Goal: Task Accomplishment & Management: Complete application form

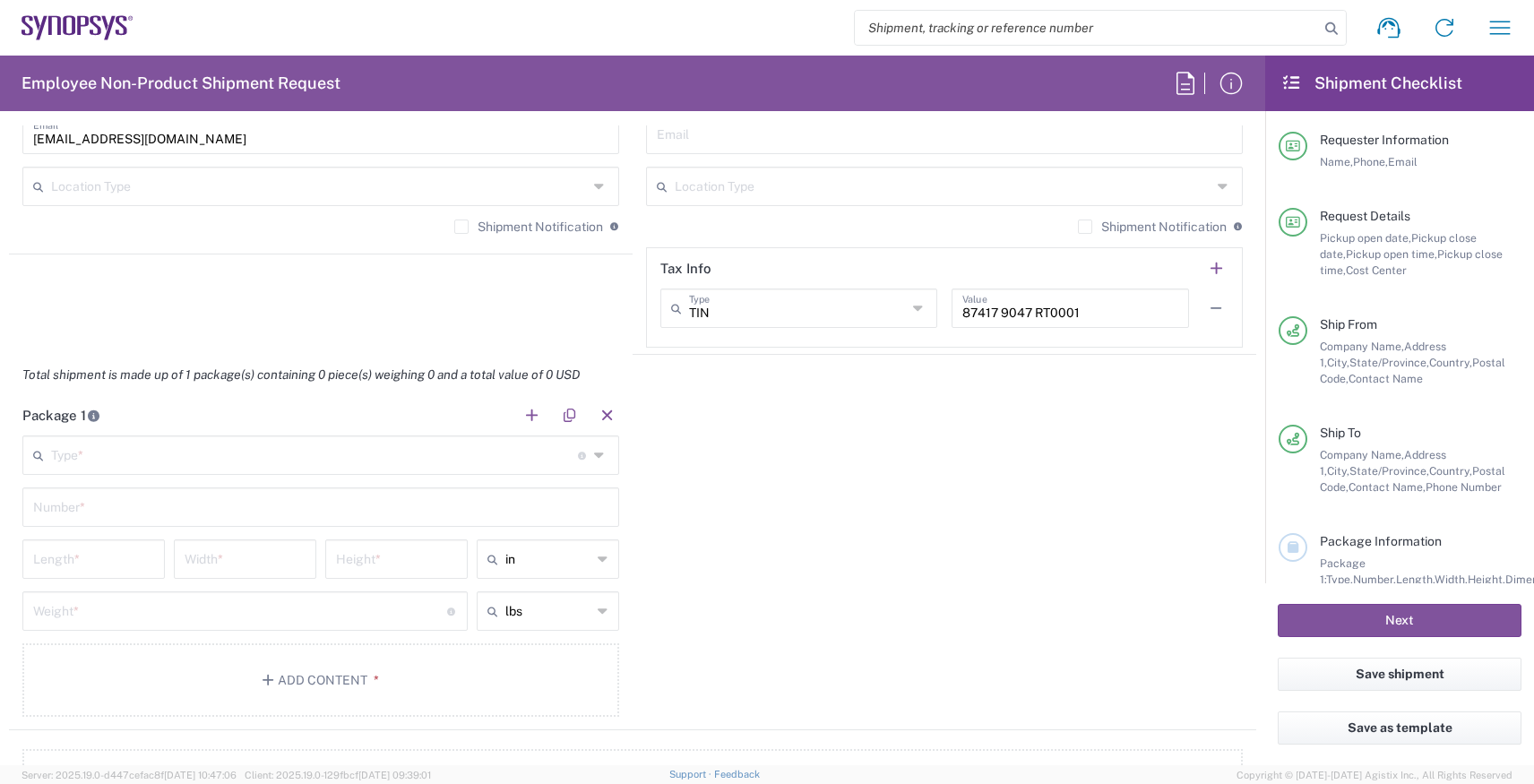
scroll to position [1300, 0]
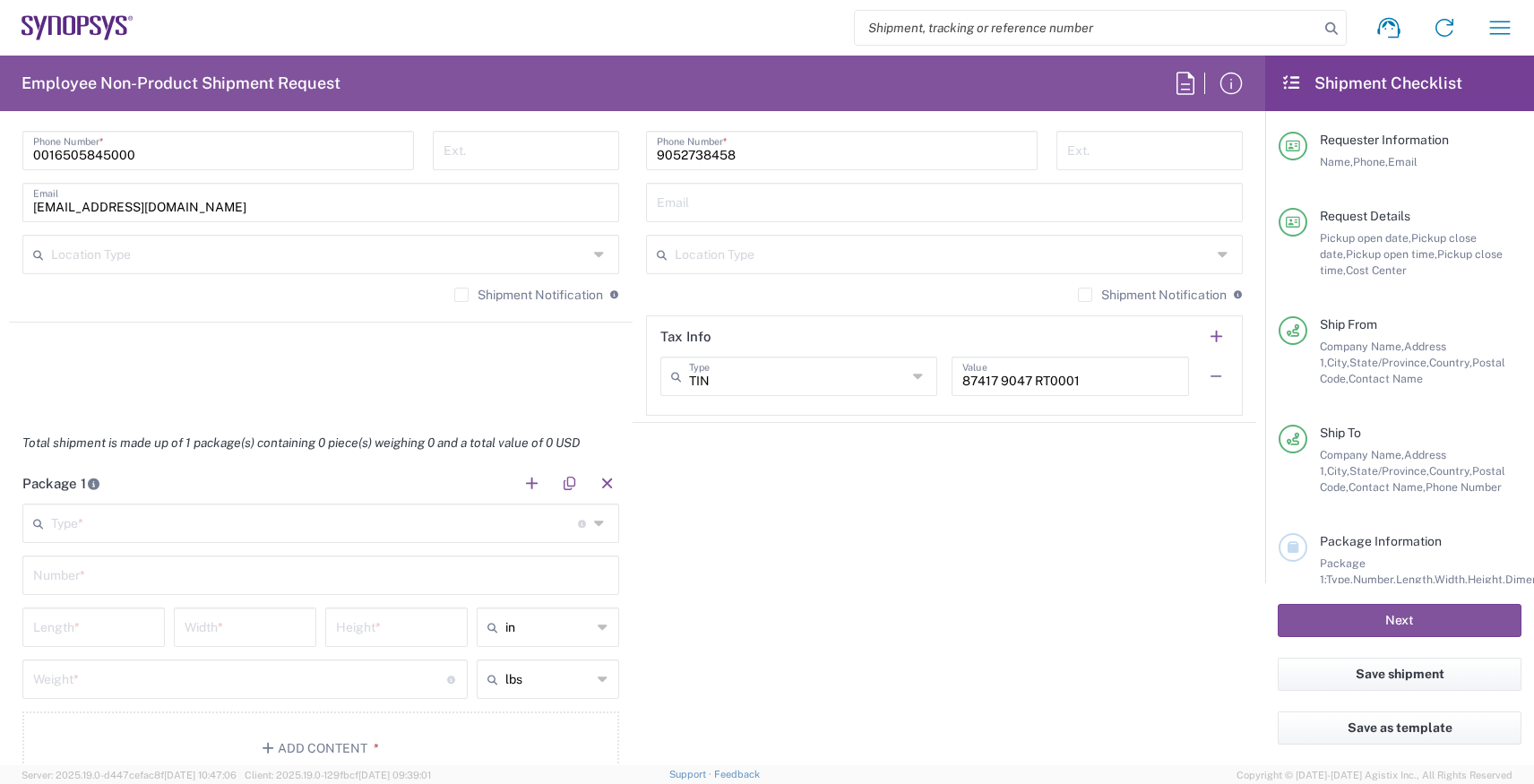
click at [165, 520] on input "text" at bounding box center [314, 522] width 527 height 32
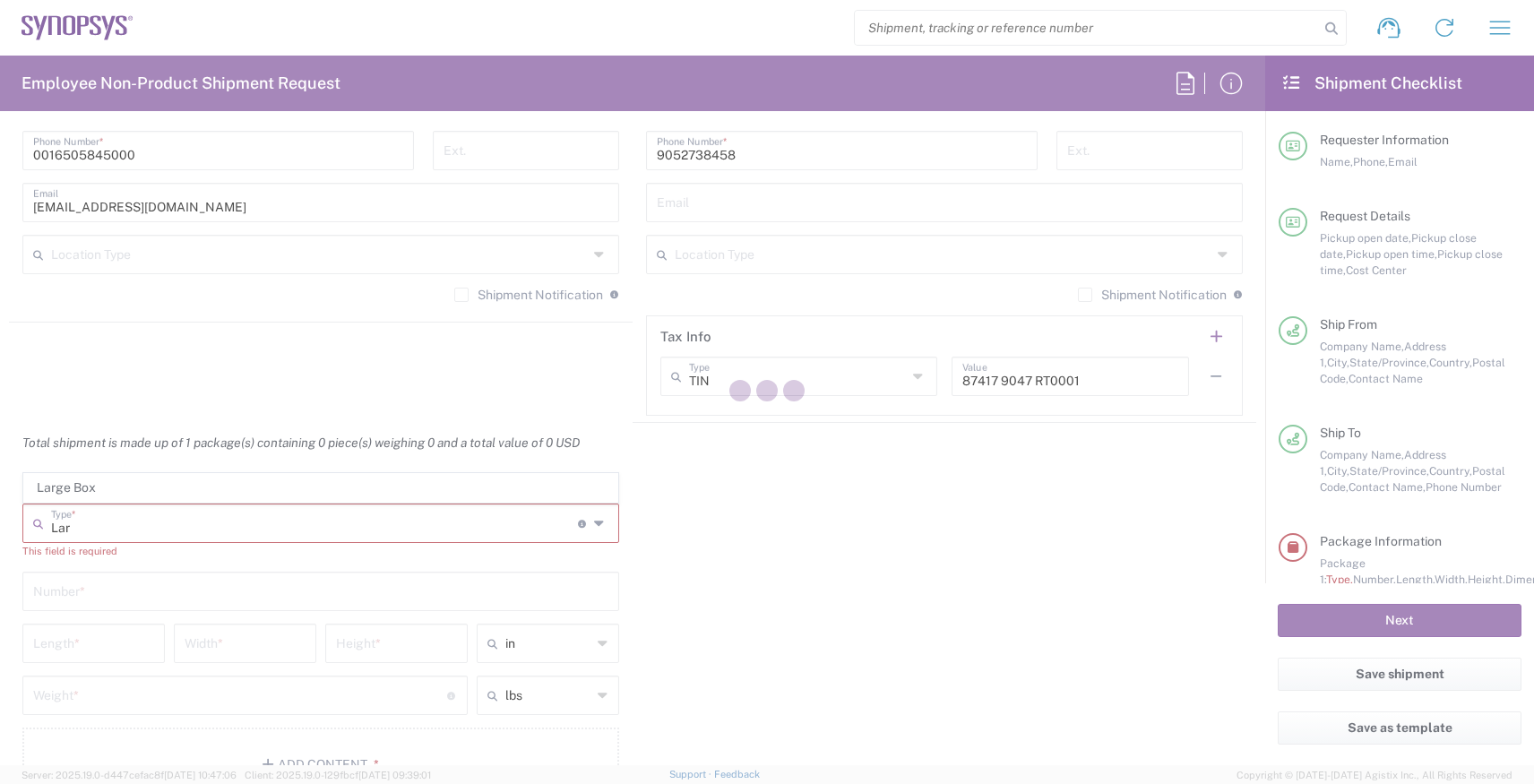
type input "Lar"
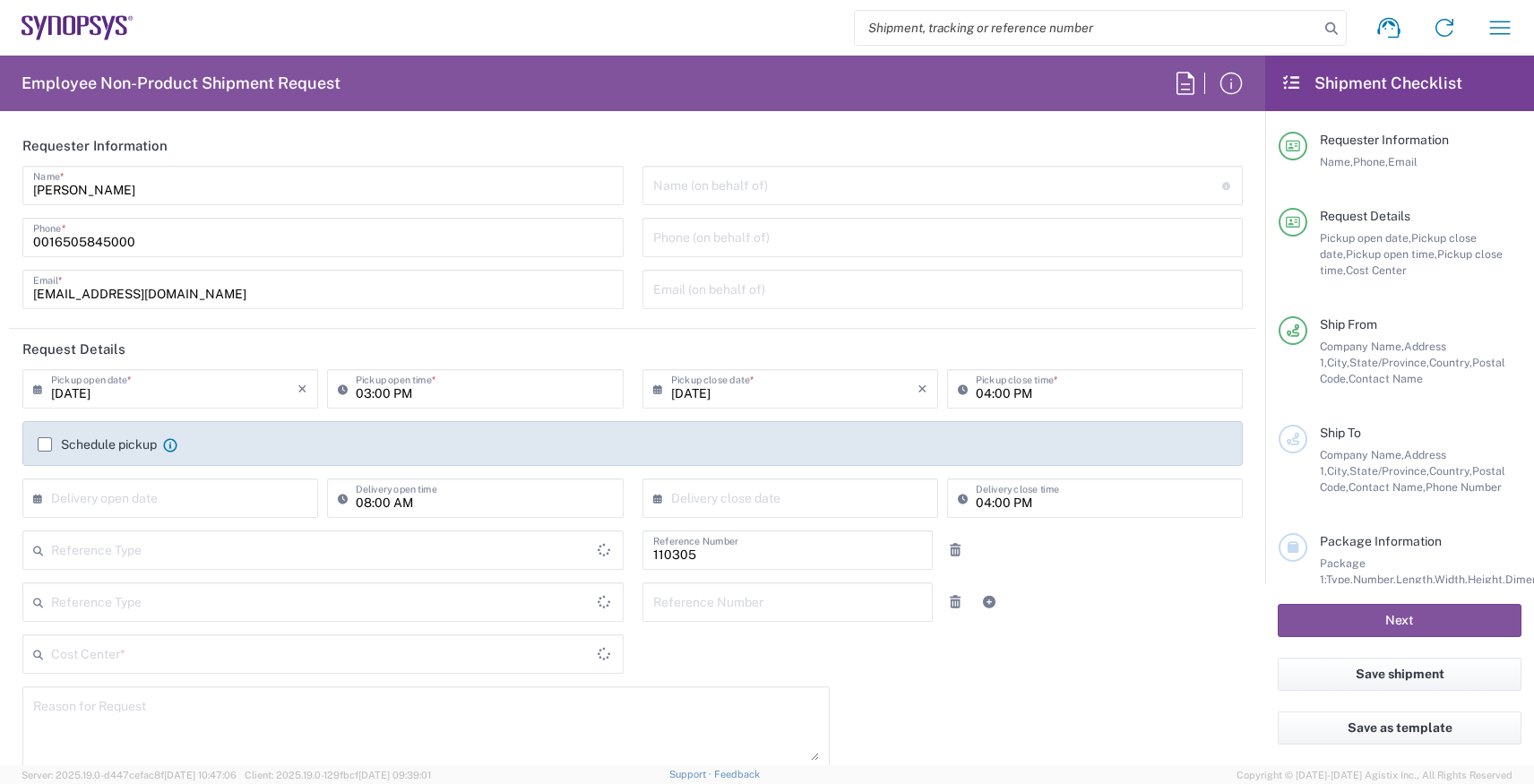
type input "United States"
type input "Department"
type input "US01, HR, Dom Recrui 110305"
type input "Delivered at Place"
type input "Texas"
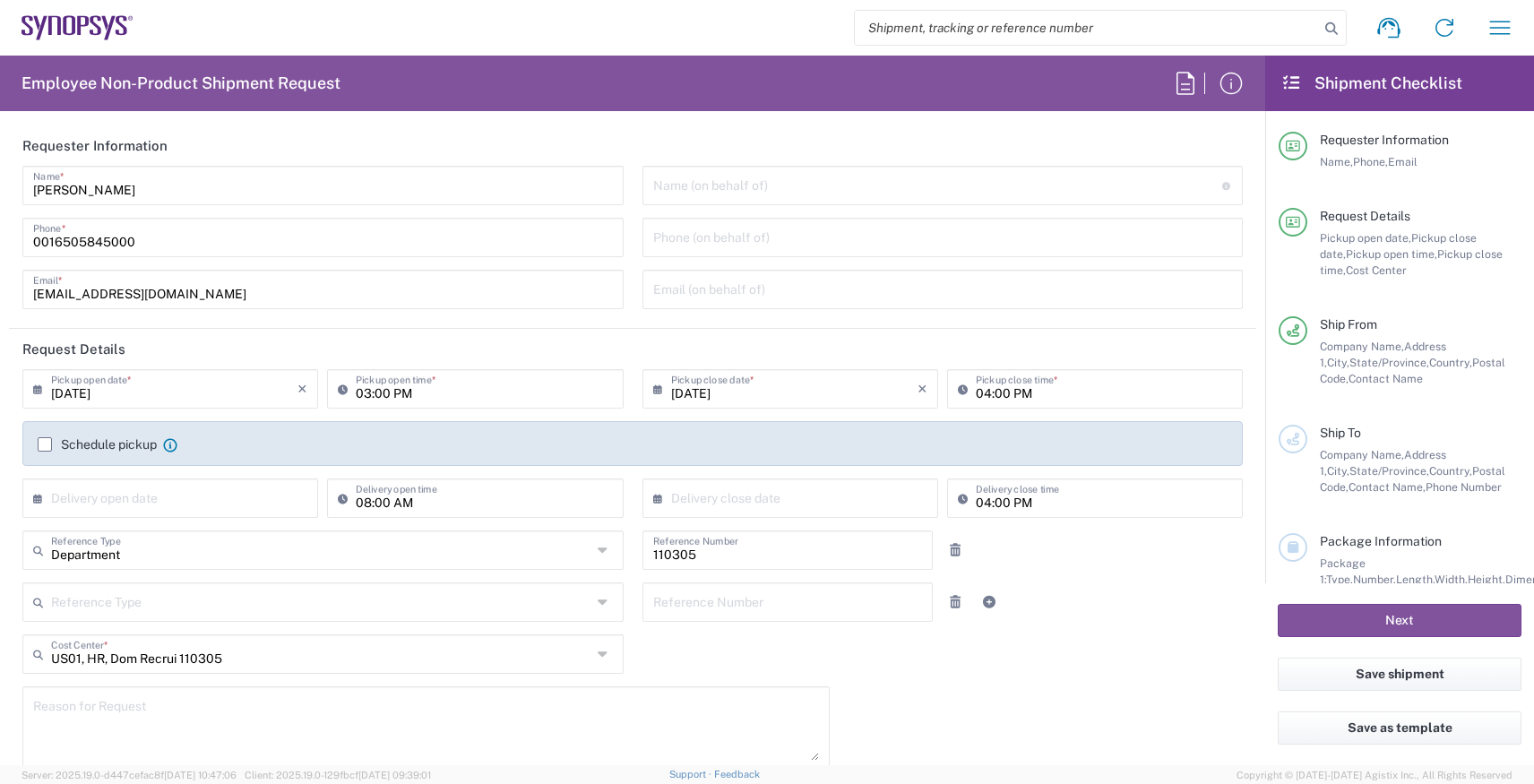
type input "United States"
click at [79, 398] on input "09/19/2025" at bounding box center [174, 387] width 247 height 32
type input "Austin US26"
click at [125, 550] on span "22" at bounding box center [122, 550] width 27 height 25
type input "[DATE]"
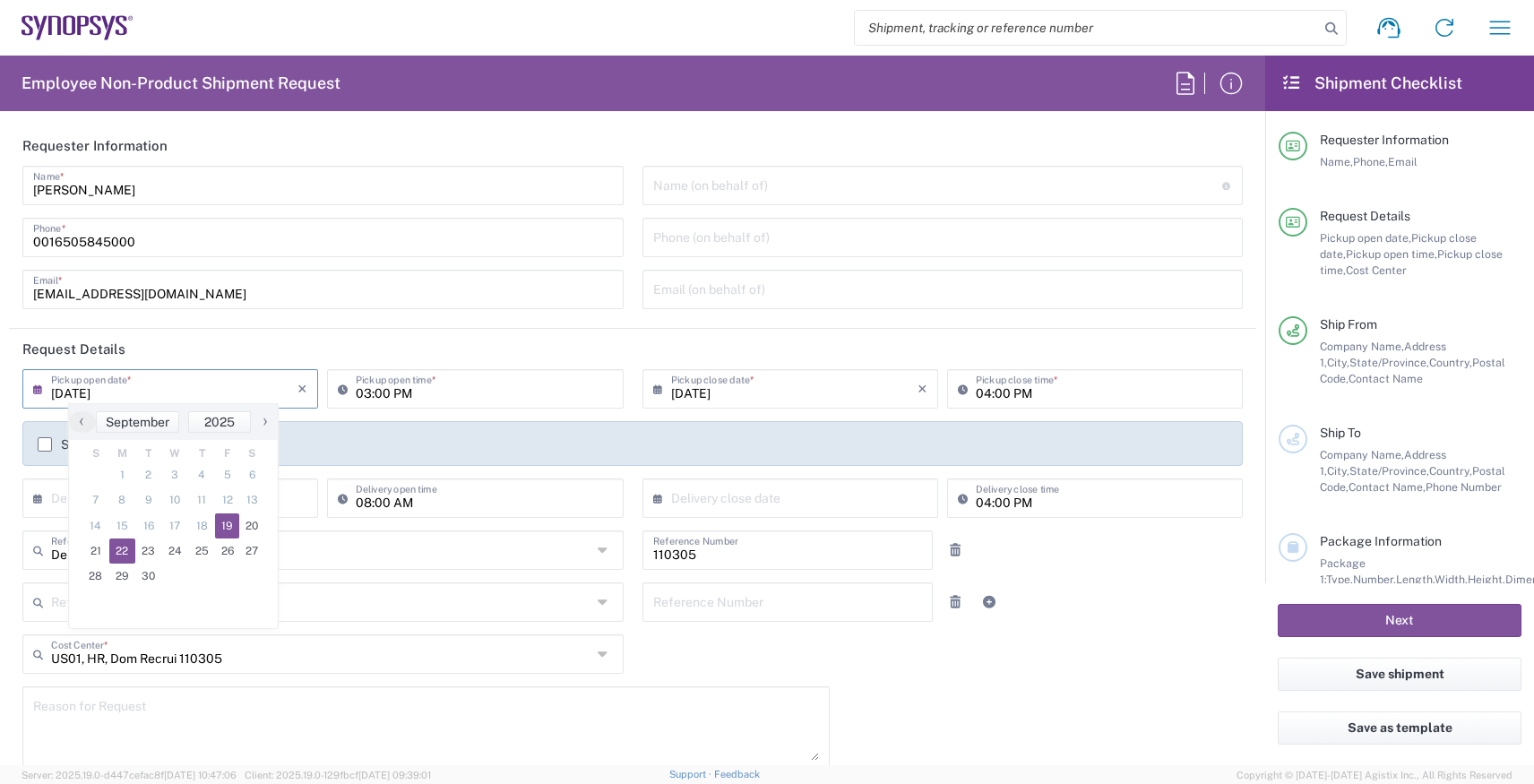
type input "[DATE]"
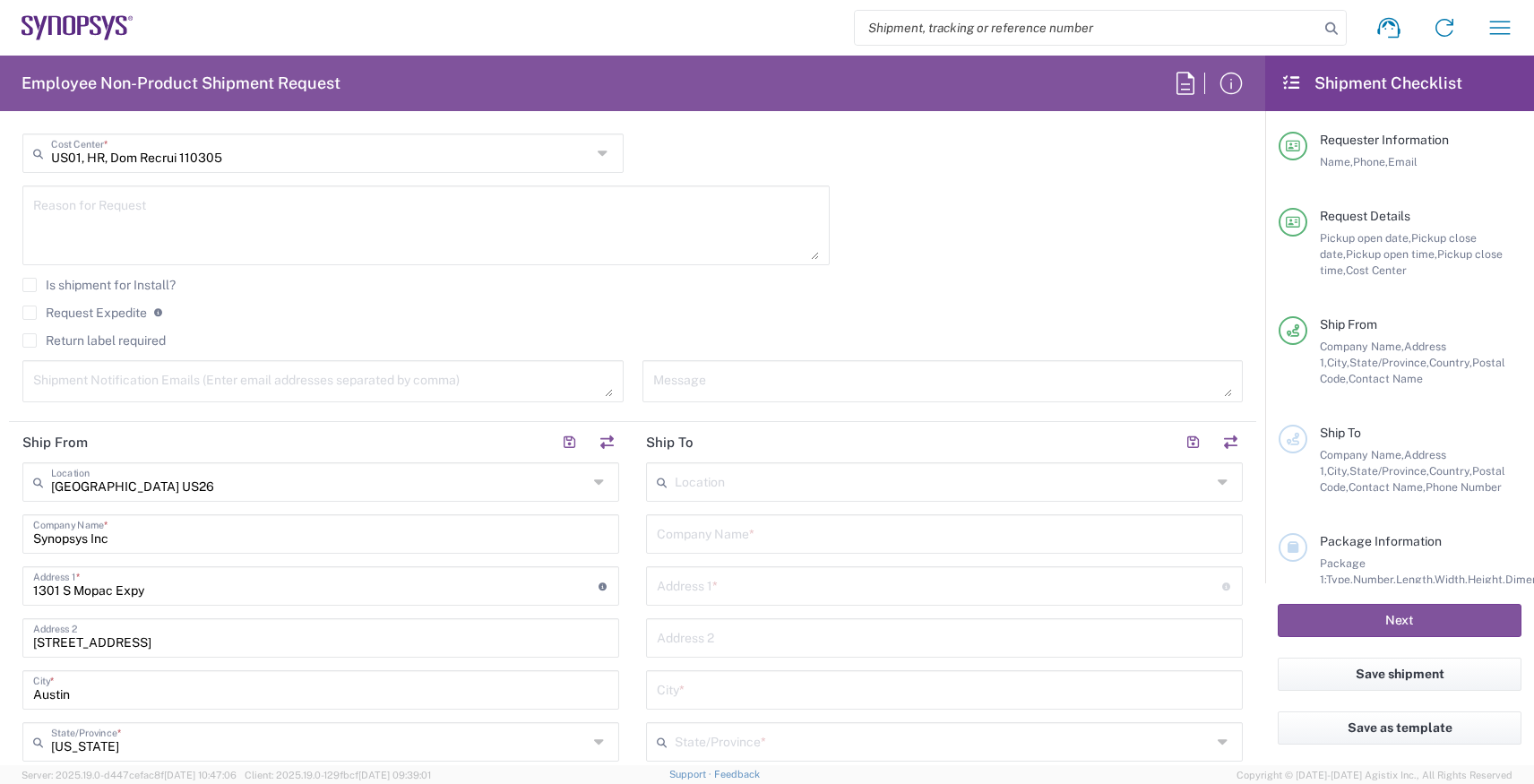
scroll to position [500, 0]
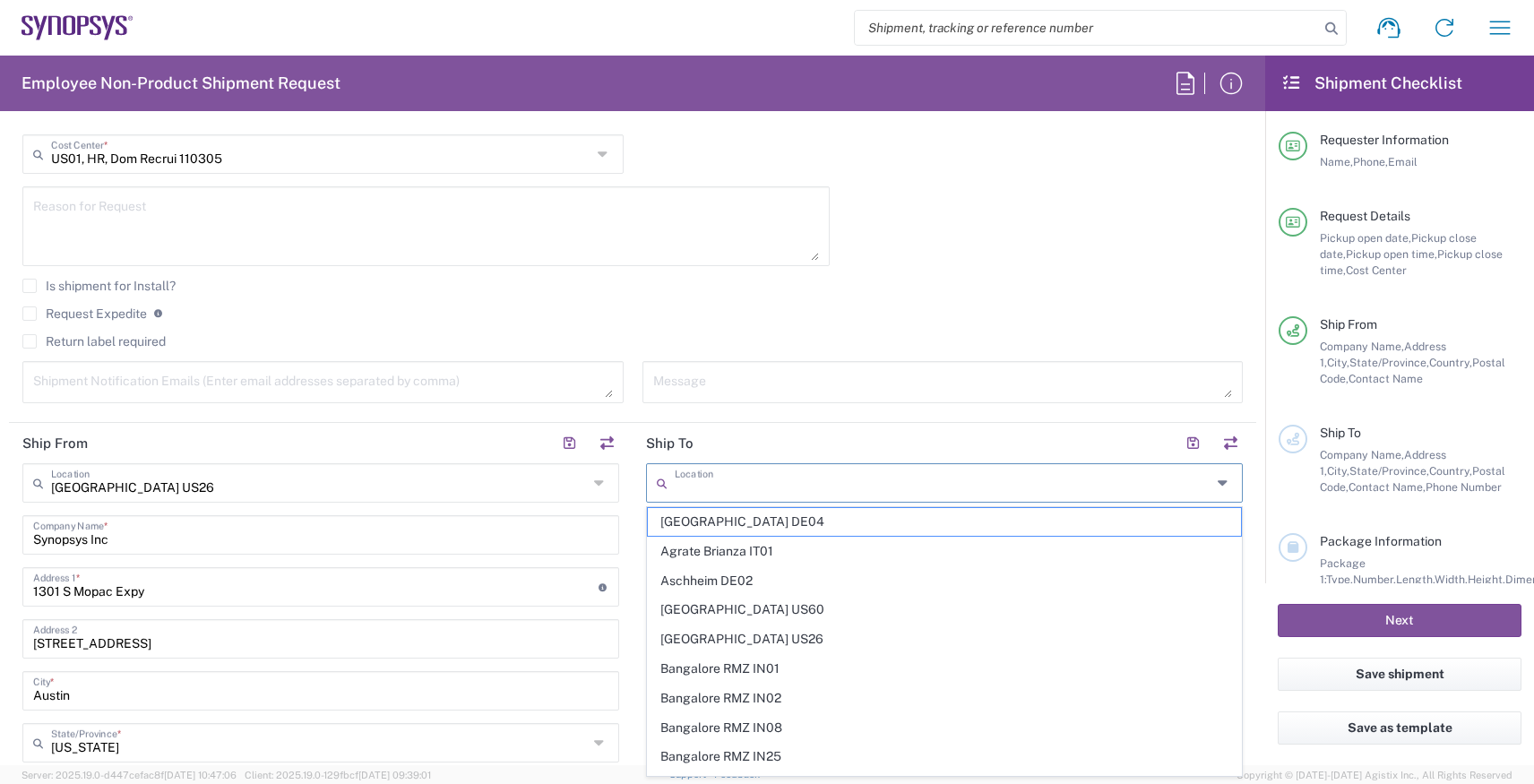
click at [727, 485] on input "text" at bounding box center [943, 482] width 537 height 32
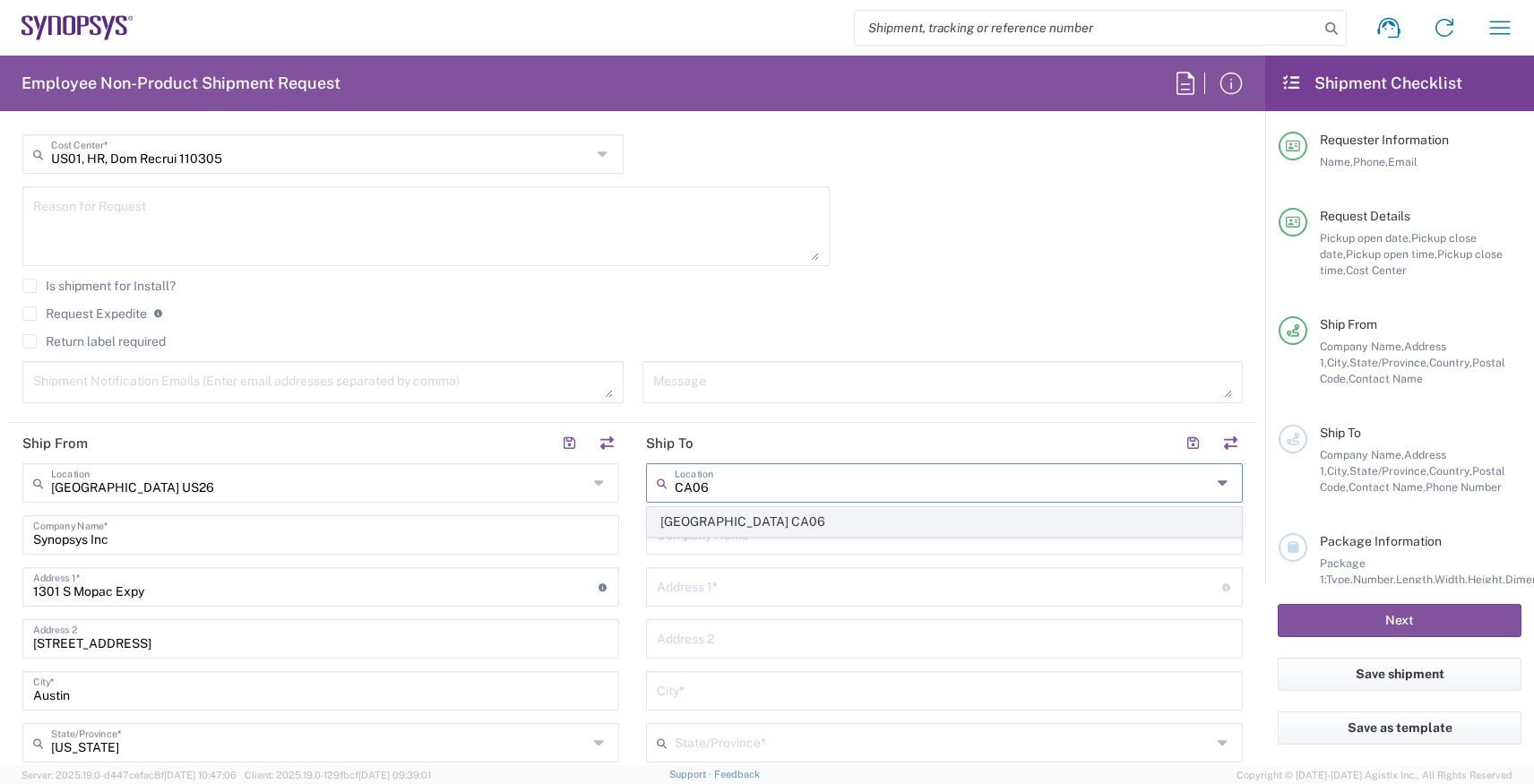
click at [741, 517] on span "[GEOGRAPHIC_DATA] CA06" at bounding box center [944, 522] width 593 height 28
type input "[GEOGRAPHIC_DATA] CA06"
type input "Synopsys Mississauga CA06"
type input "1 City Centre Drive"
type input "Suite 900"
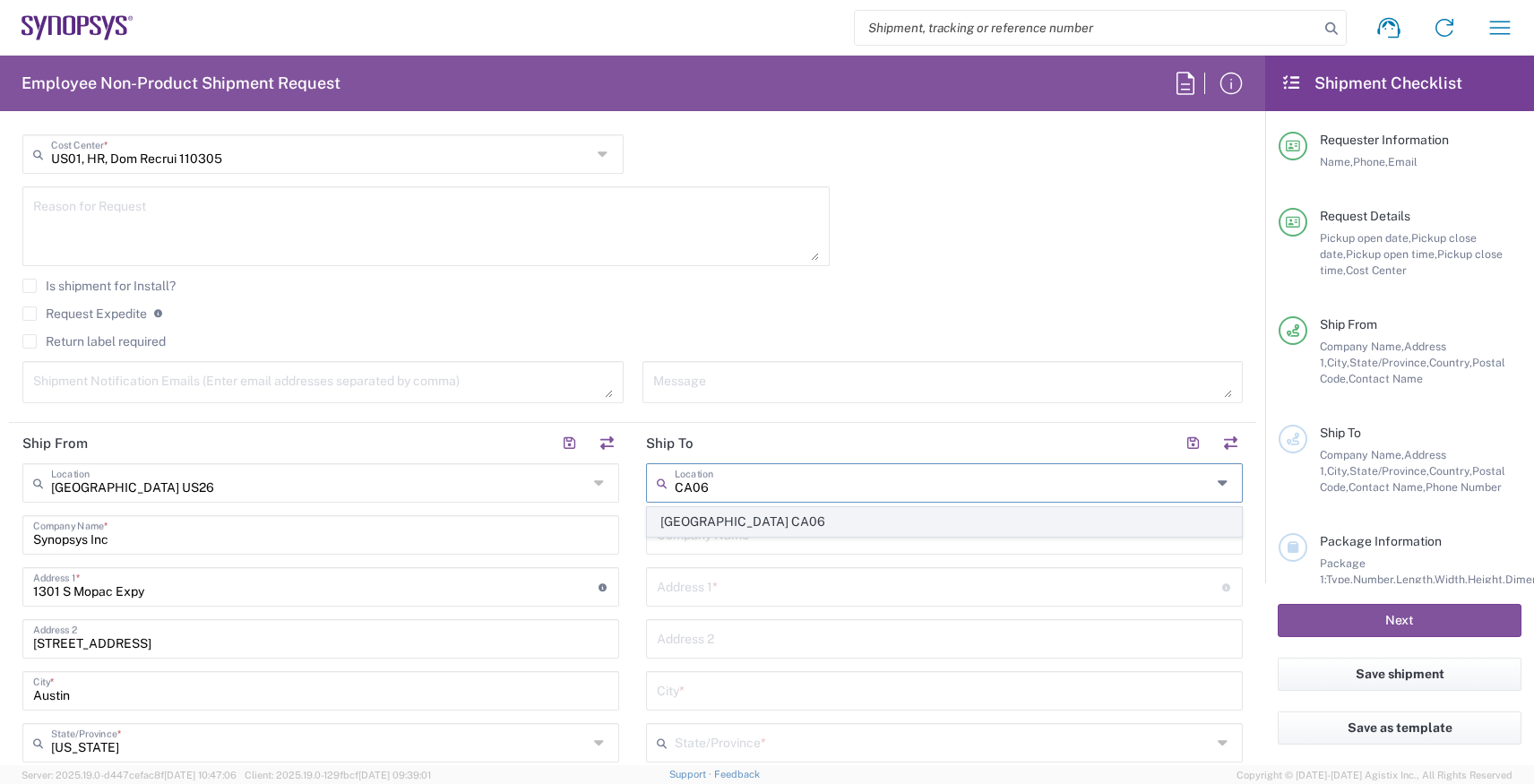
type input "Mississauga"
type input "[GEOGRAPHIC_DATA]"
type input "L5B 1M2"
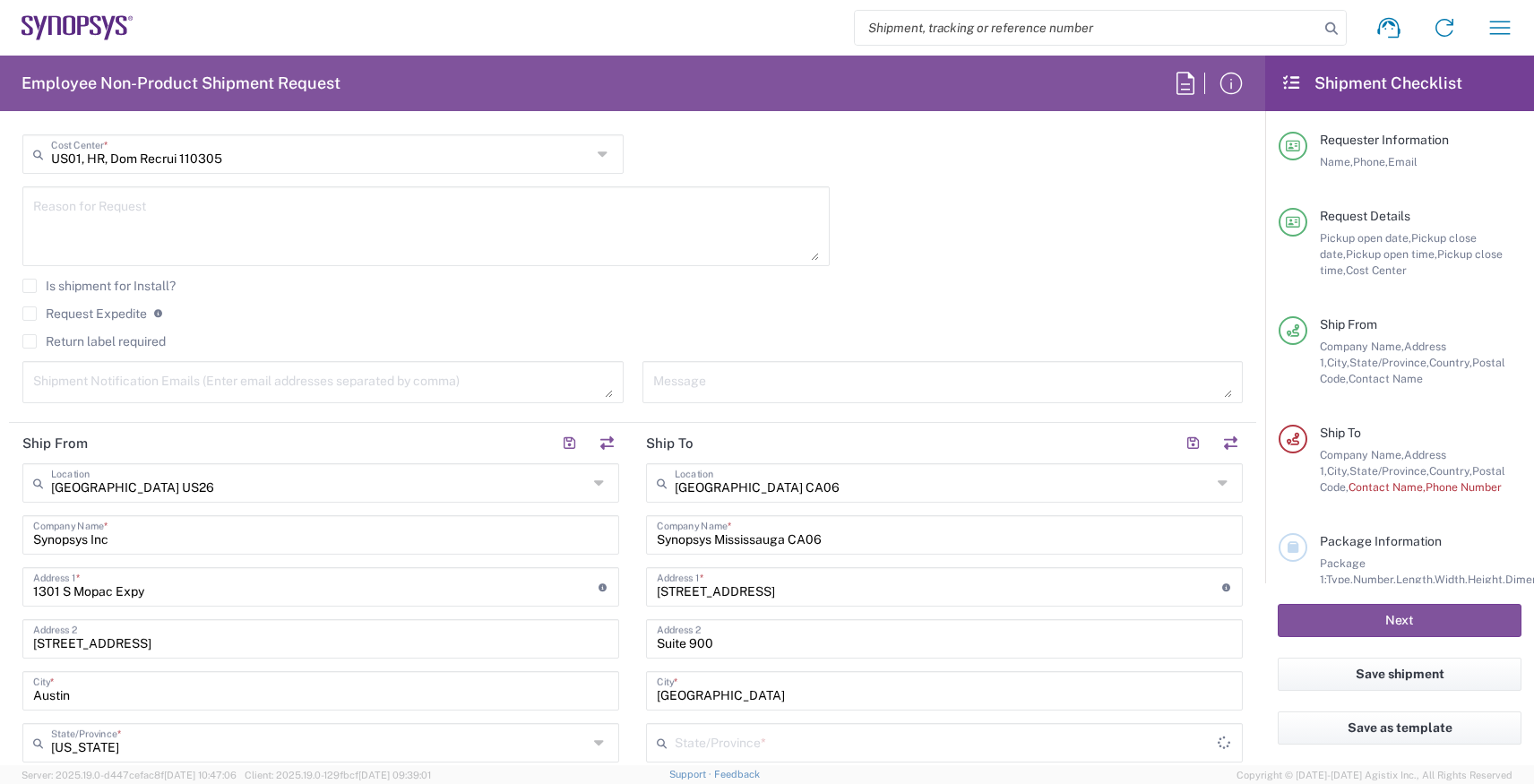
type input "Ontario"
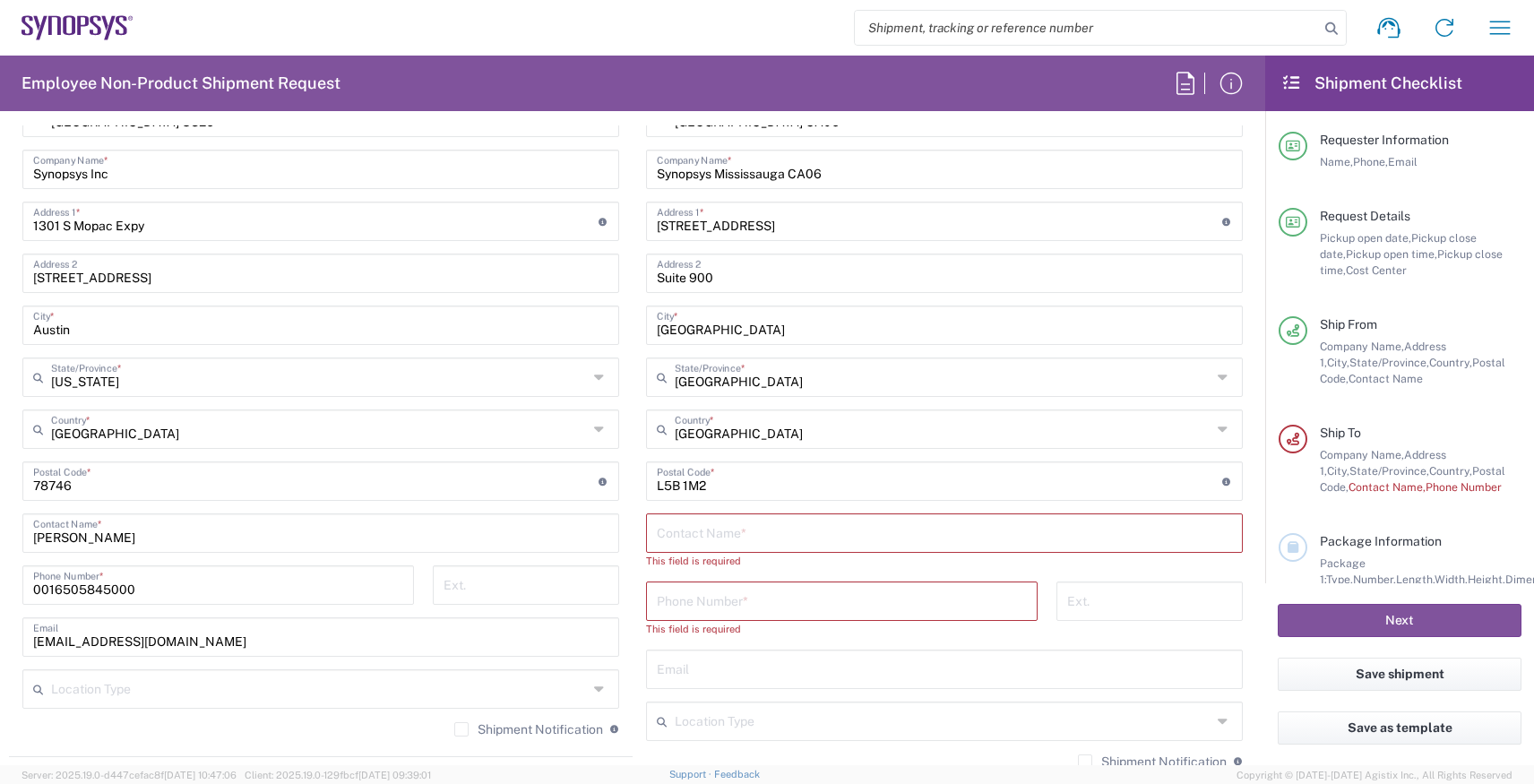
scroll to position [864, 0]
click at [719, 537] on input "text" at bounding box center [944, 534] width 576 height 32
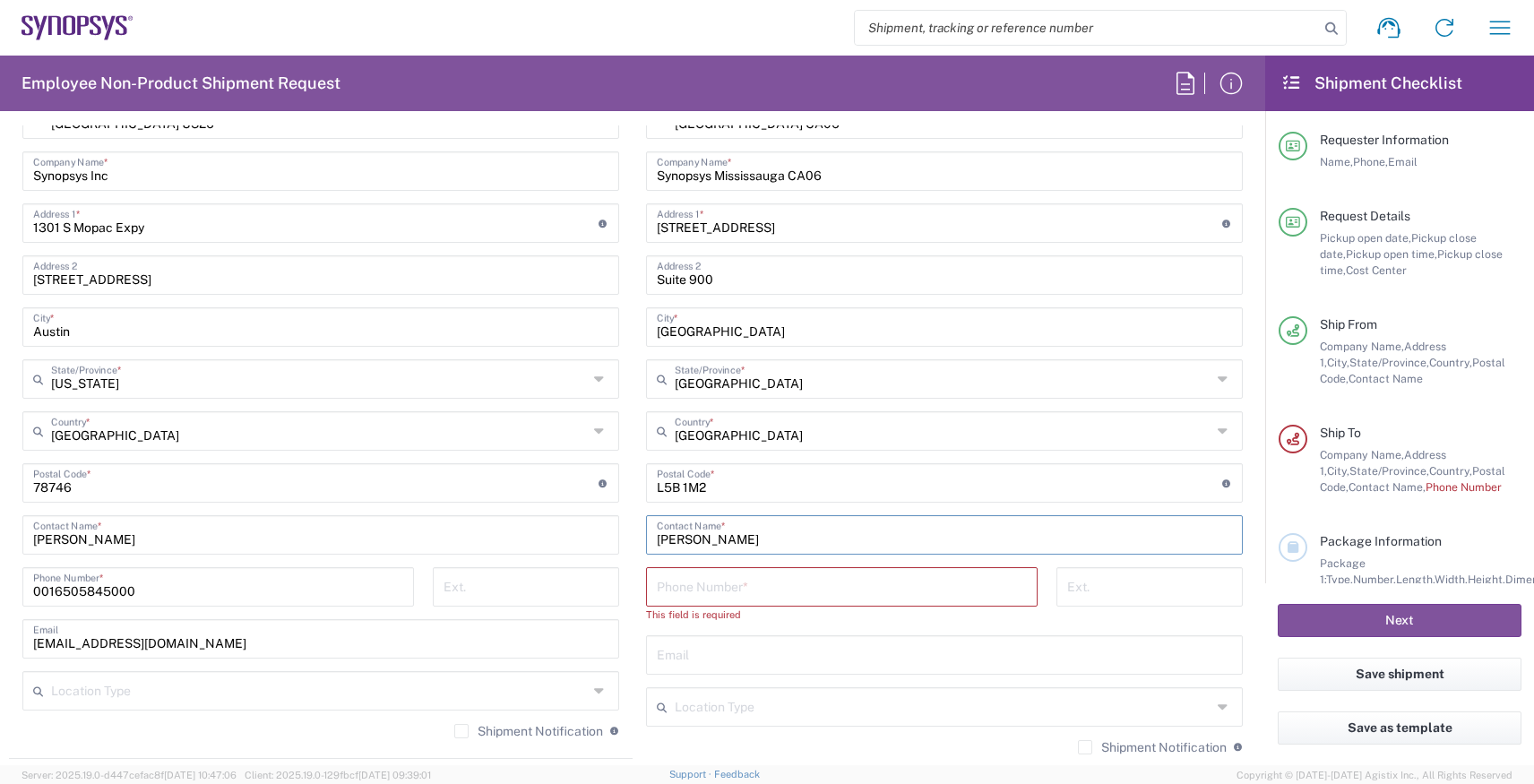
paste input "Niemeyer"
type input "Sharon Niemeyer"
click at [794, 583] on input "tel" at bounding box center [842, 586] width 370 height 32
paste input "+1.9052738458"
drag, startPoint x: 695, startPoint y: 595, endPoint x: 566, endPoint y: 594, distance: 129.0
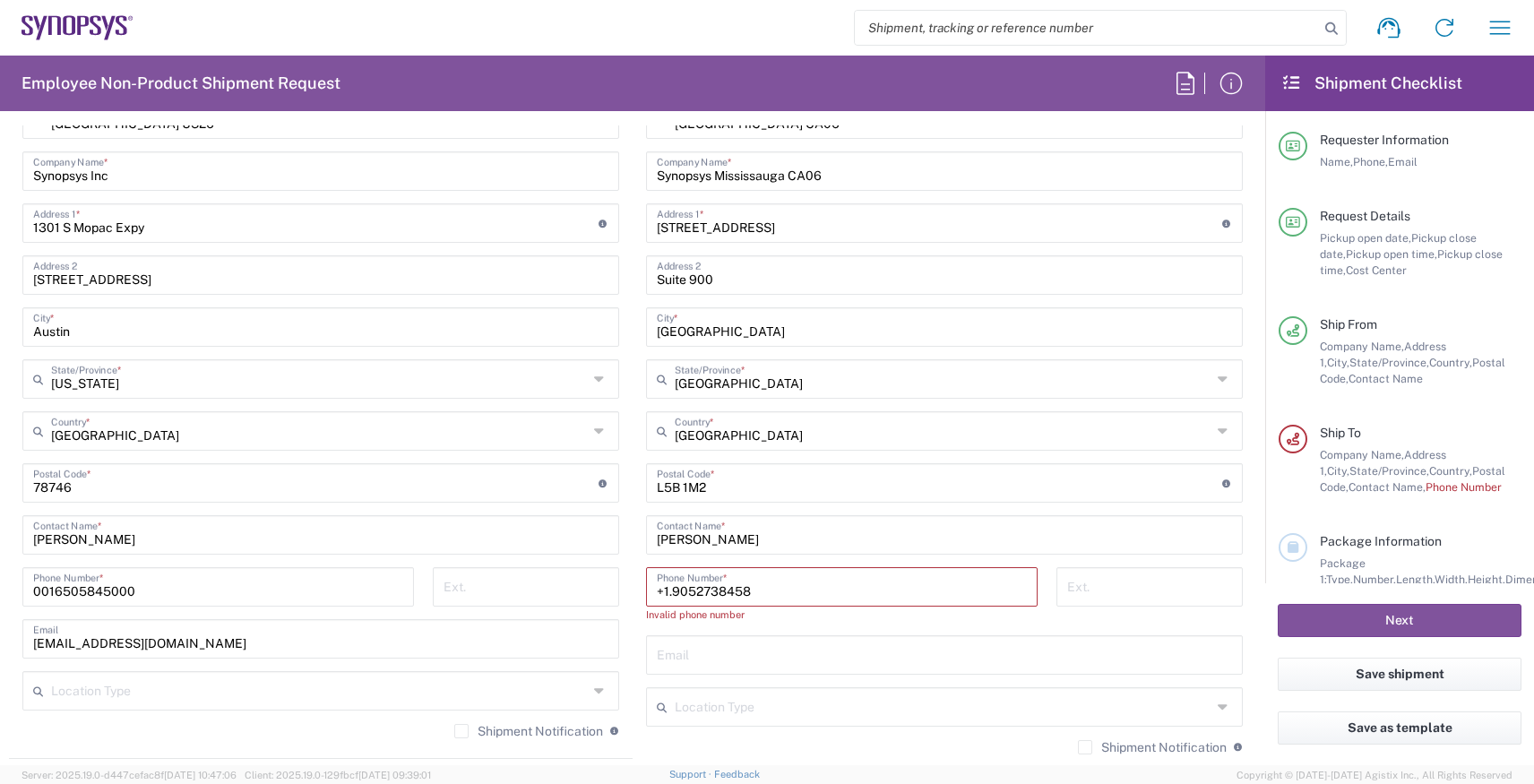
click at [566, 594] on div "Ship From Austin US26 Location Austin US26 Aachen DE04 Agrate Brianza IT01 Asch…" at bounding box center [633, 467] width 1248 height 816
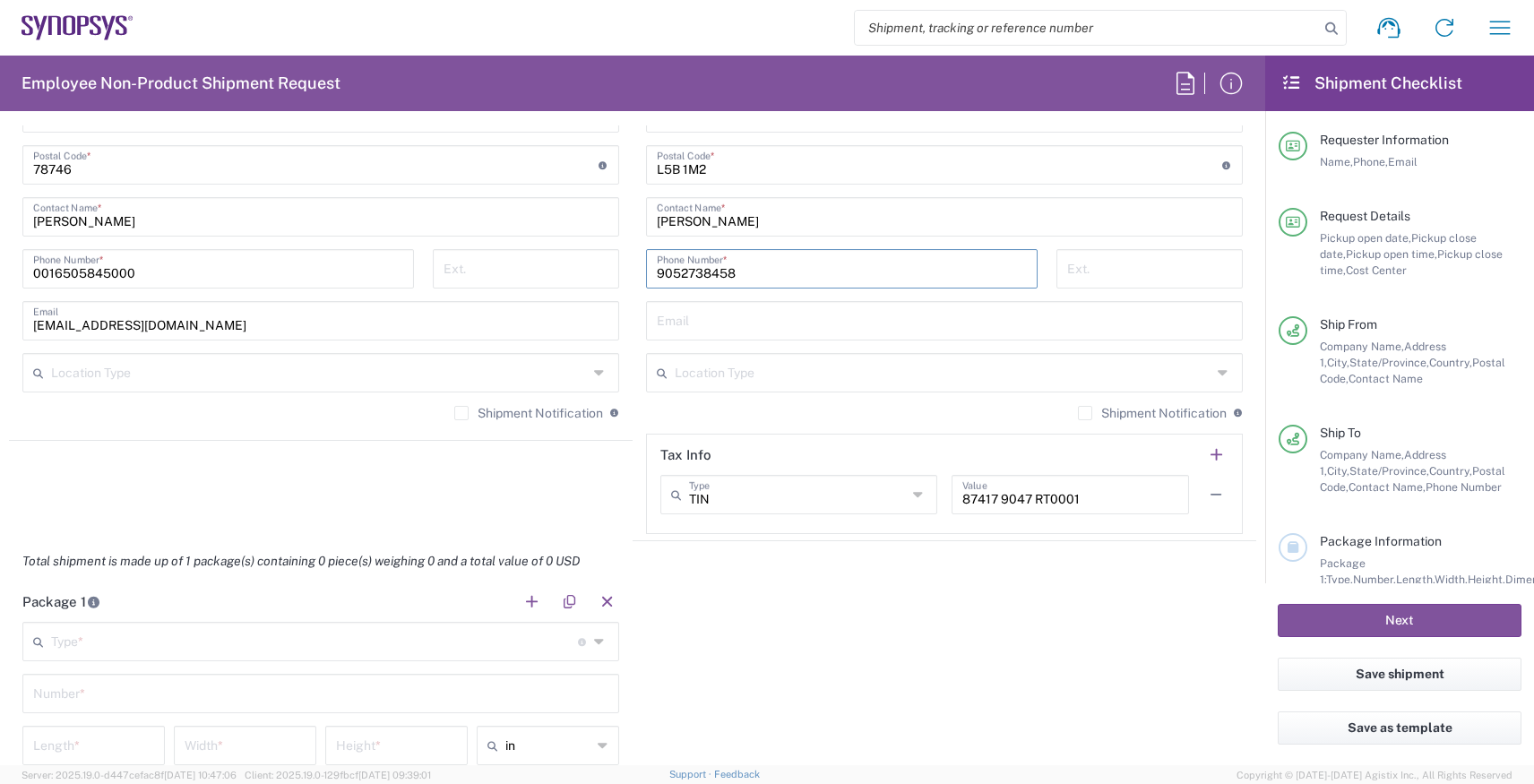
scroll to position [1186, 0]
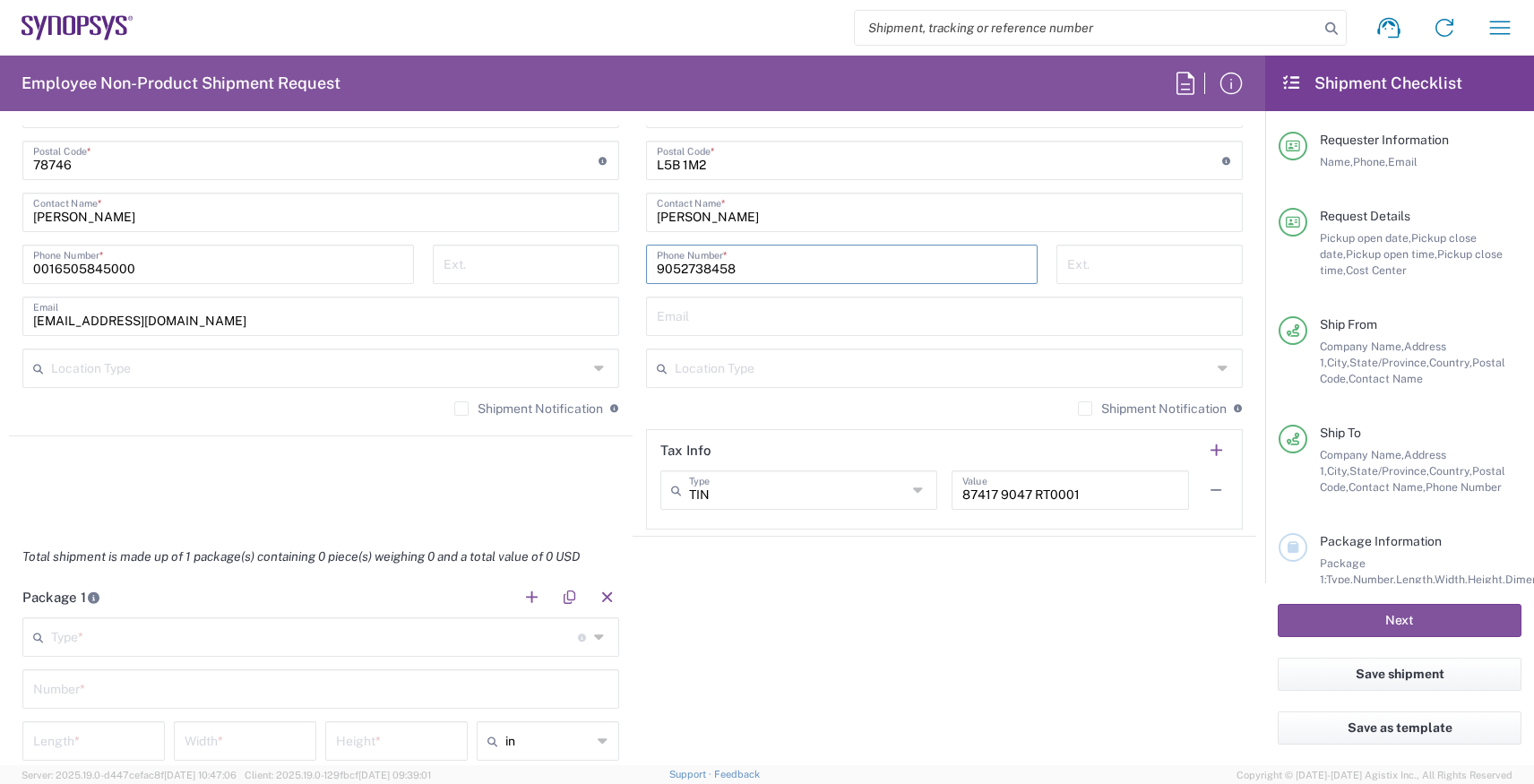
type input "9052738458"
click at [294, 655] on div "Type * Material used to package goods" at bounding box center [321, 637] width 597 height 40
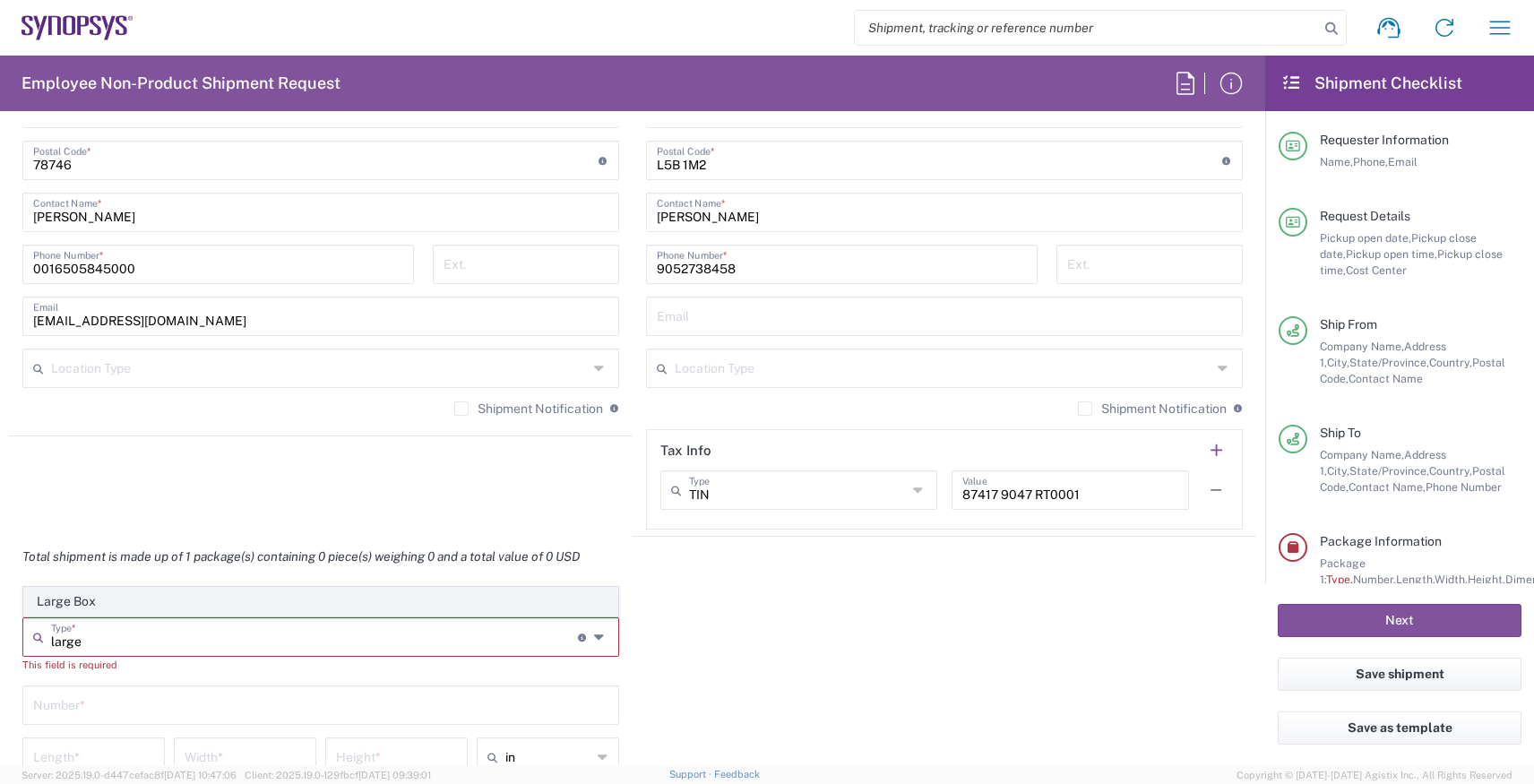
click at [310, 601] on span "Large Box" at bounding box center [321, 601] width 593 height 28
type input "Large Box"
type input "17.5"
type input "12.5"
type input "3"
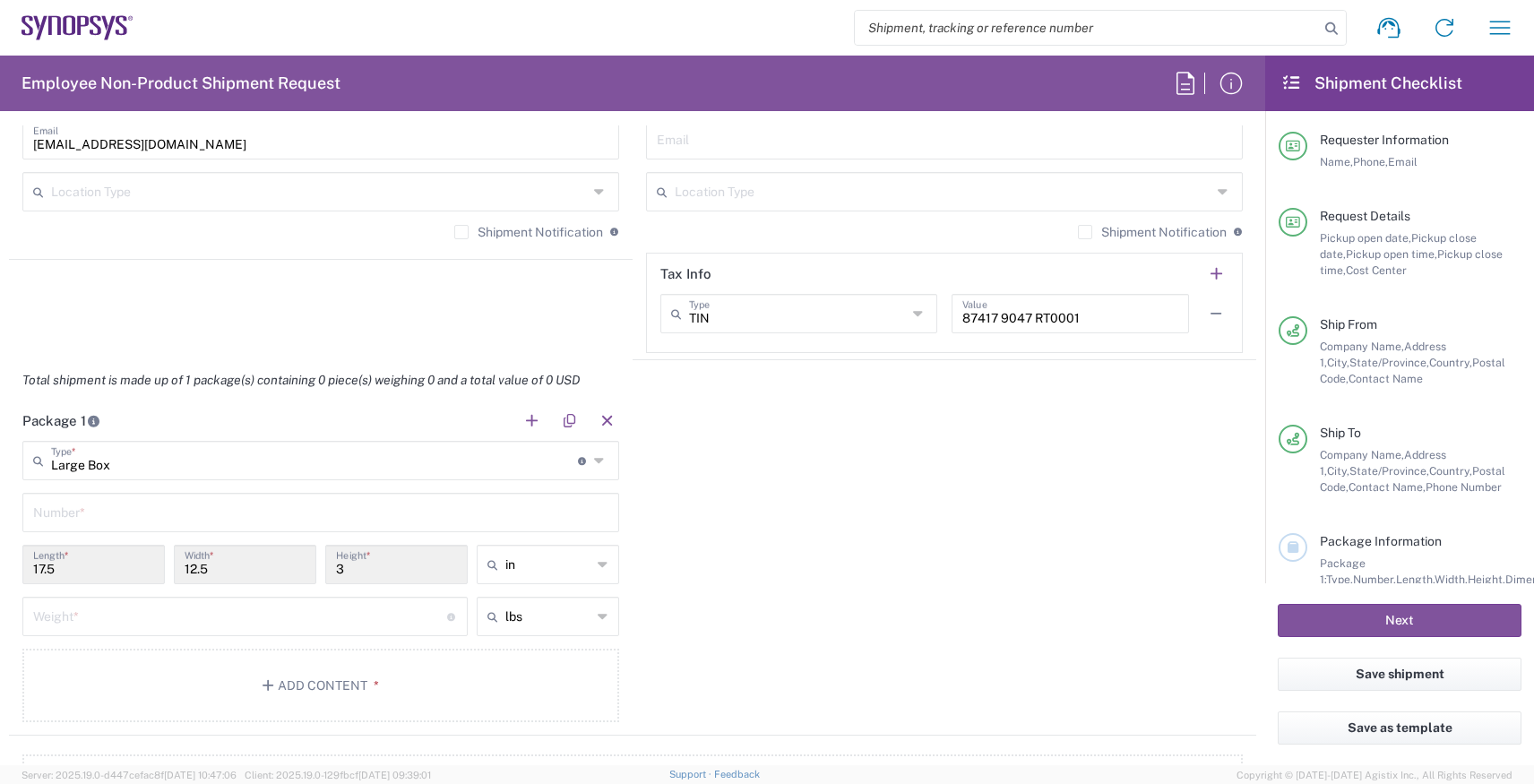
scroll to position [1397, 0]
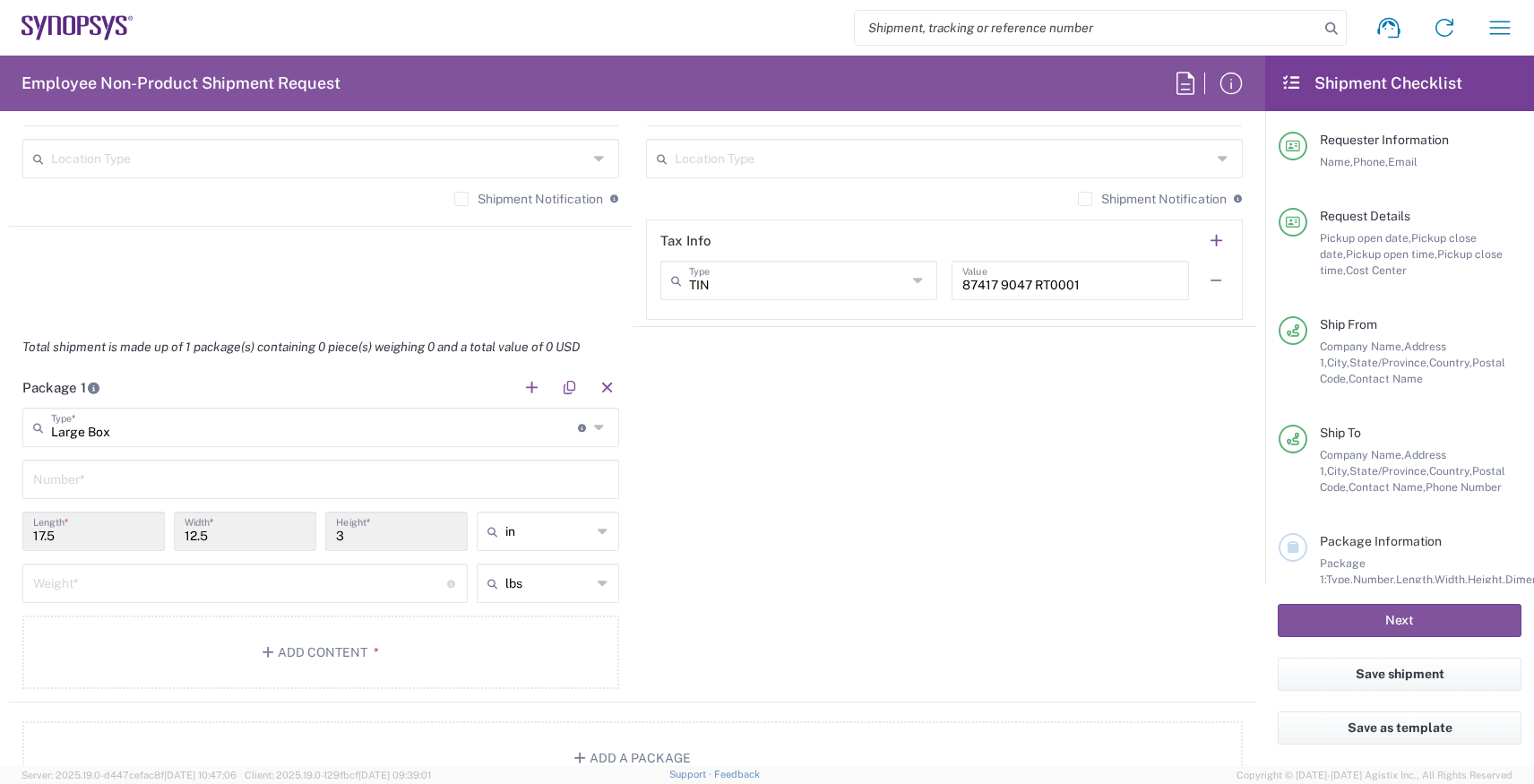
click at [227, 481] on input "text" at bounding box center [321, 478] width 576 height 32
type input "1"
click at [221, 572] on input "number" at bounding box center [240, 582] width 414 height 32
type input "40"
click at [326, 671] on button "Add Content *" at bounding box center [321, 651] width 597 height 73
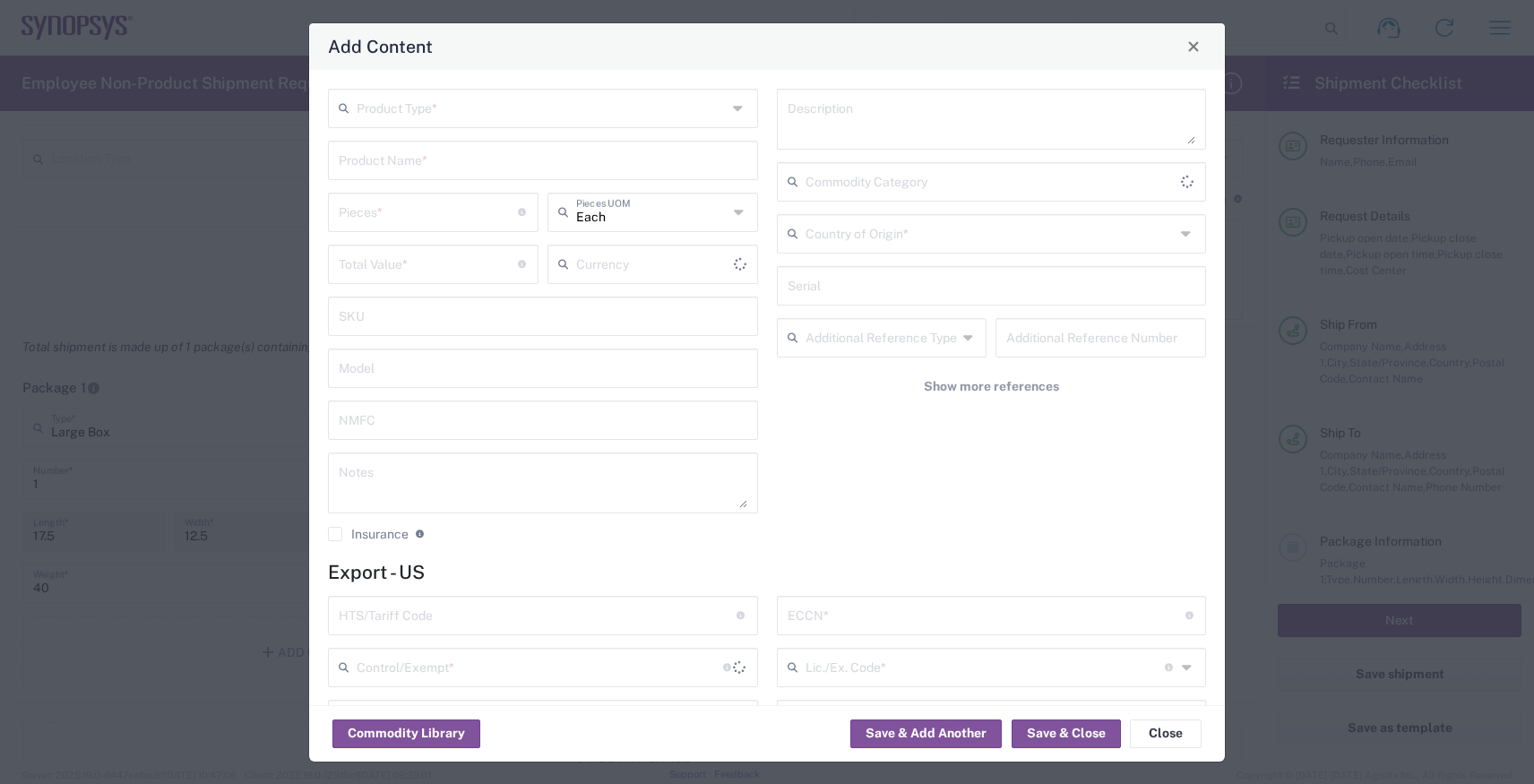
click at [412, 107] on input "text" at bounding box center [541, 107] width 370 height 32
type input "US Dollar"
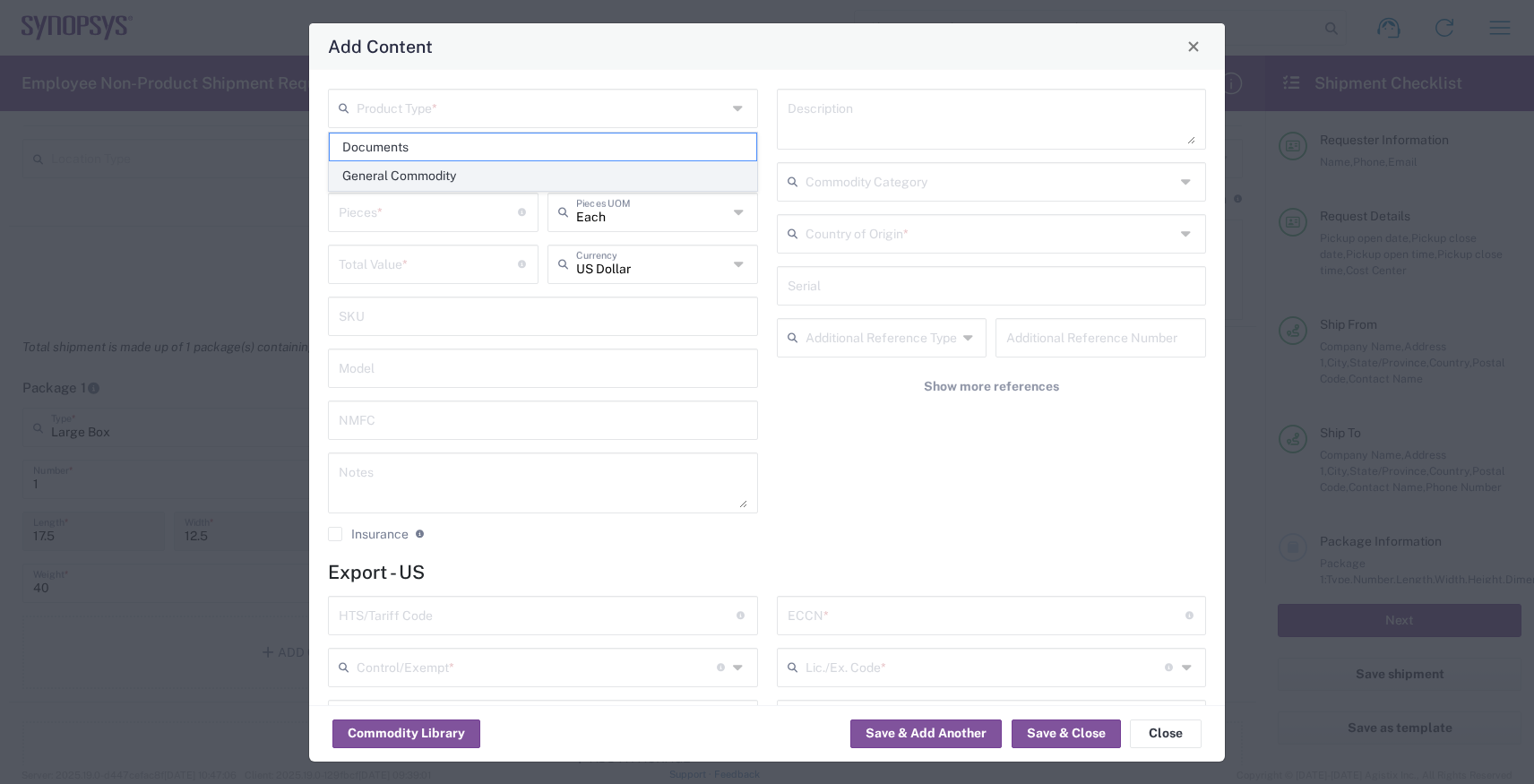
click at [413, 171] on span "General Commodity" at bounding box center [543, 176] width 426 height 28
type input "General Commodity"
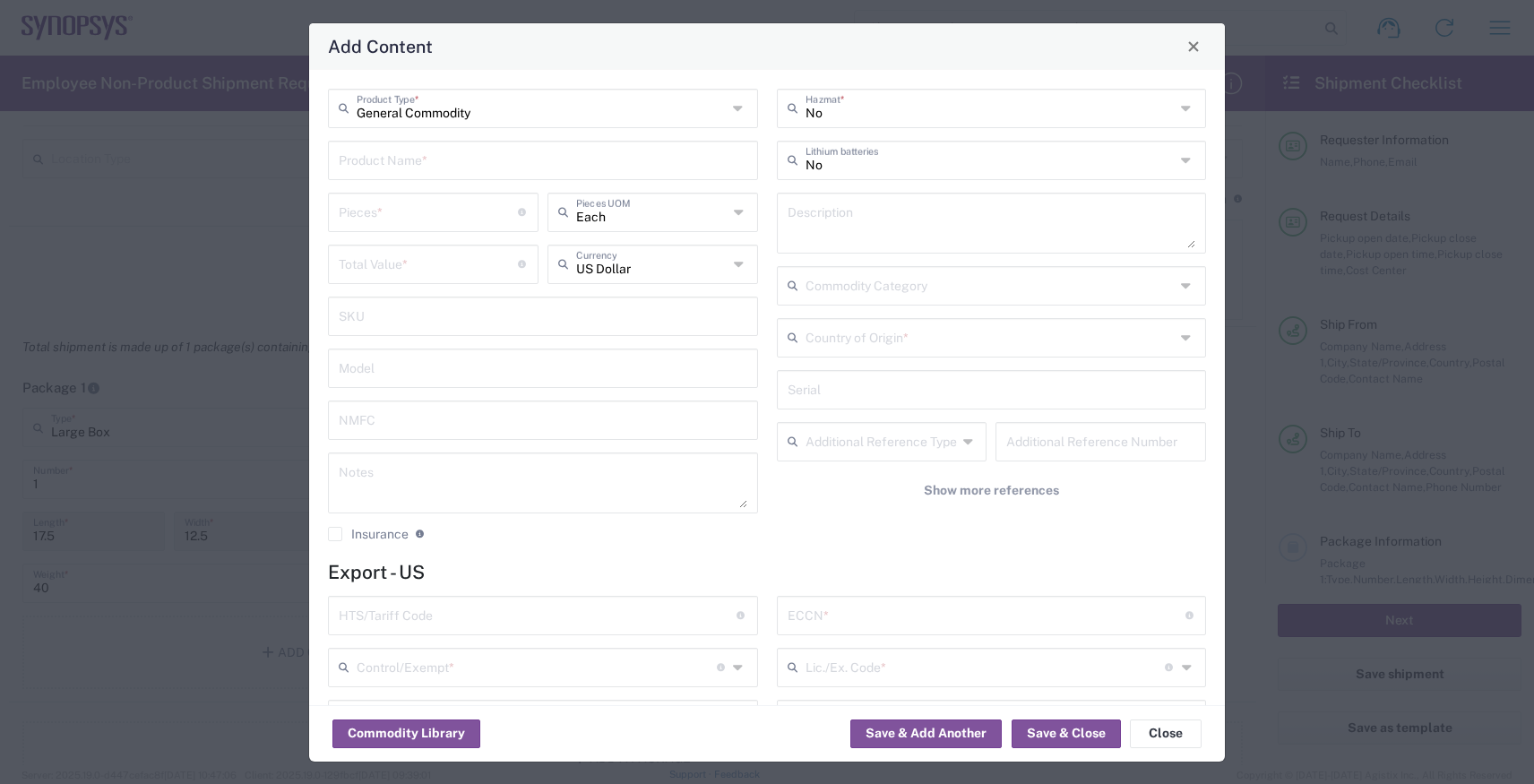
click at [413, 154] on input "text" at bounding box center [543, 159] width 409 height 32
type input "pens"
click at [394, 220] on input "number" at bounding box center [428, 211] width 179 height 32
type input "100"
click at [402, 269] on input "number" at bounding box center [428, 263] width 179 height 32
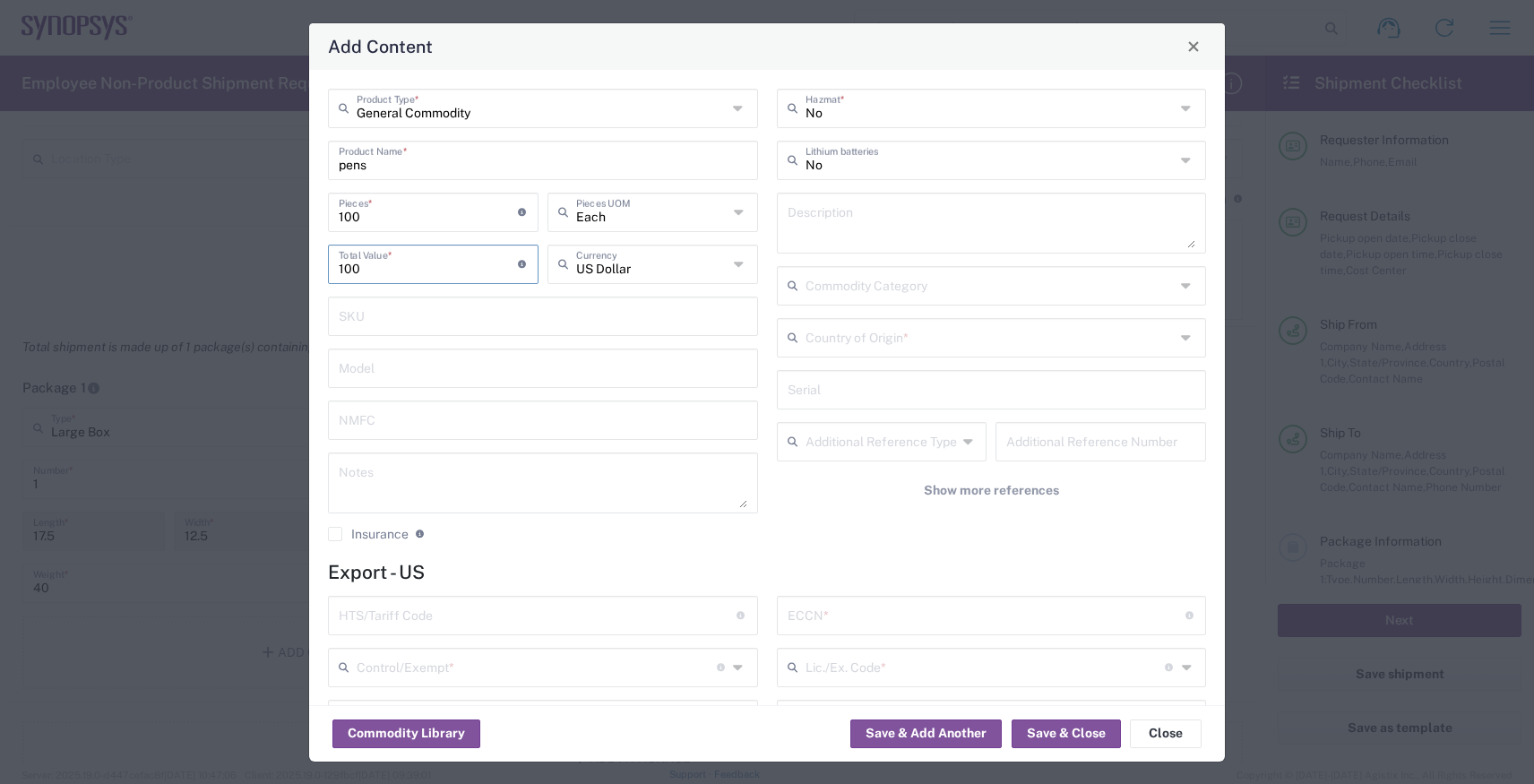
type input "100"
click at [445, 622] on input "text" at bounding box center [538, 614] width 398 height 32
paste input "9608.10.0000"
type input "9608.10.0000"
click at [849, 342] on input "text" at bounding box center [990, 336] width 370 height 32
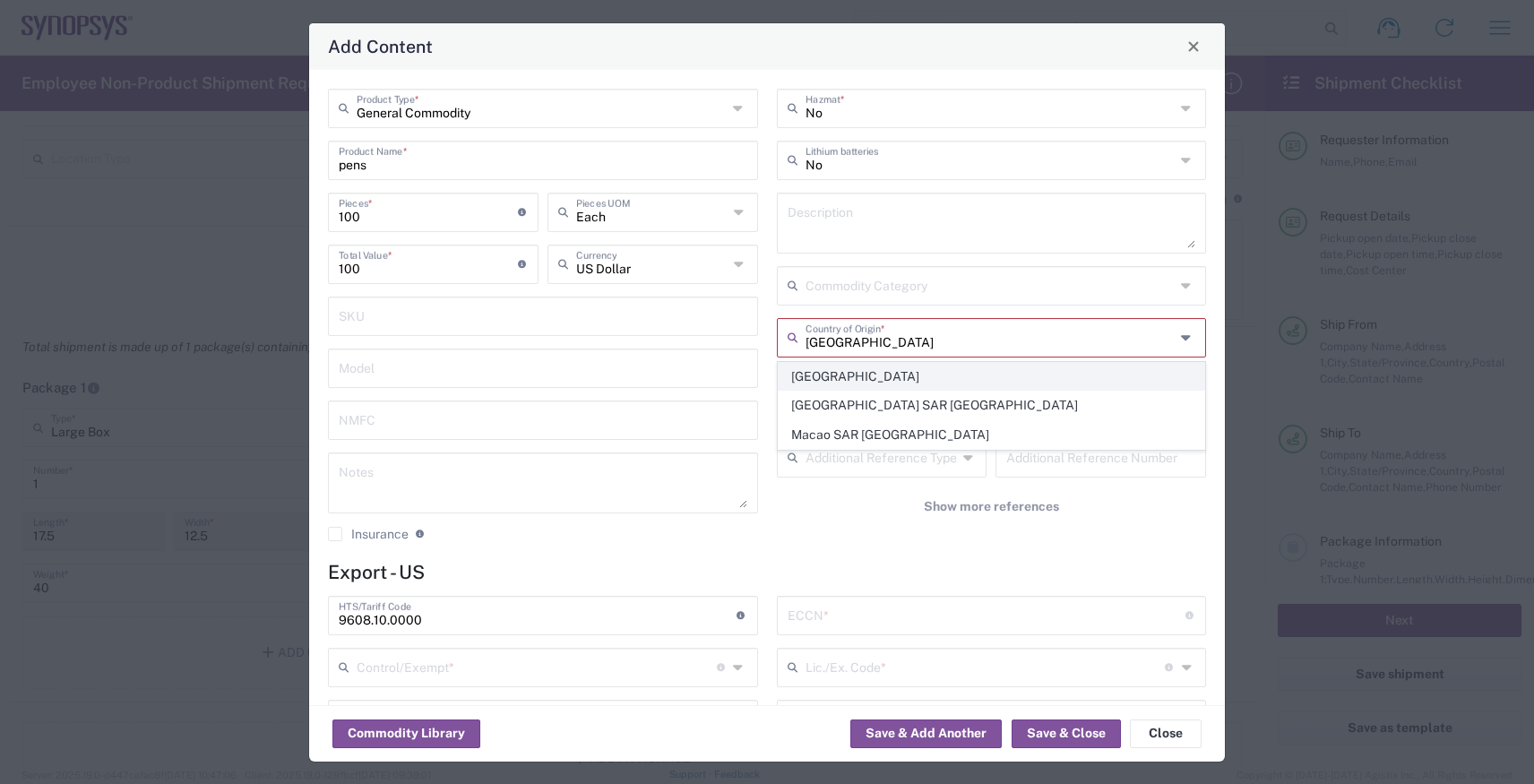
type input "[GEOGRAPHIC_DATA]"
click at [847, 366] on span "[GEOGRAPHIC_DATA]" at bounding box center [992, 377] width 426 height 28
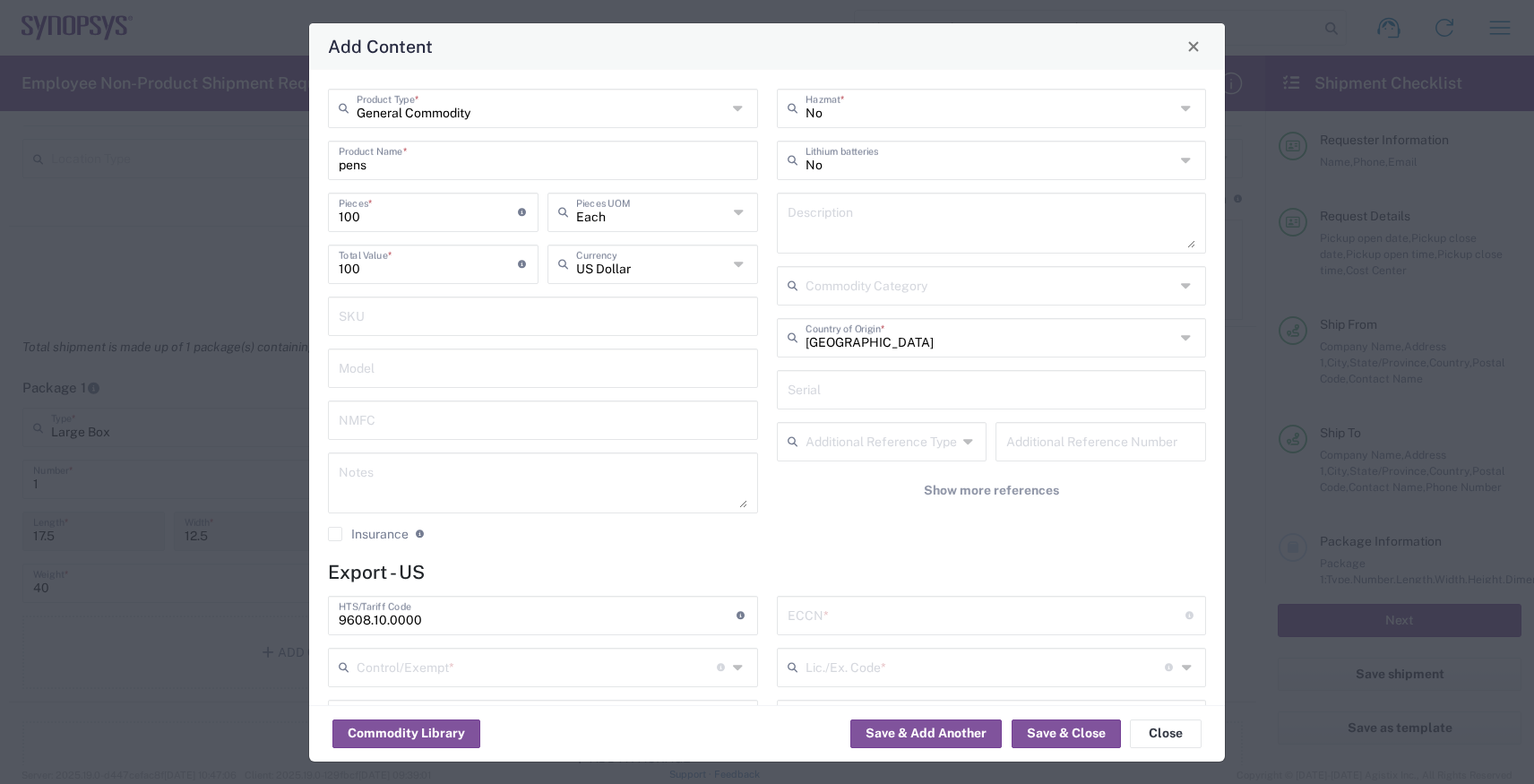
click at [847, 612] on input "text" at bounding box center [986, 614] width 398 height 32
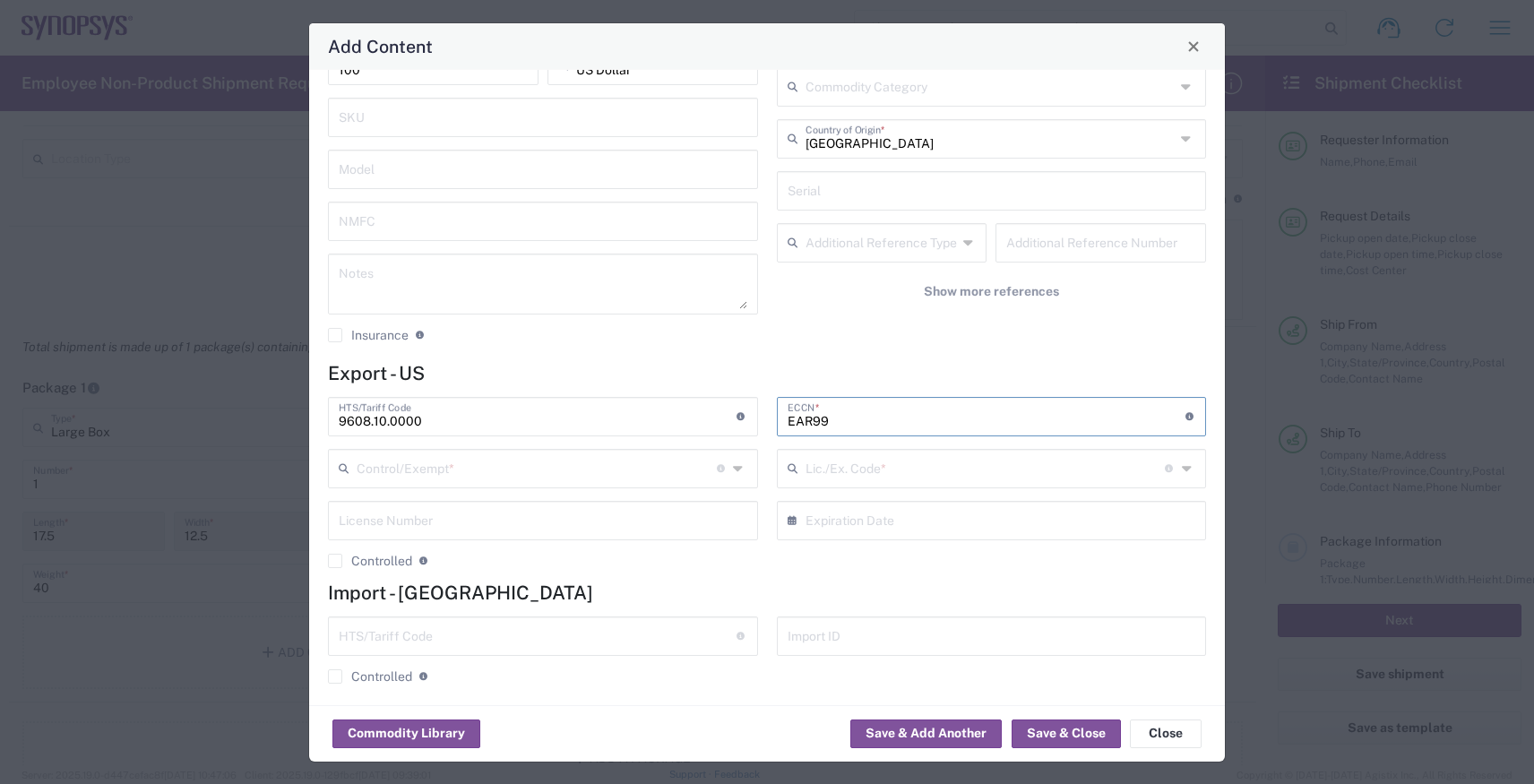
scroll to position [205, 0]
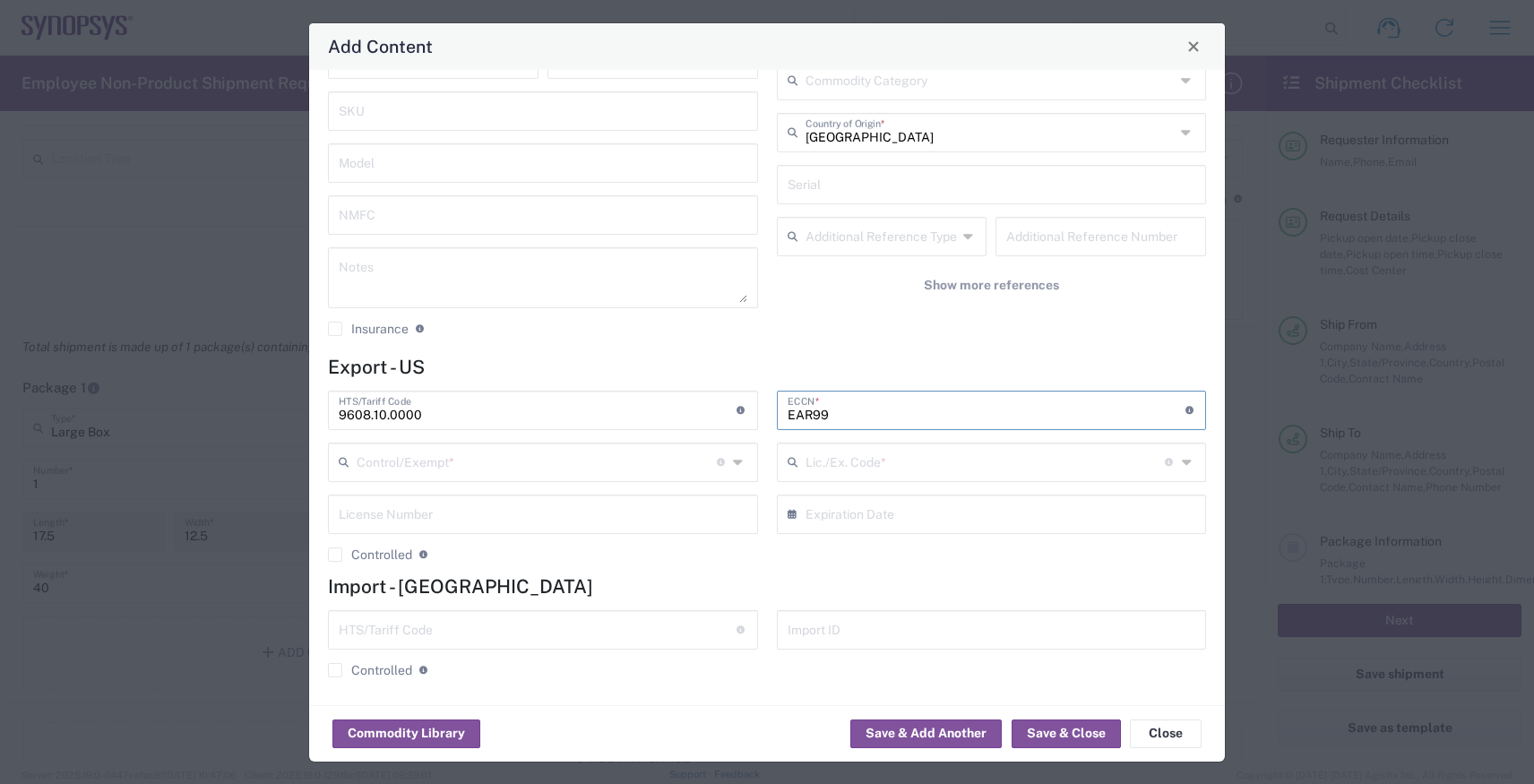
type input "EAR99"
click at [662, 462] on input "text" at bounding box center [537, 462] width 361 height 32
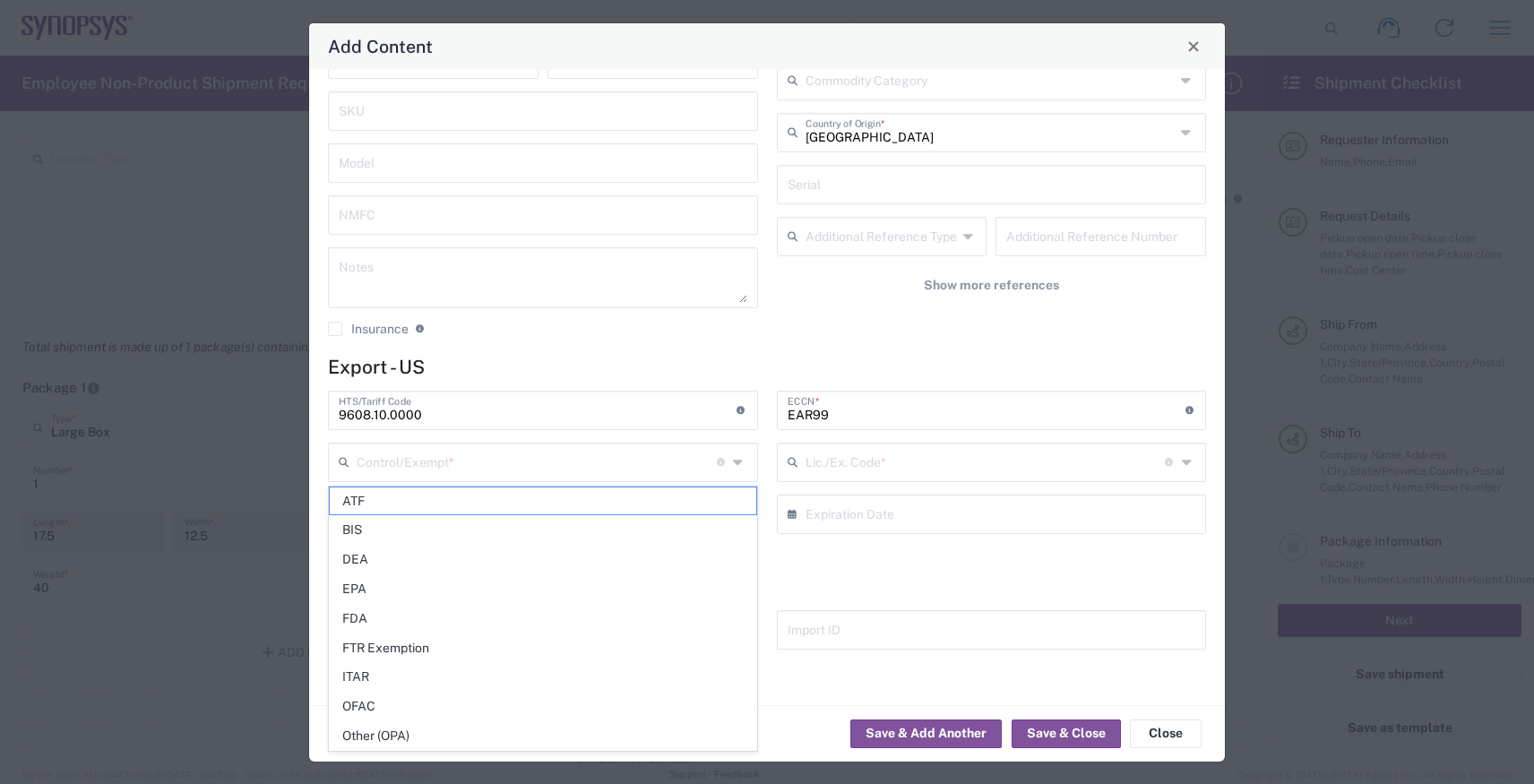
click at [615, 631] on span "FDA" at bounding box center [543, 619] width 426 height 28
click at [605, 468] on input "FDA" at bounding box center [537, 462] width 361 height 32
click at [563, 637] on span "FTR Exemption" at bounding box center [543, 649] width 426 height 28
type input "FTR Exemption"
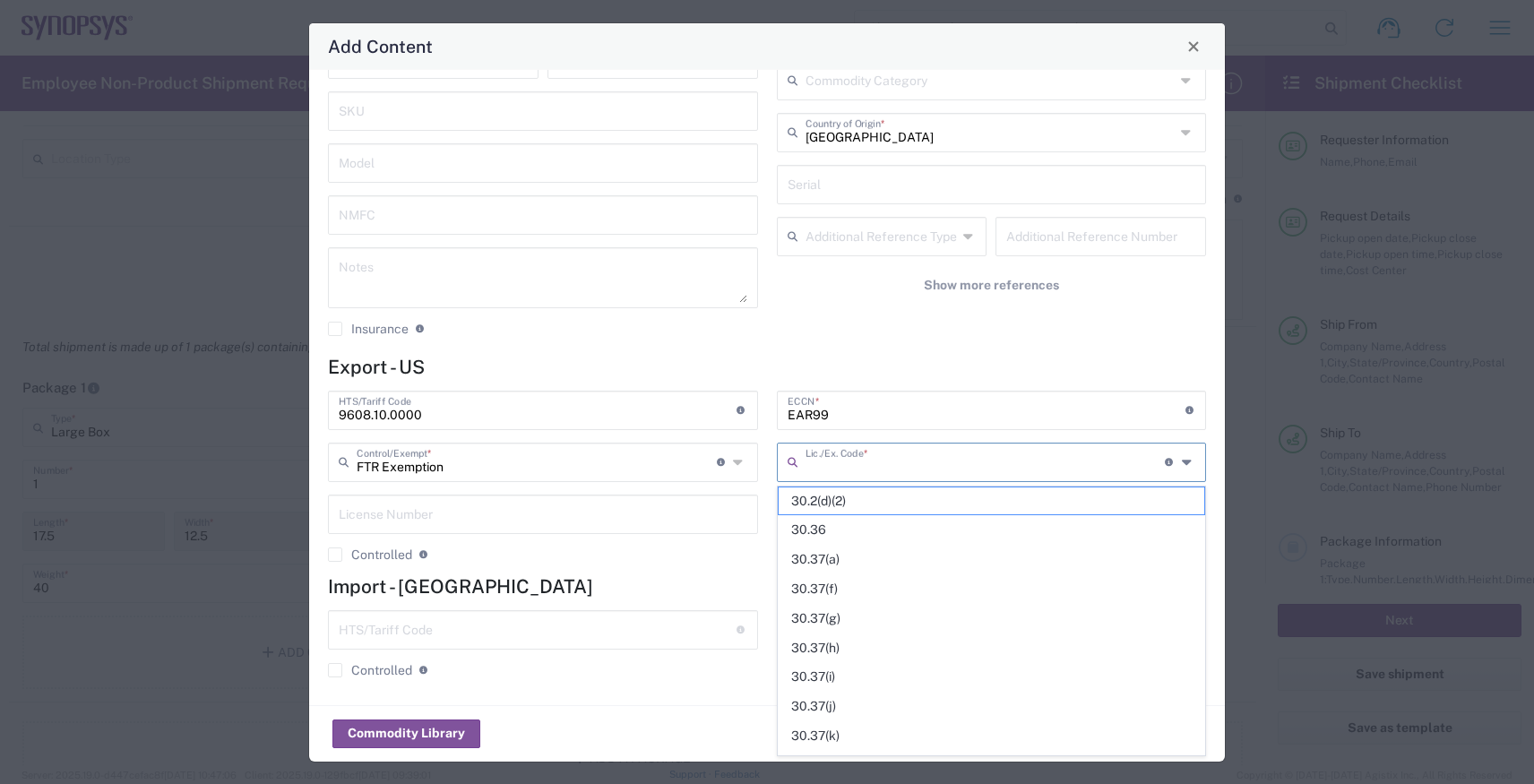
click at [880, 463] on input "text" at bounding box center [985, 462] width 361 height 32
click at [881, 523] on span "30.36" at bounding box center [992, 530] width 426 height 28
type input "30.36"
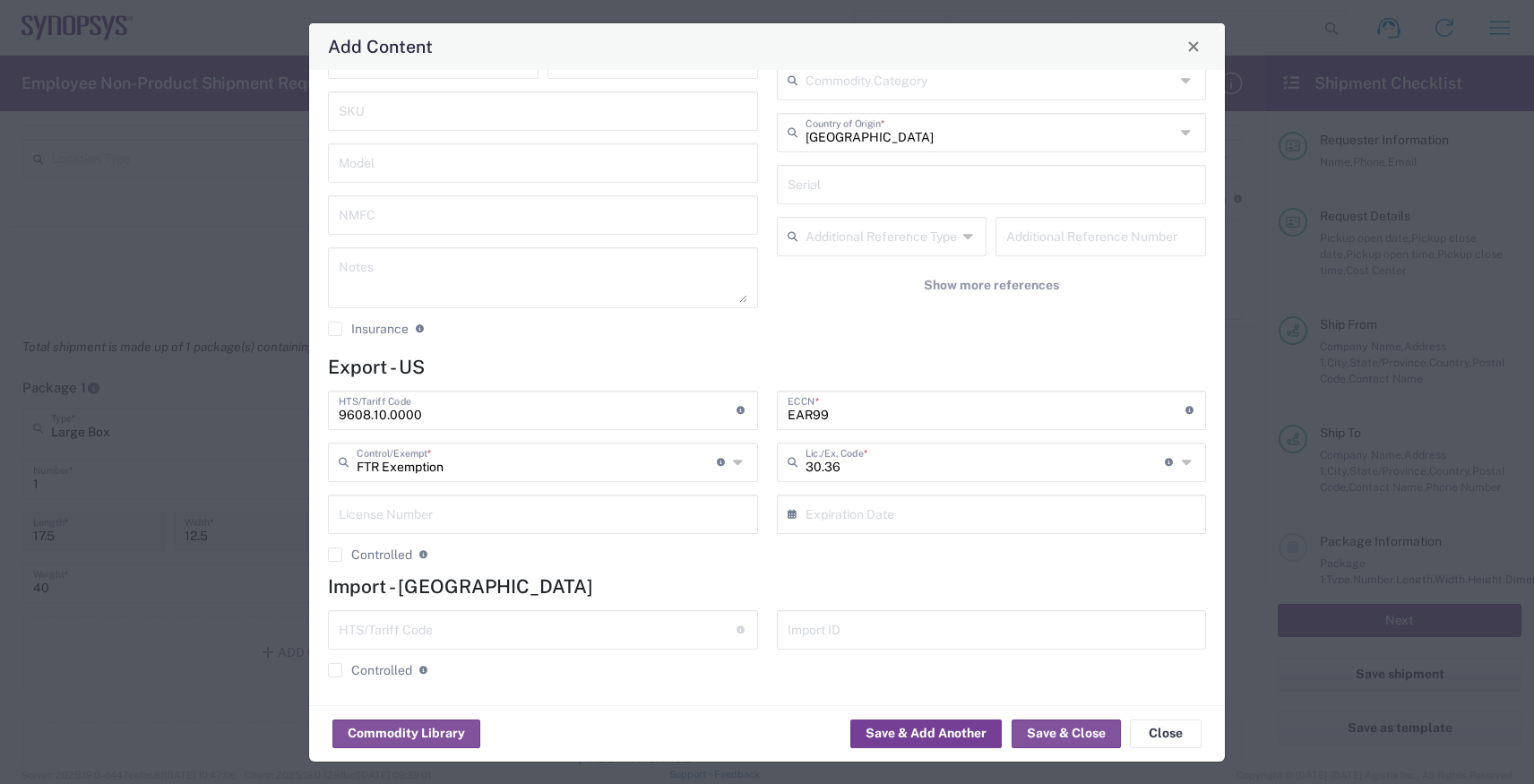
click at [957, 740] on button "Save & Add Another" at bounding box center [926, 733] width 151 height 29
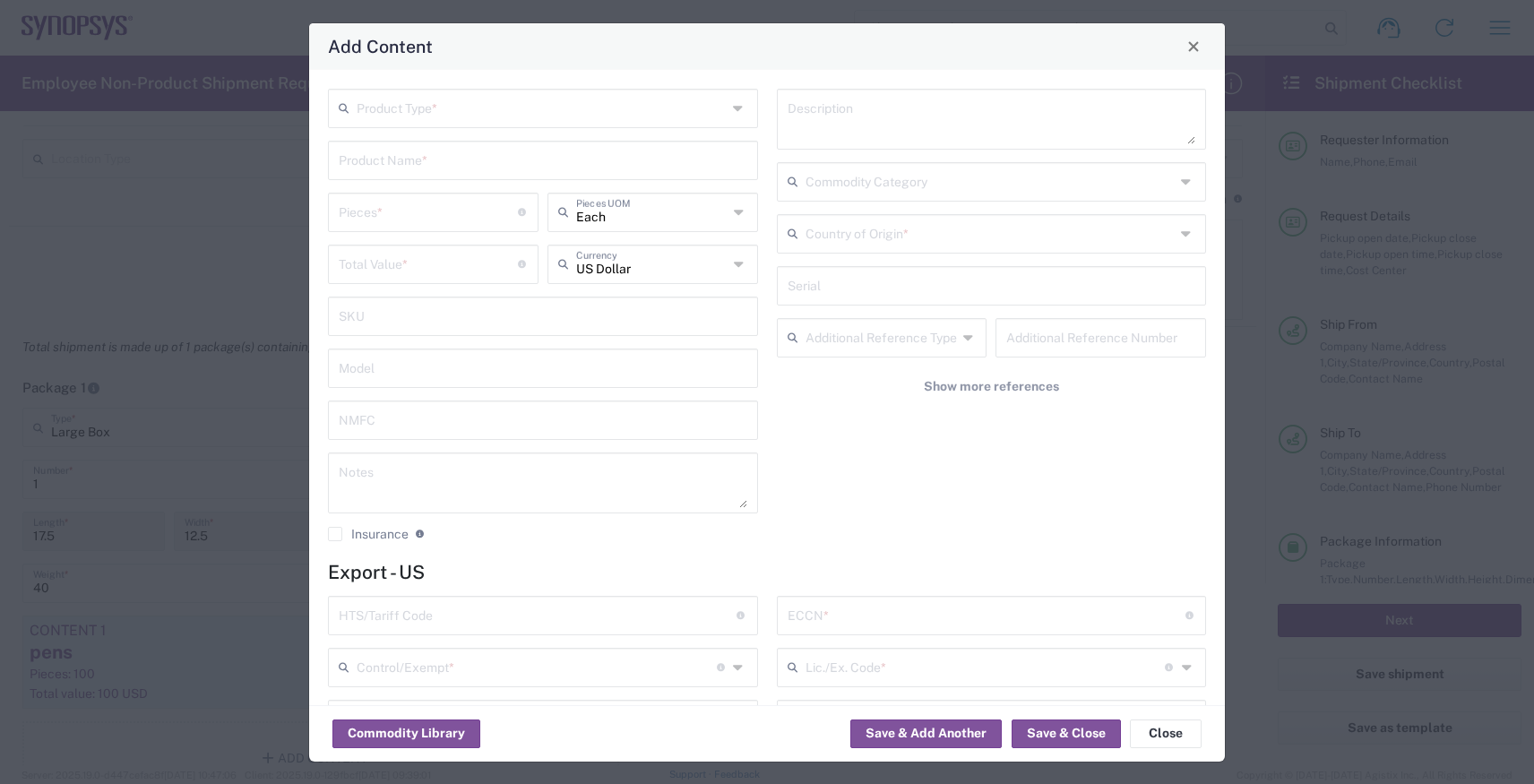
click at [456, 113] on input "text" at bounding box center [541, 107] width 370 height 32
click at [451, 173] on span "General Commodity" at bounding box center [543, 176] width 426 height 28
type input "General Commodity"
click at [441, 164] on input "text" at bounding box center [543, 159] width 409 height 32
type input "notebooks"
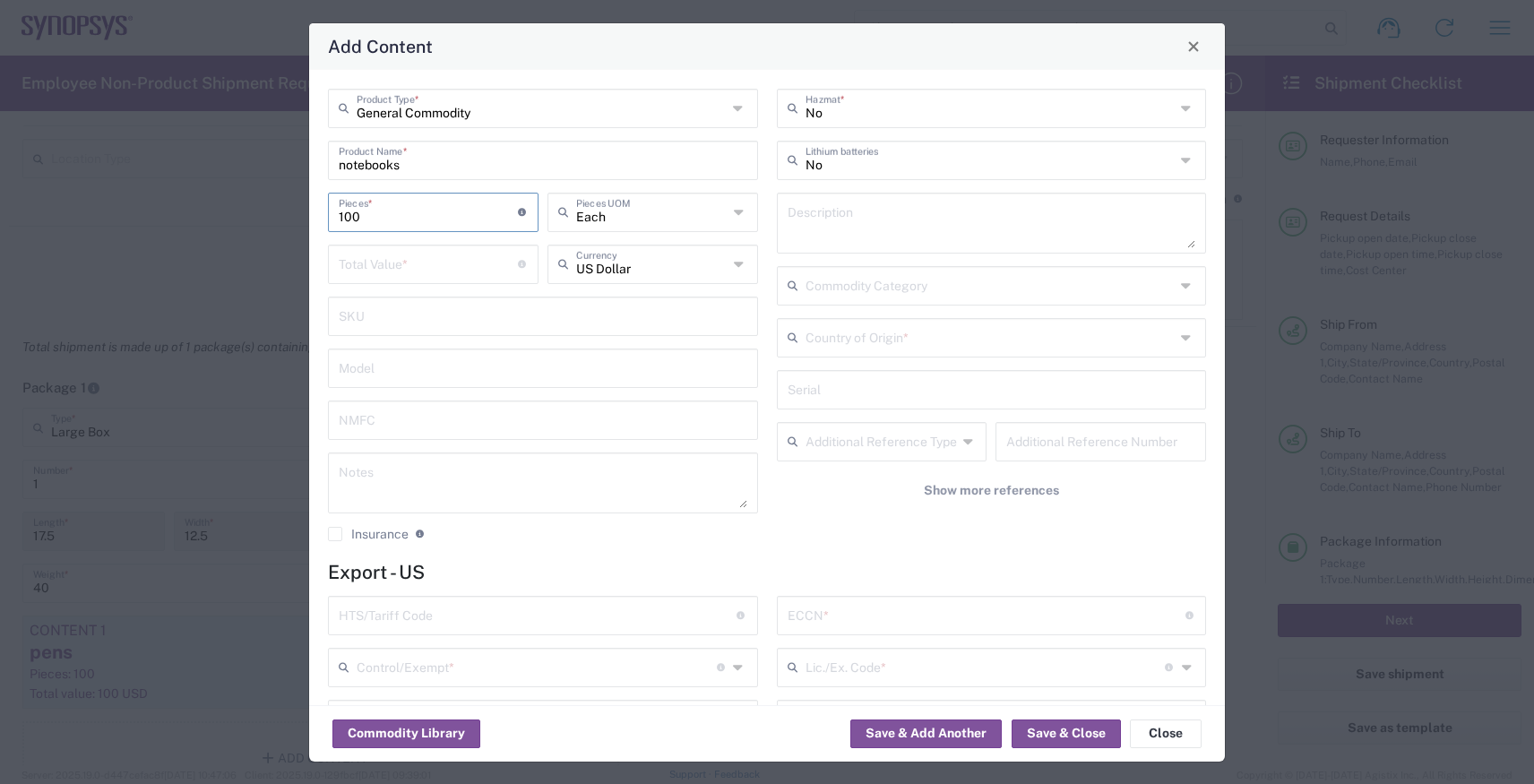
type input "100"
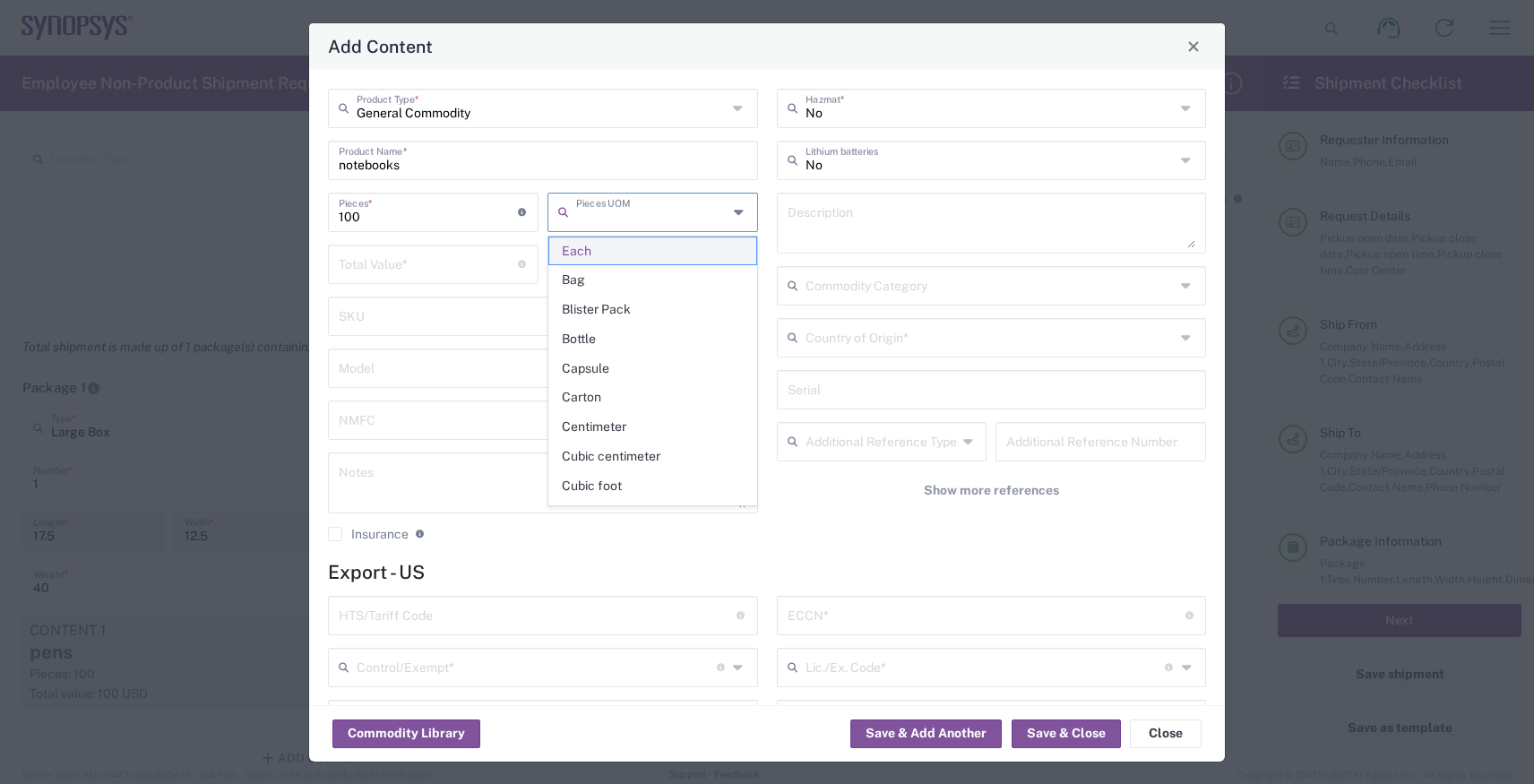
click at [562, 257] on span "Each" at bounding box center [653, 251] width 207 height 28
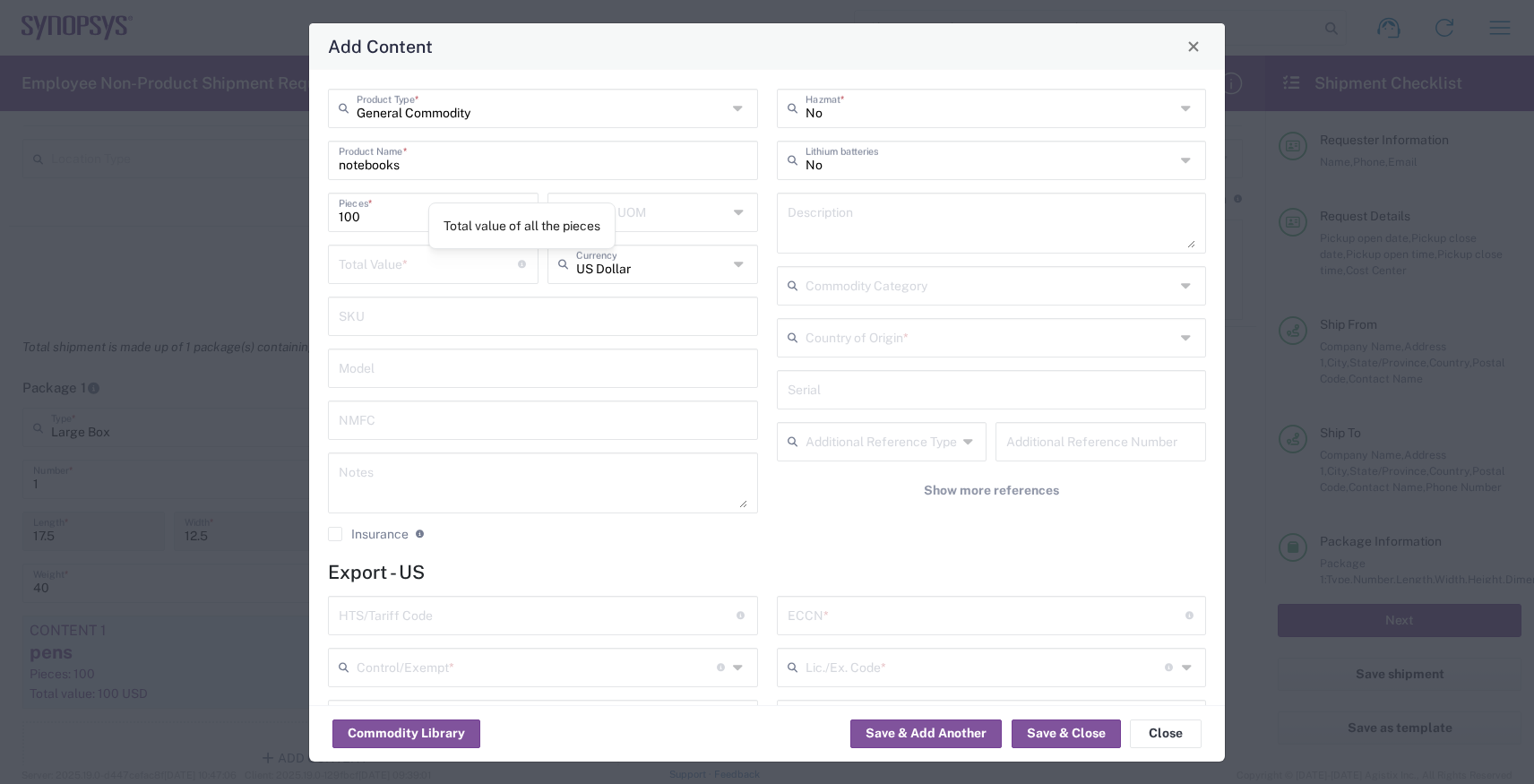
click at [386, 285] on div "Total Value * Total value of all the pieces" at bounding box center [433, 271] width 220 height 52
click at [386, 272] on input "number" at bounding box center [428, 263] width 179 height 32
type input "200"
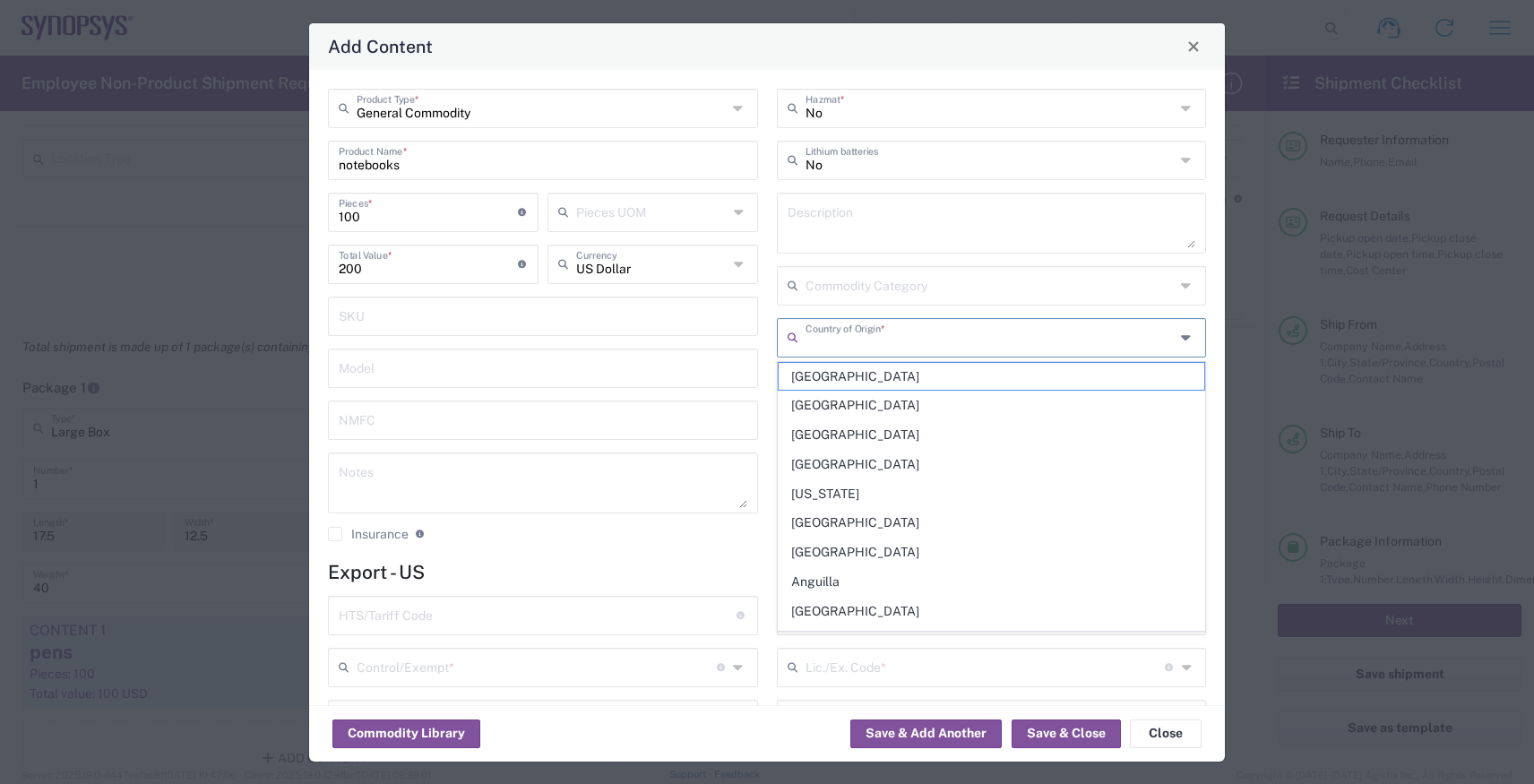
click at [879, 335] on input "text" at bounding box center [990, 336] width 370 height 32
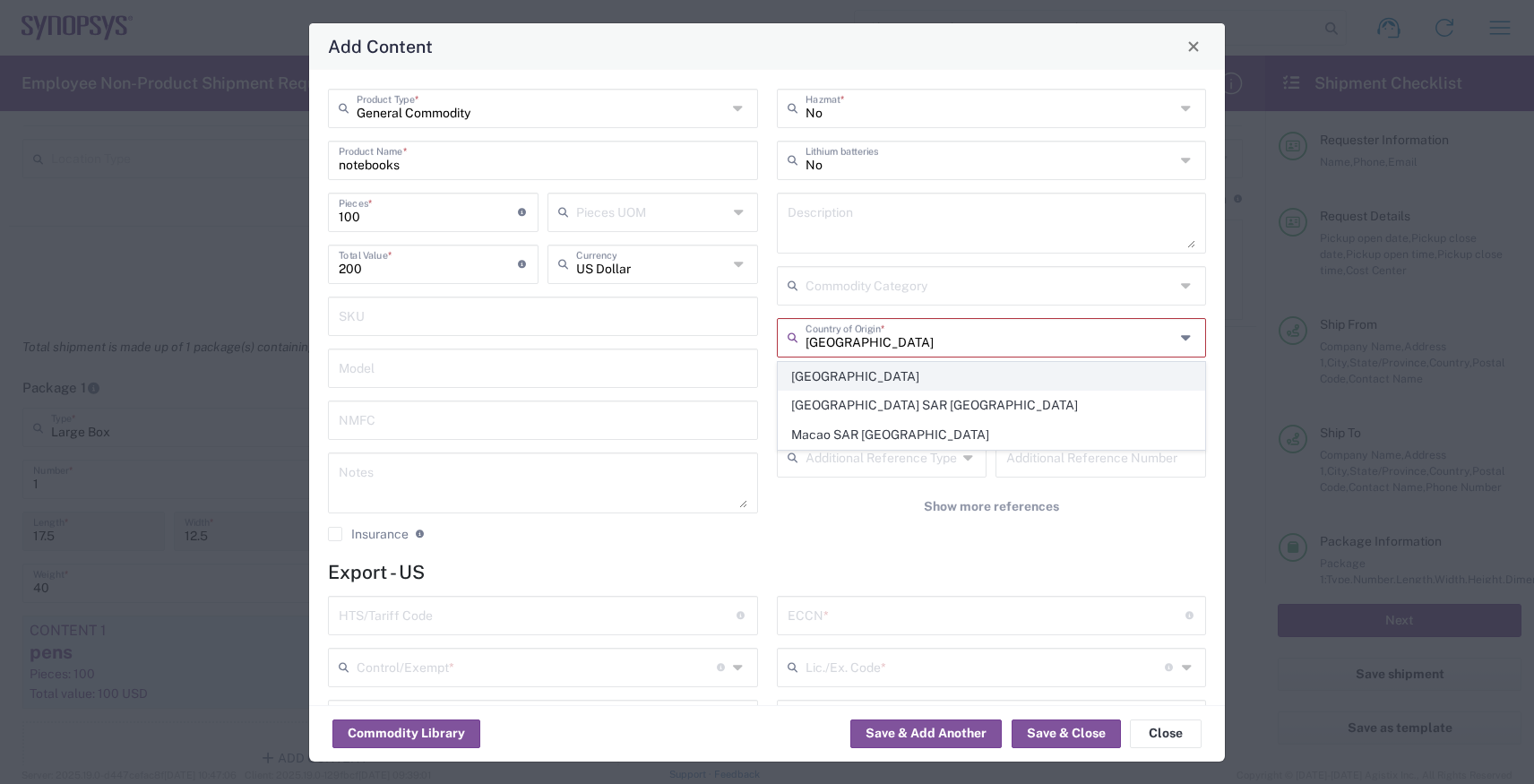
type input "[GEOGRAPHIC_DATA]"
click at [882, 379] on span "[GEOGRAPHIC_DATA]" at bounding box center [992, 377] width 426 height 28
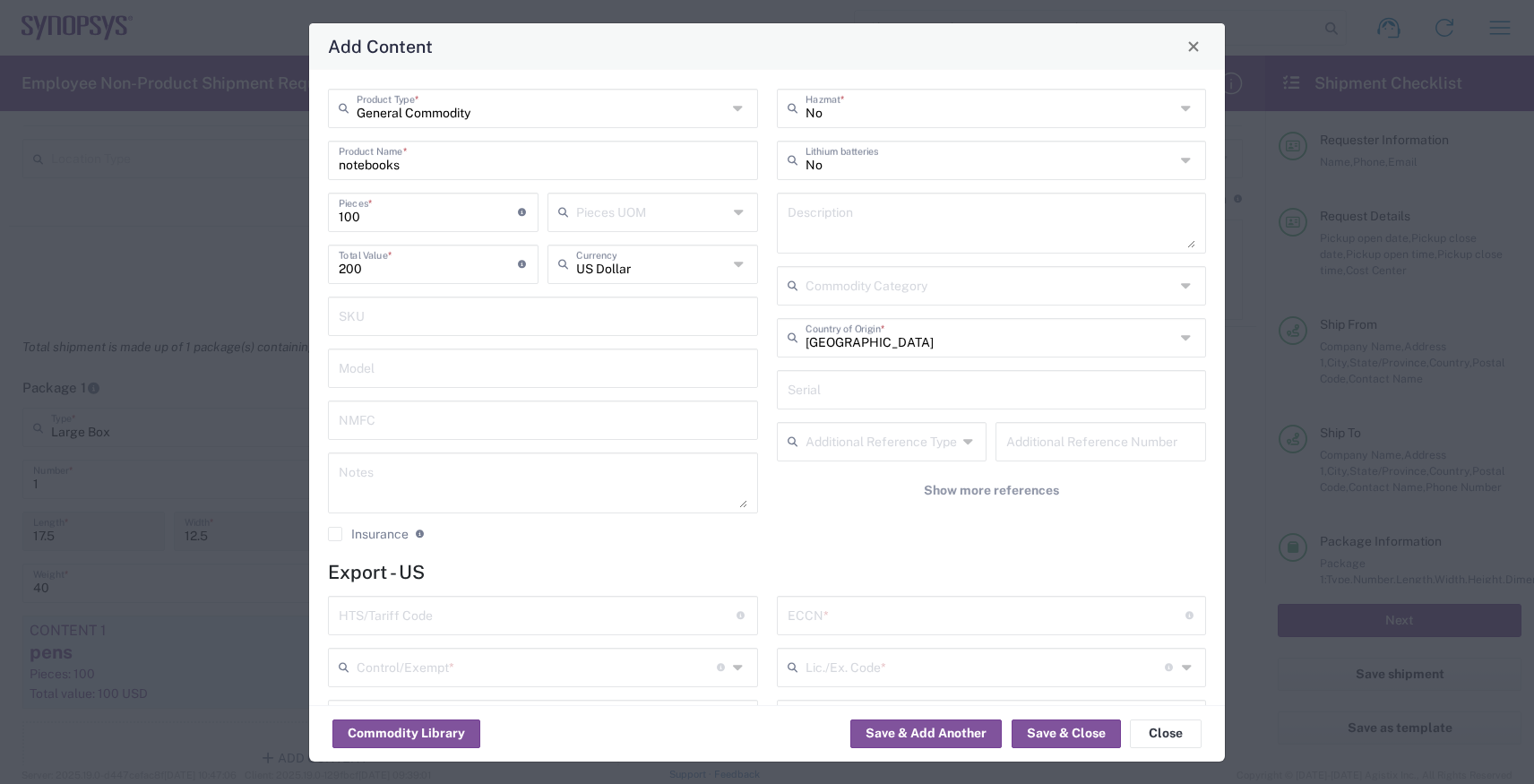
click at [828, 618] on input "text" at bounding box center [986, 614] width 398 height 32
type input "EAR99"
click at [602, 665] on input "text" at bounding box center [537, 666] width 361 height 32
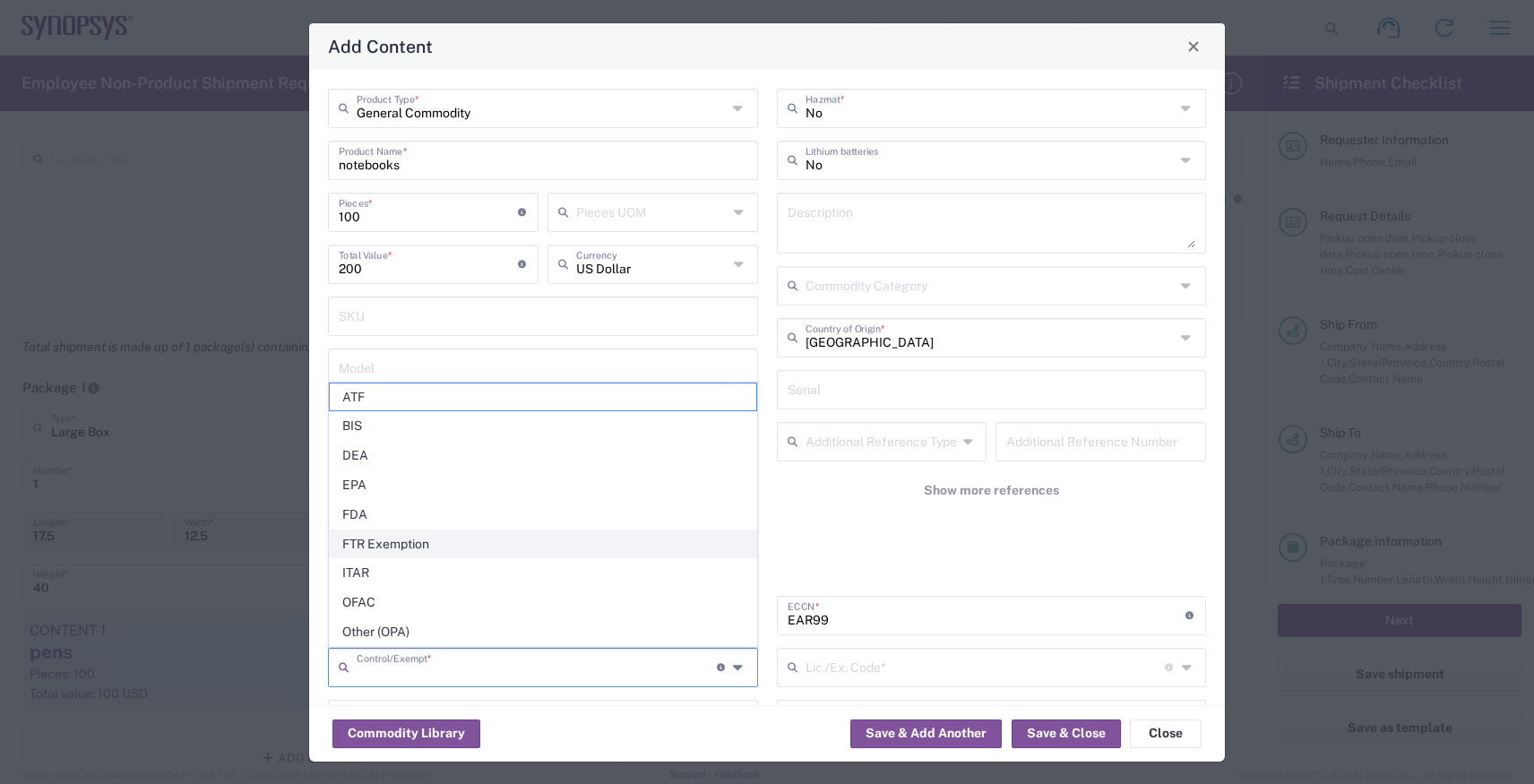
click at [553, 536] on span "FTR Exemption" at bounding box center [543, 544] width 426 height 28
type input "FTR Exemption"
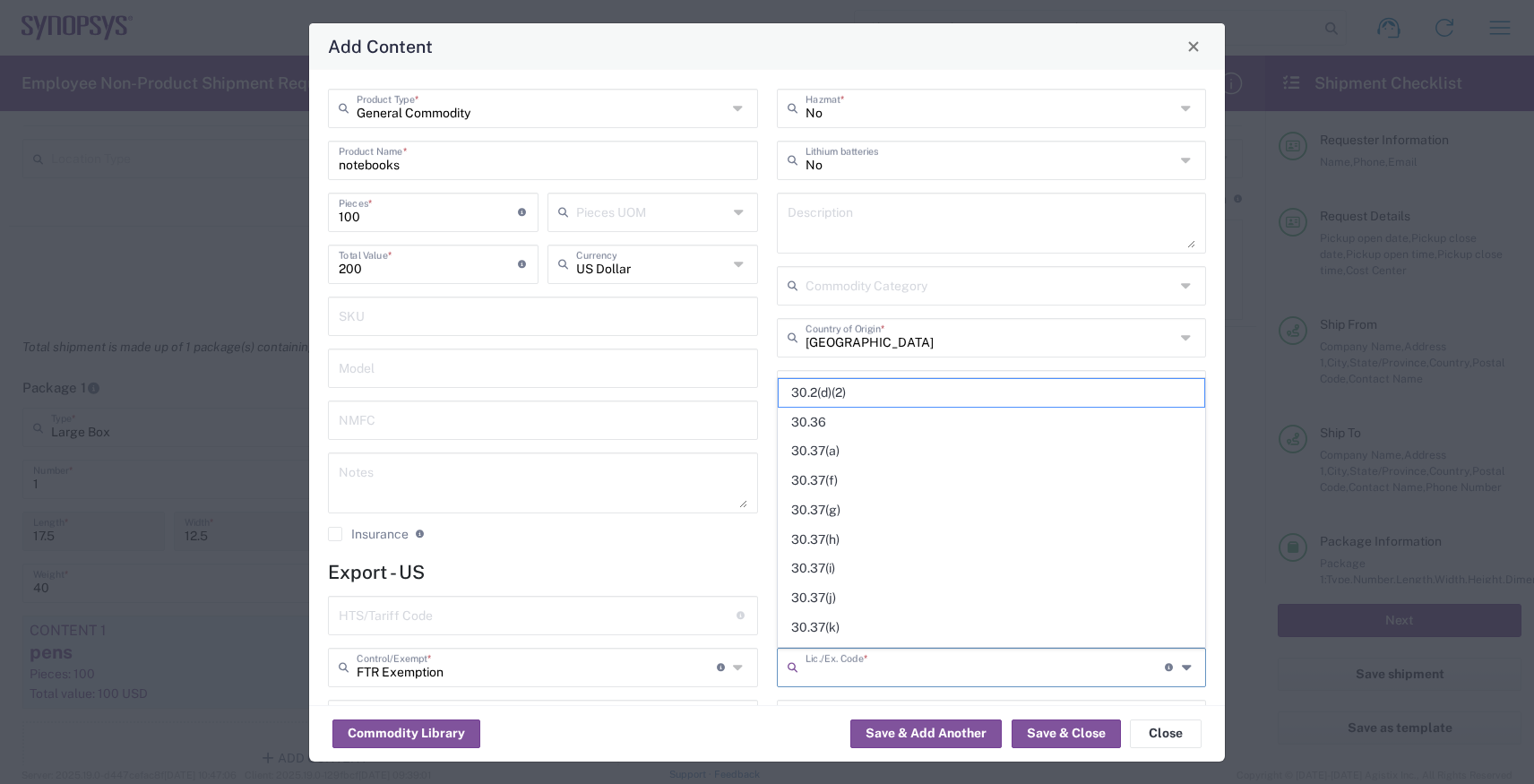
click at [839, 665] on input "text" at bounding box center [985, 666] width 361 height 32
click at [873, 424] on span "30.36" at bounding box center [992, 423] width 426 height 28
type input "30.36"
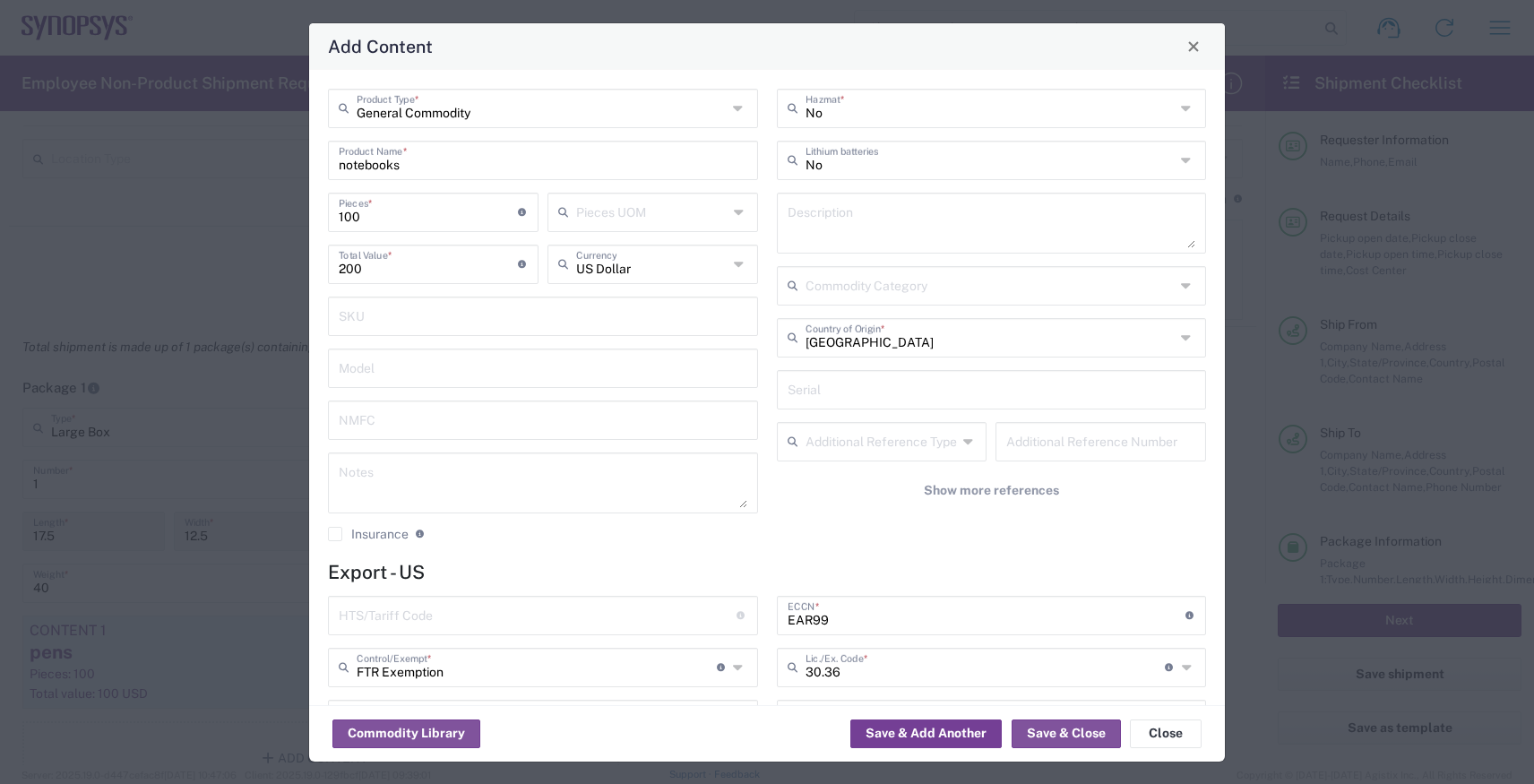
click at [892, 729] on button "Save & Add Another" at bounding box center [926, 733] width 151 height 29
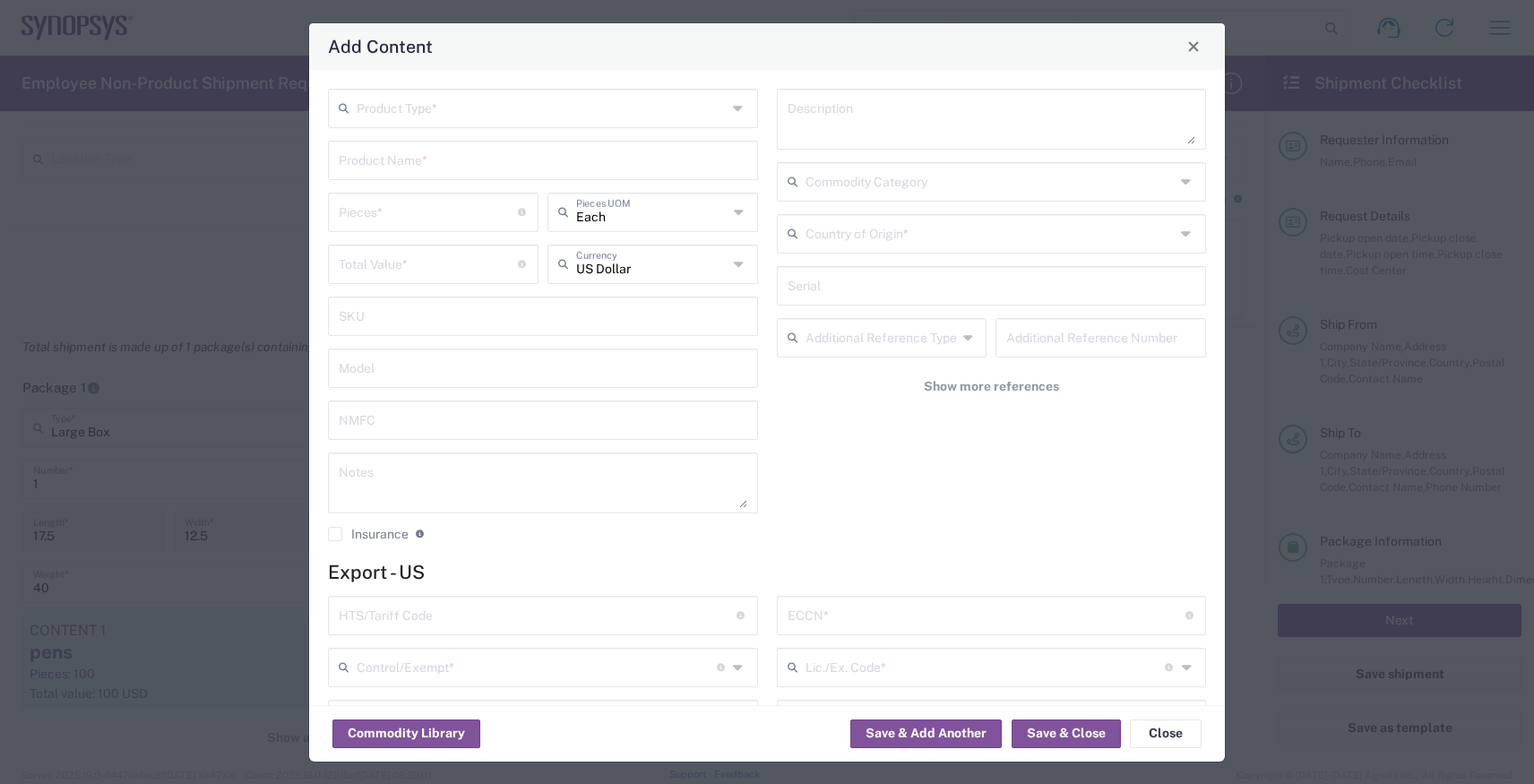
click at [475, 120] on input "text" at bounding box center [541, 107] width 370 height 32
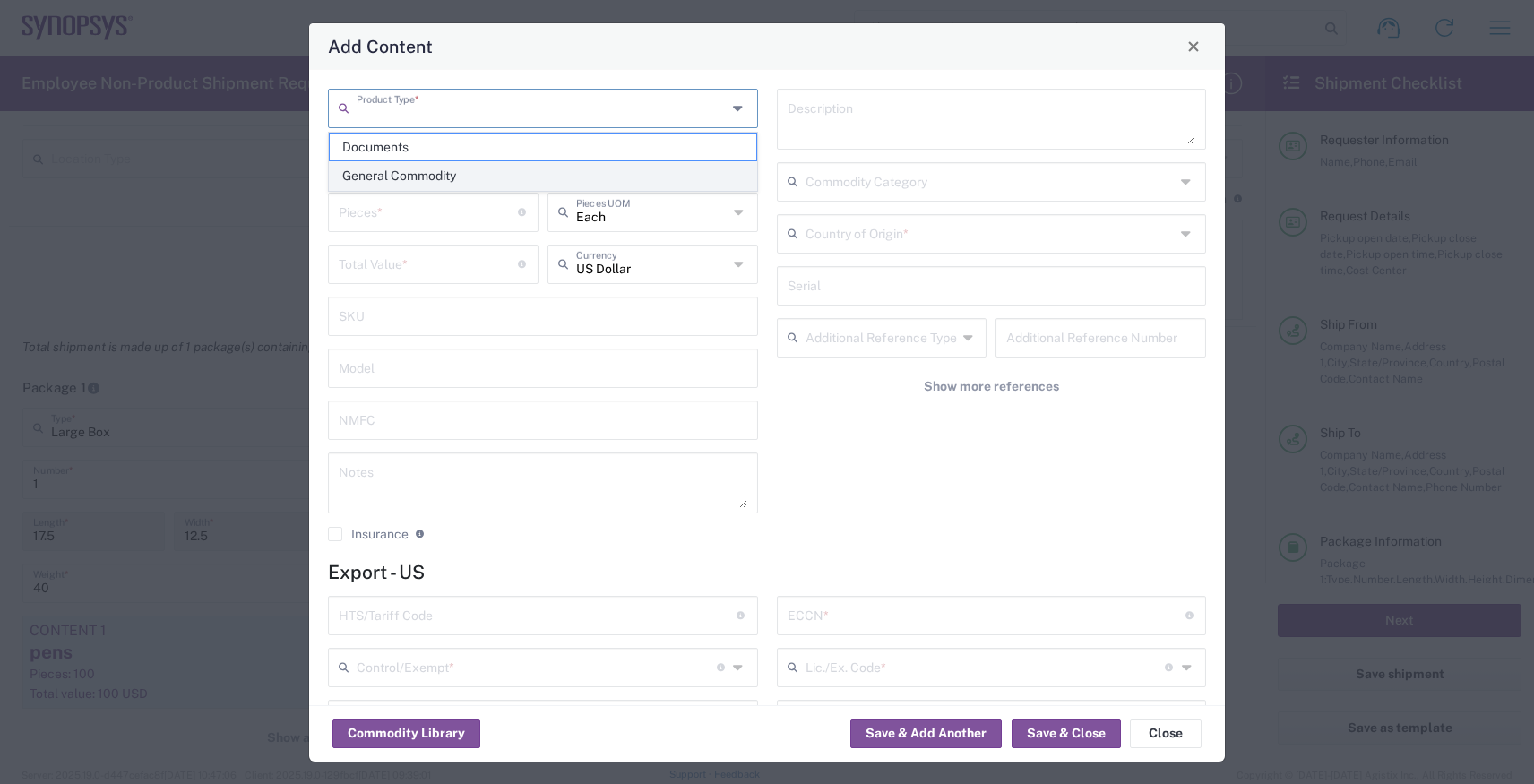
click at [475, 172] on span "General Commodity" at bounding box center [543, 176] width 426 height 28
type input "General Commodity"
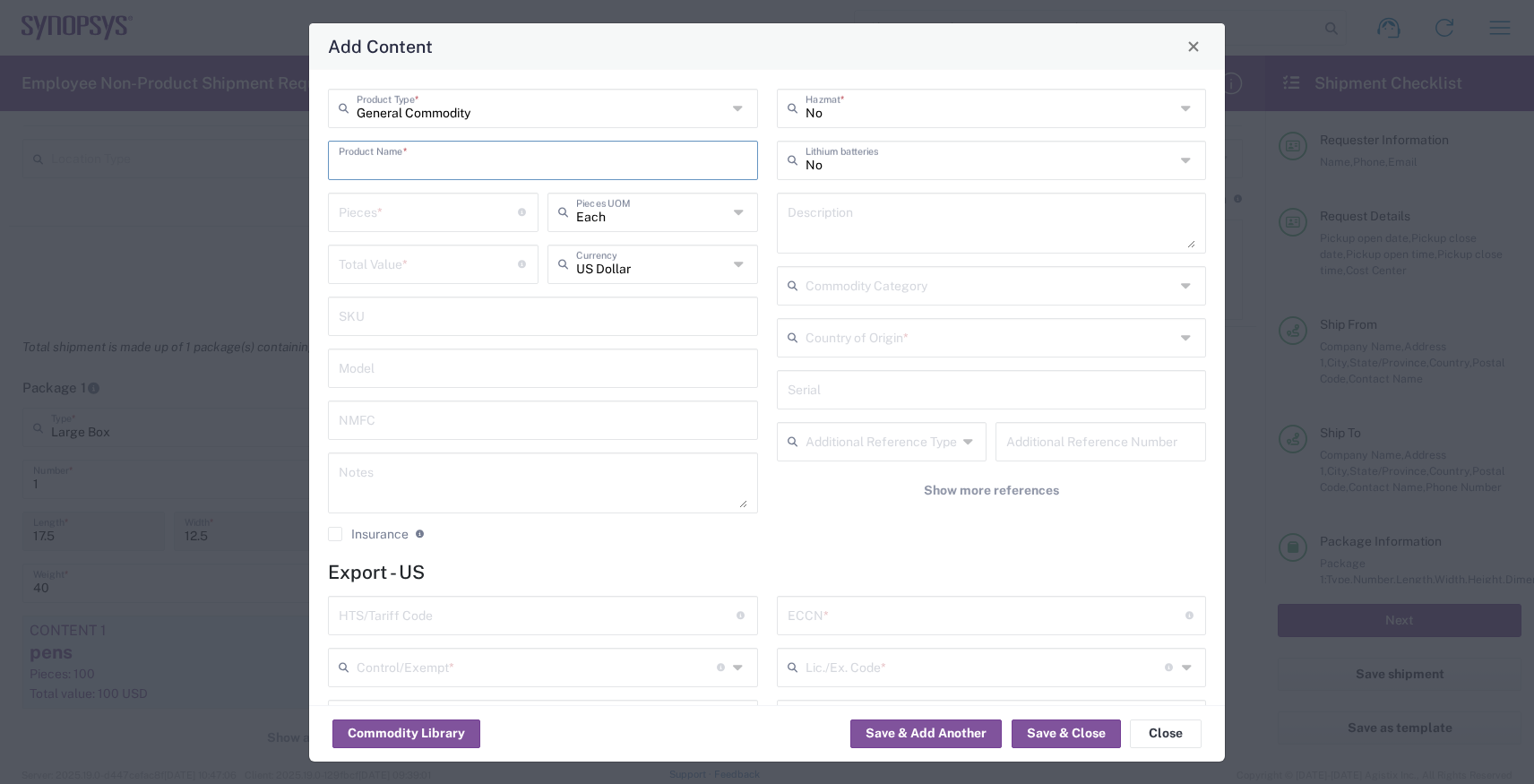
click at [475, 168] on input "text" at bounding box center [543, 159] width 409 height 32
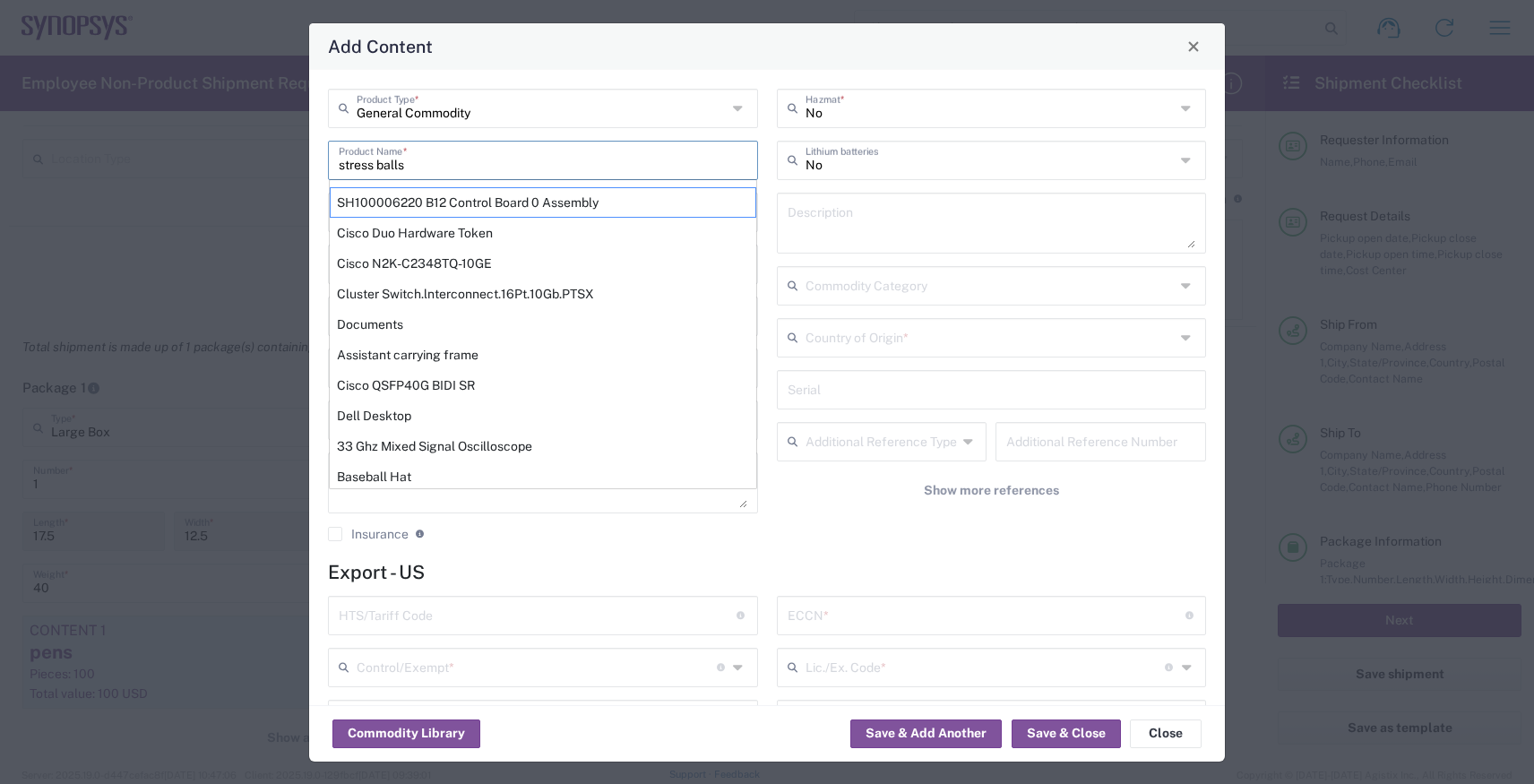
type input "stress balls"
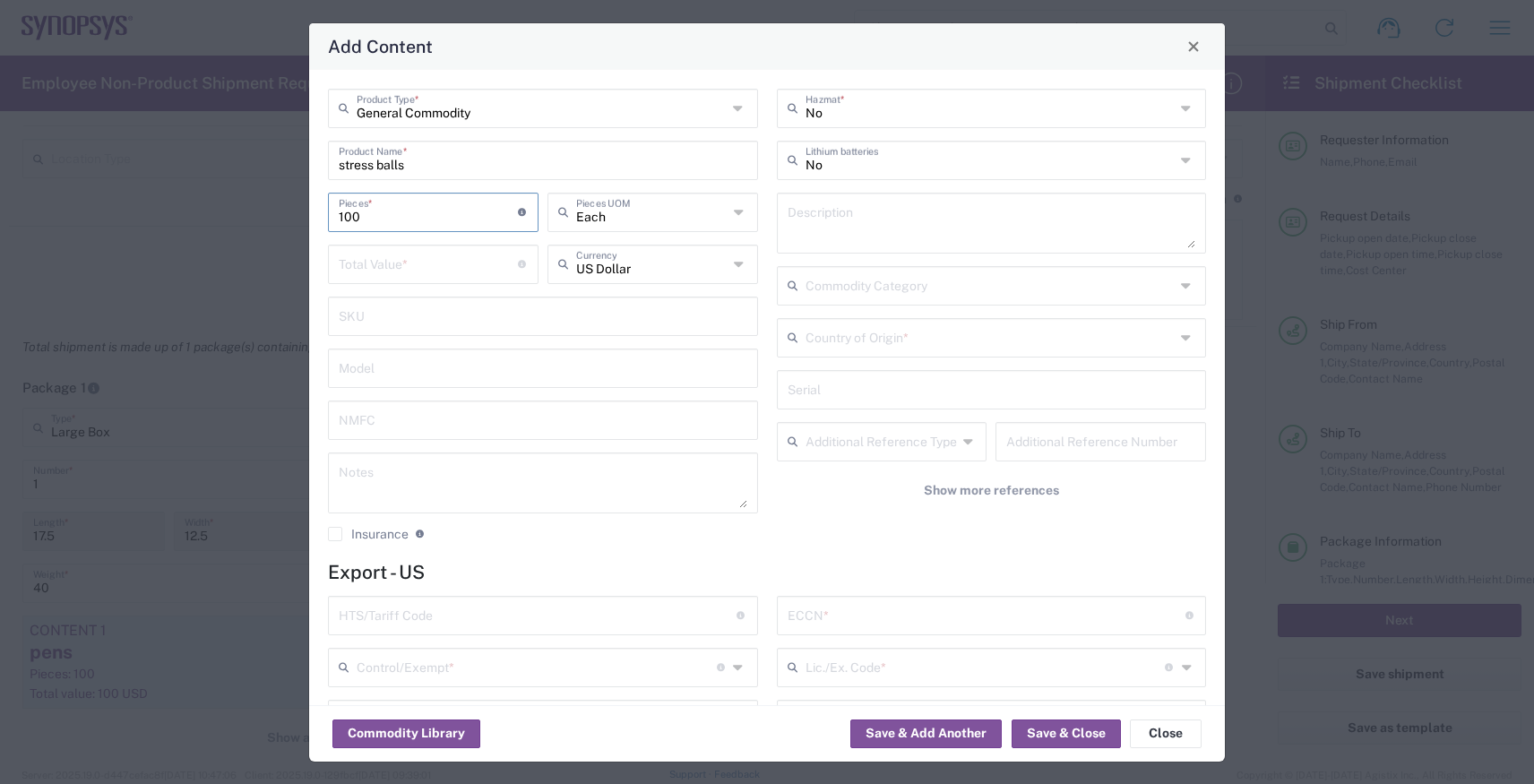
type input "100"
click at [412, 260] on input "number" at bounding box center [428, 263] width 179 height 32
type input "Each"
type input "100"
click at [438, 614] on input "text" at bounding box center [538, 614] width 398 height 32
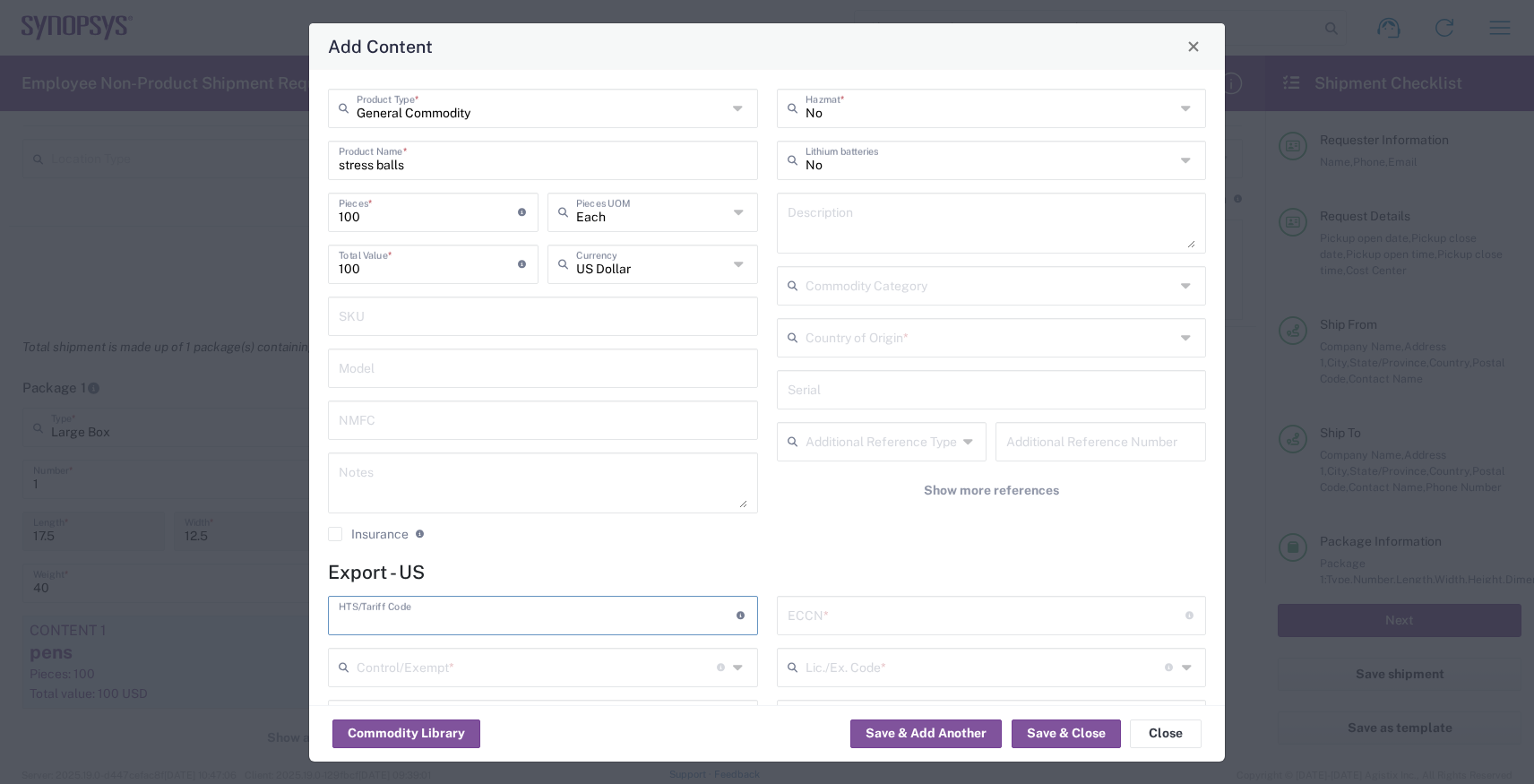
paste input "9503.00.0090"
type input "9503.00.0090"
click at [833, 621] on input "text" at bounding box center [986, 614] width 398 height 32
type input "EAR99"
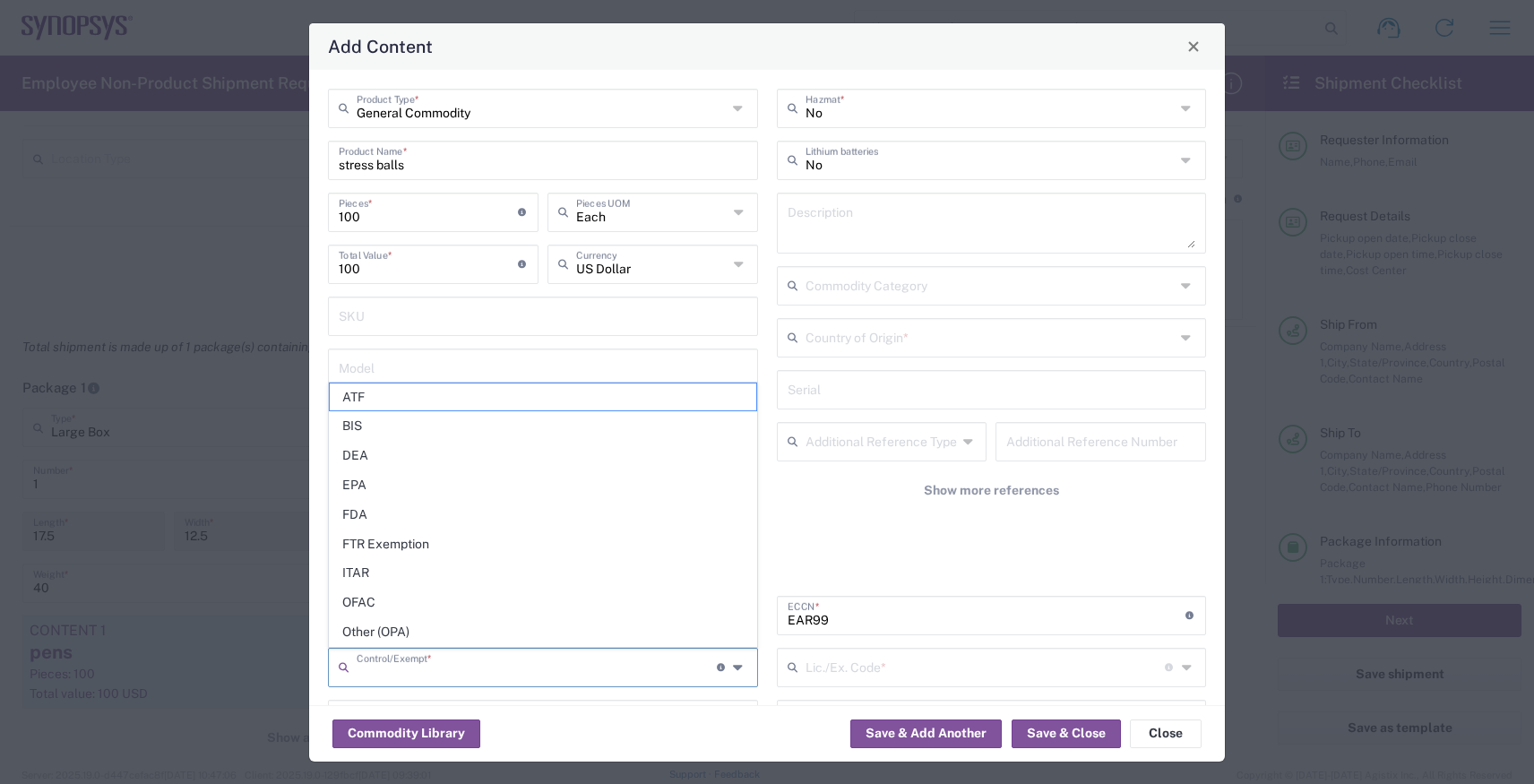
click at [635, 659] on input "text" at bounding box center [537, 666] width 361 height 32
click at [573, 545] on span "FTR Exemption" at bounding box center [543, 544] width 426 height 28
type input "FTR Exemption"
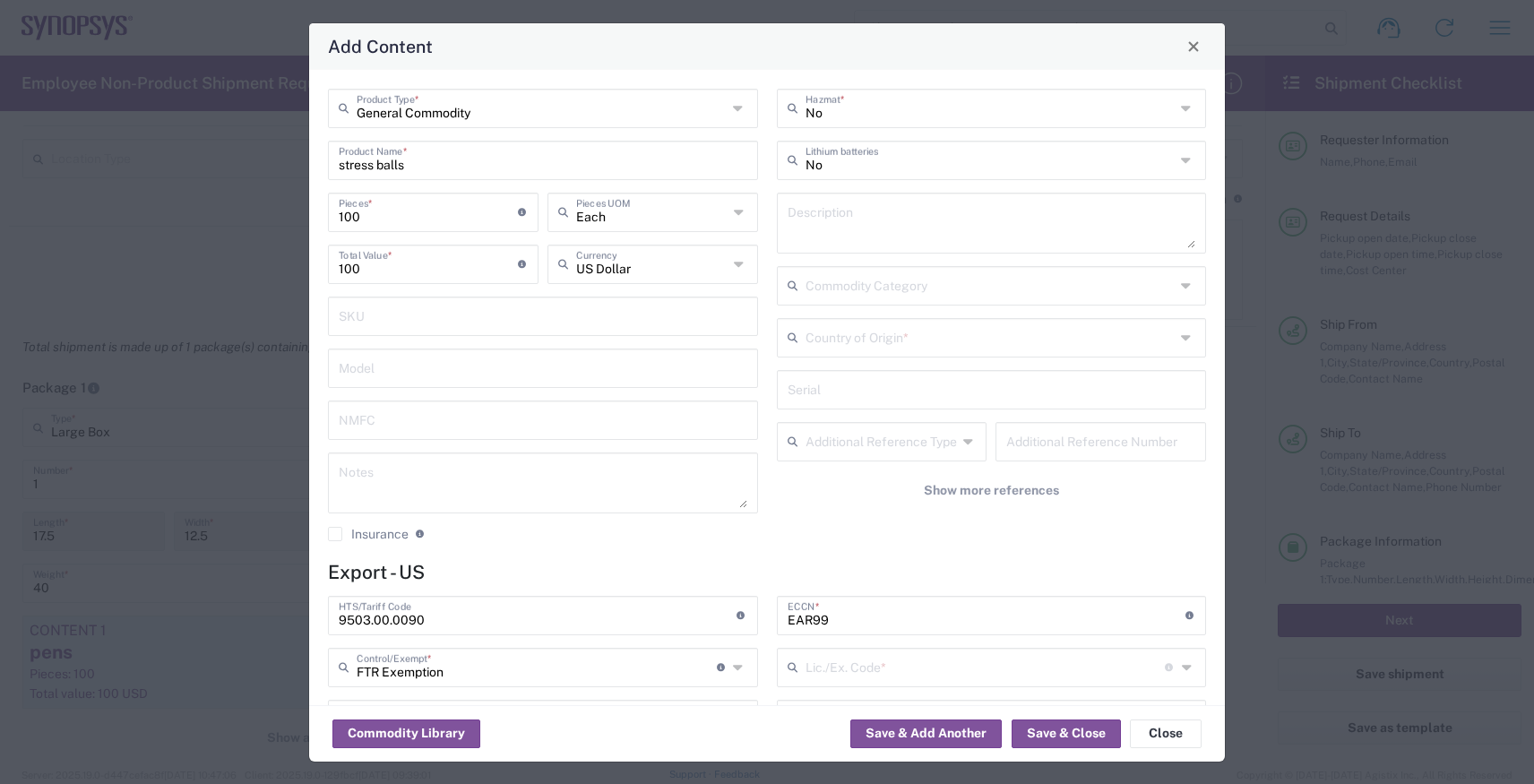
click at [825, 659] on input "text" at bounding box center [985, 666] width 361 height 32
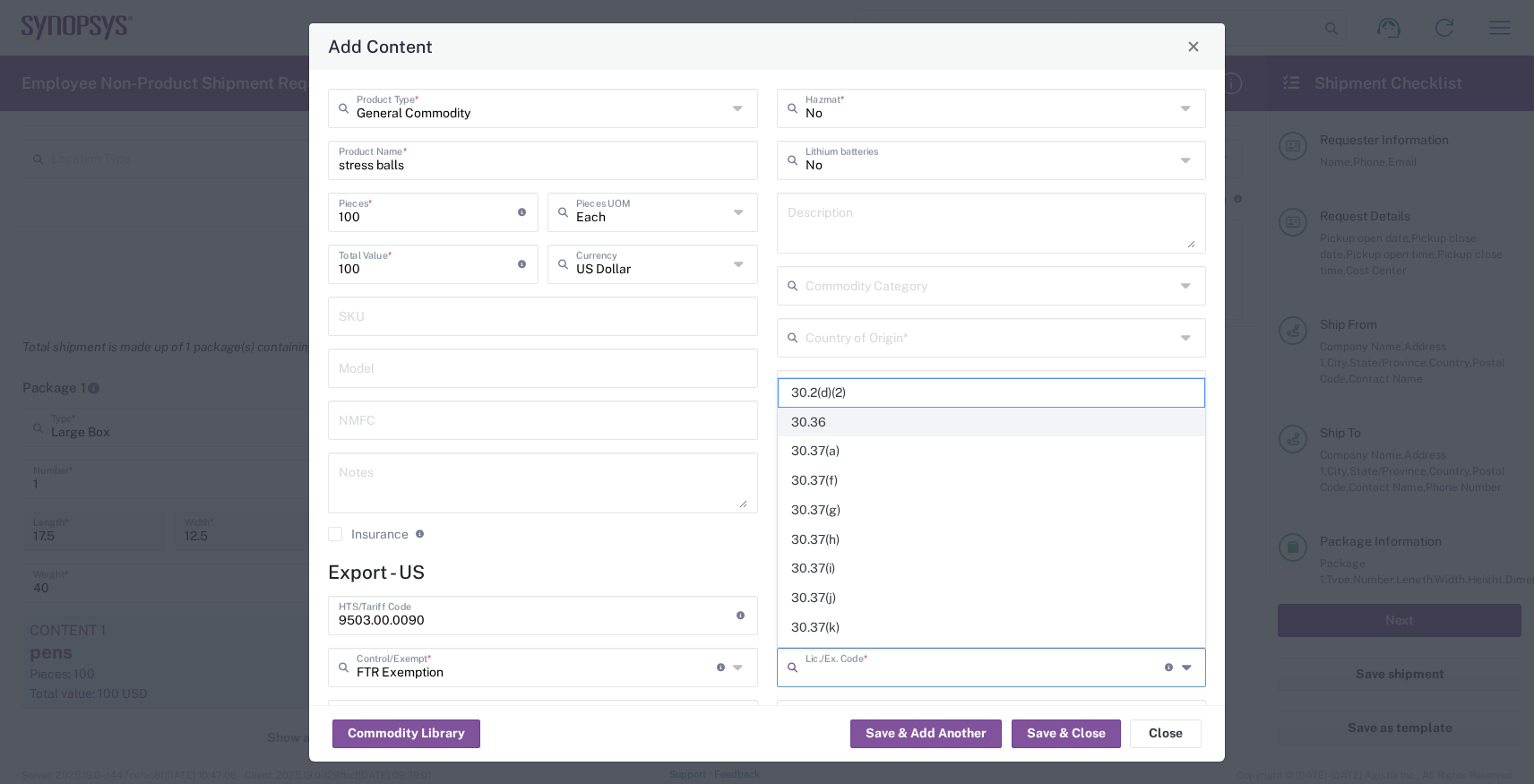
click at [832, 418] on span "30.36" at bounding box center [992, 423] width 426 height 28
type input "30.36"
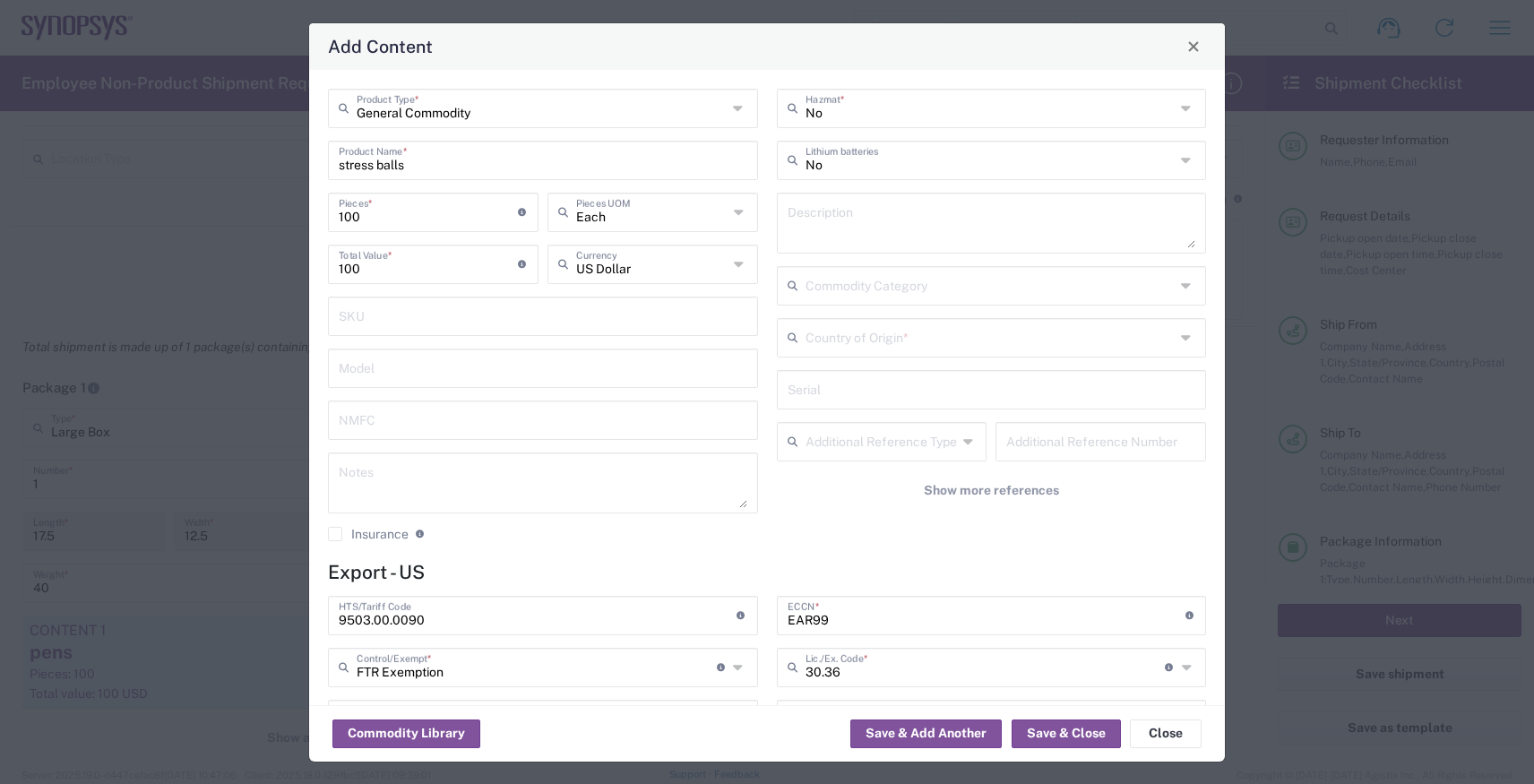
click at [866, 347] on input "text" at bounding box center [990, 336] width 370 height 32
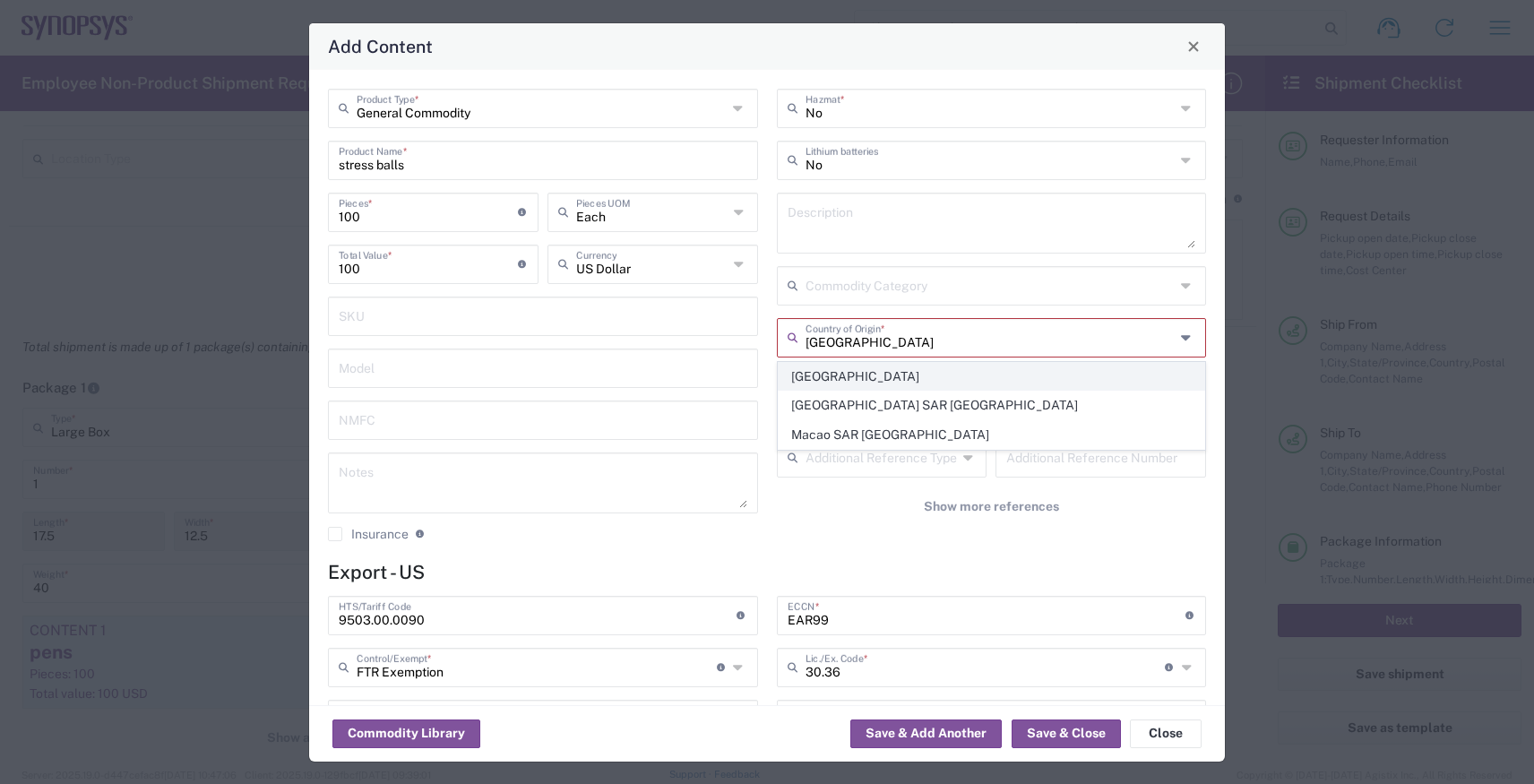
type input "[GEOGRAPHIC_DATA]"
click at [830, 372] on span "[GEOGRAPHIC_DATA]" at bounding box center [992, 377] width 426 height 28
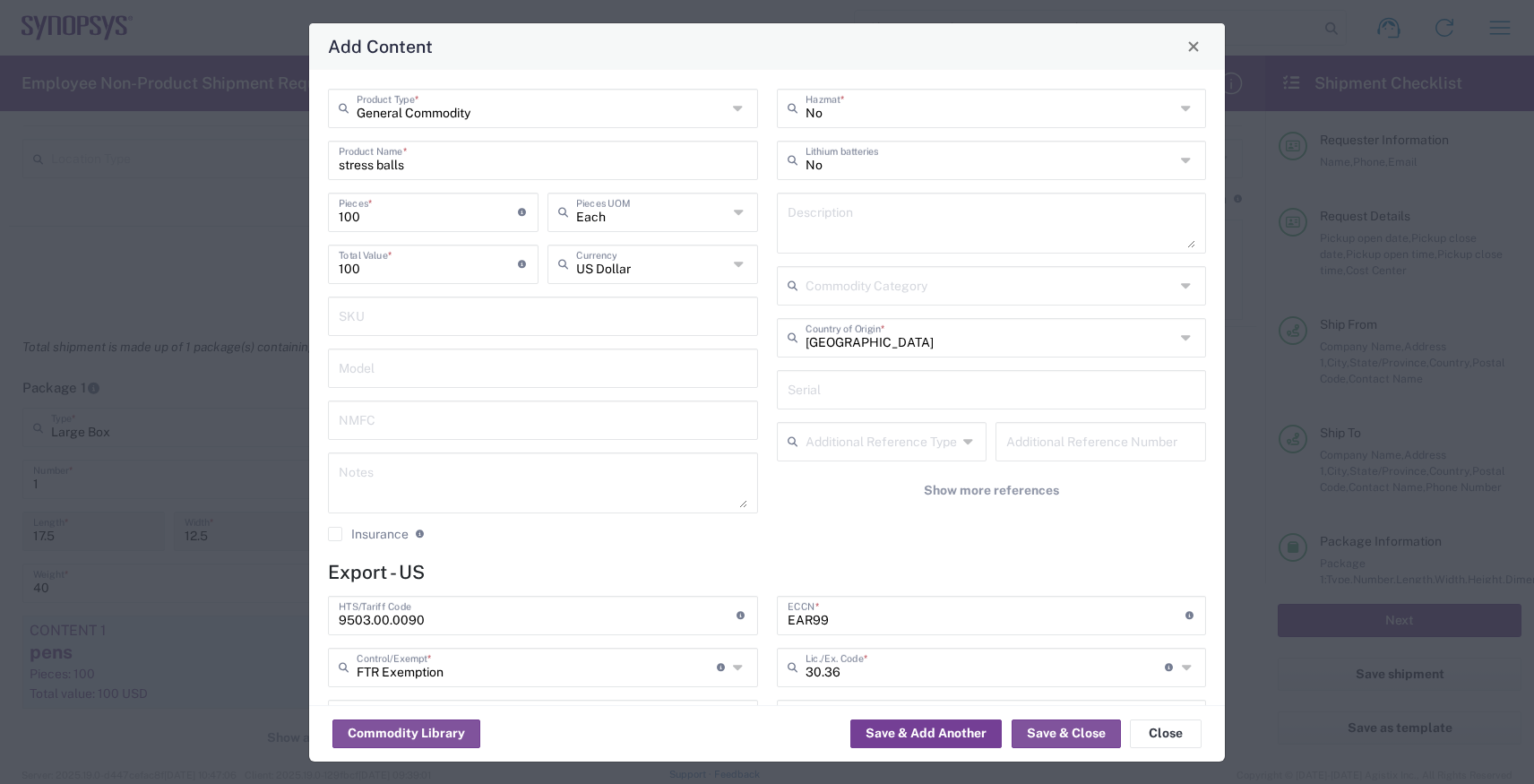
click at [879, 731] on button "Save & Add Another" at bounding box center [926, 733] width 151 height 29
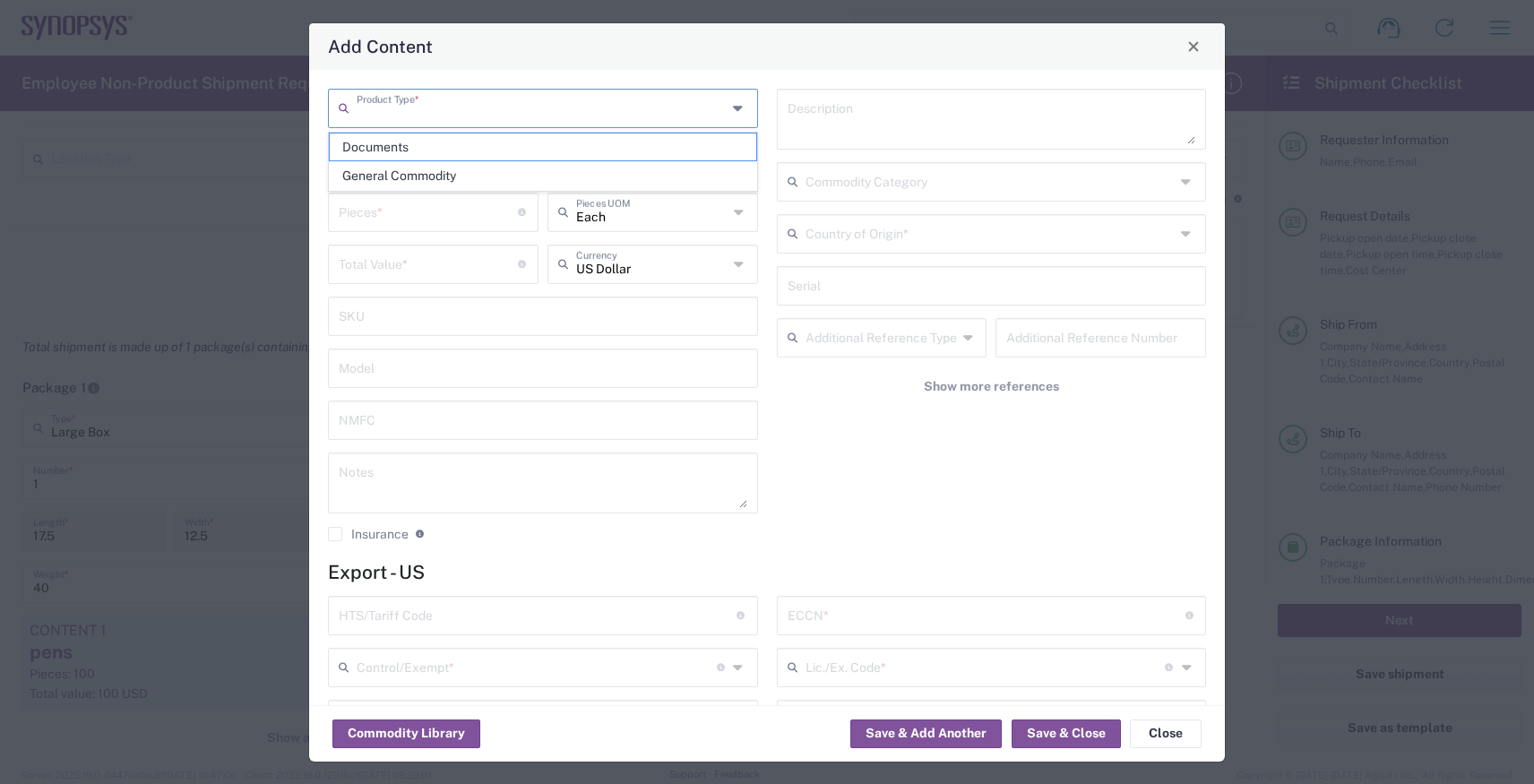
click at [432, 115] on input "text" at bounding box center [541, 107] width 370 height 32
click at [431, 174] on span "General Commodity" at bounding box center [543, 176] width 426 height 28
type input "General Commodity"
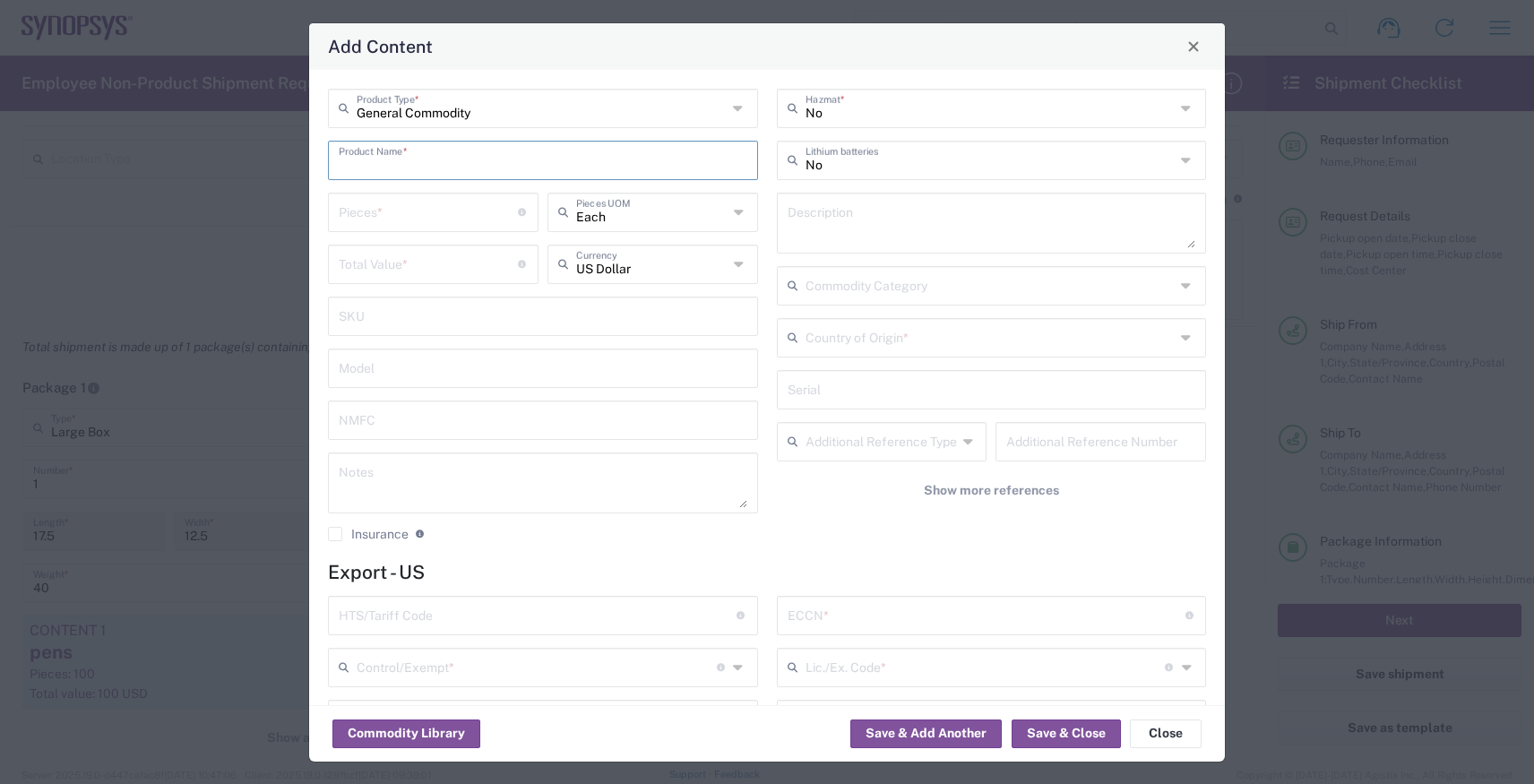
click at [425, 170] on input "text" at bounding box center [543, 159] width 409 height 32
type input "phone stand"
click at [429, 216] on div "Total value of all the pieces" at bounding box center [522, 226] width 187 height 46
click at [408, 216] on input "number" at bounding box center [428, 211] width 179 height 32
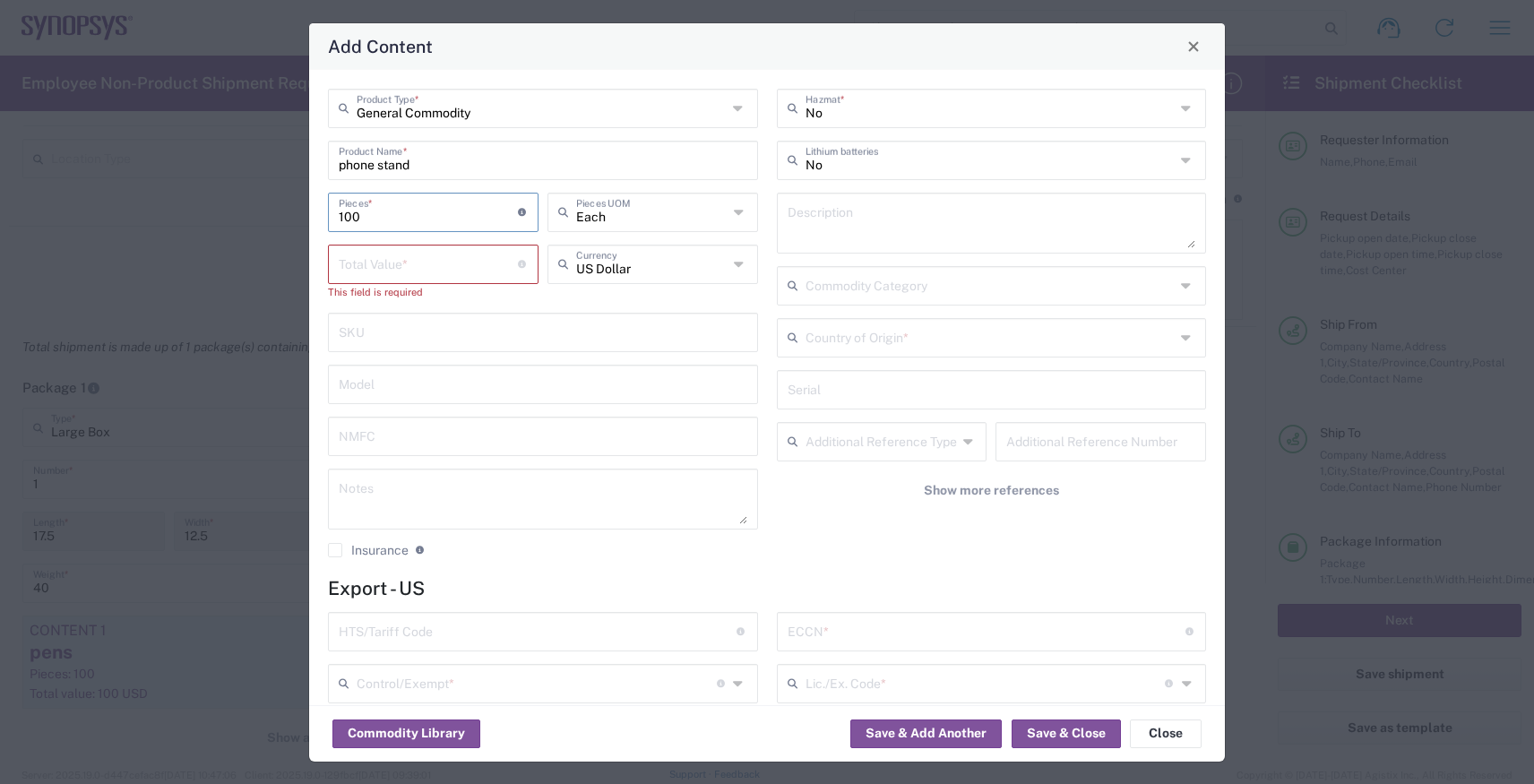
type input "100"
click at [407, 272] on input "number" at bounding box center [428, 263] width 179 height 32
type input "100"
click at [414, 600] on input "text" at bounding box center [538, 614] width 398 height 32
paste input "3926.90.9989"
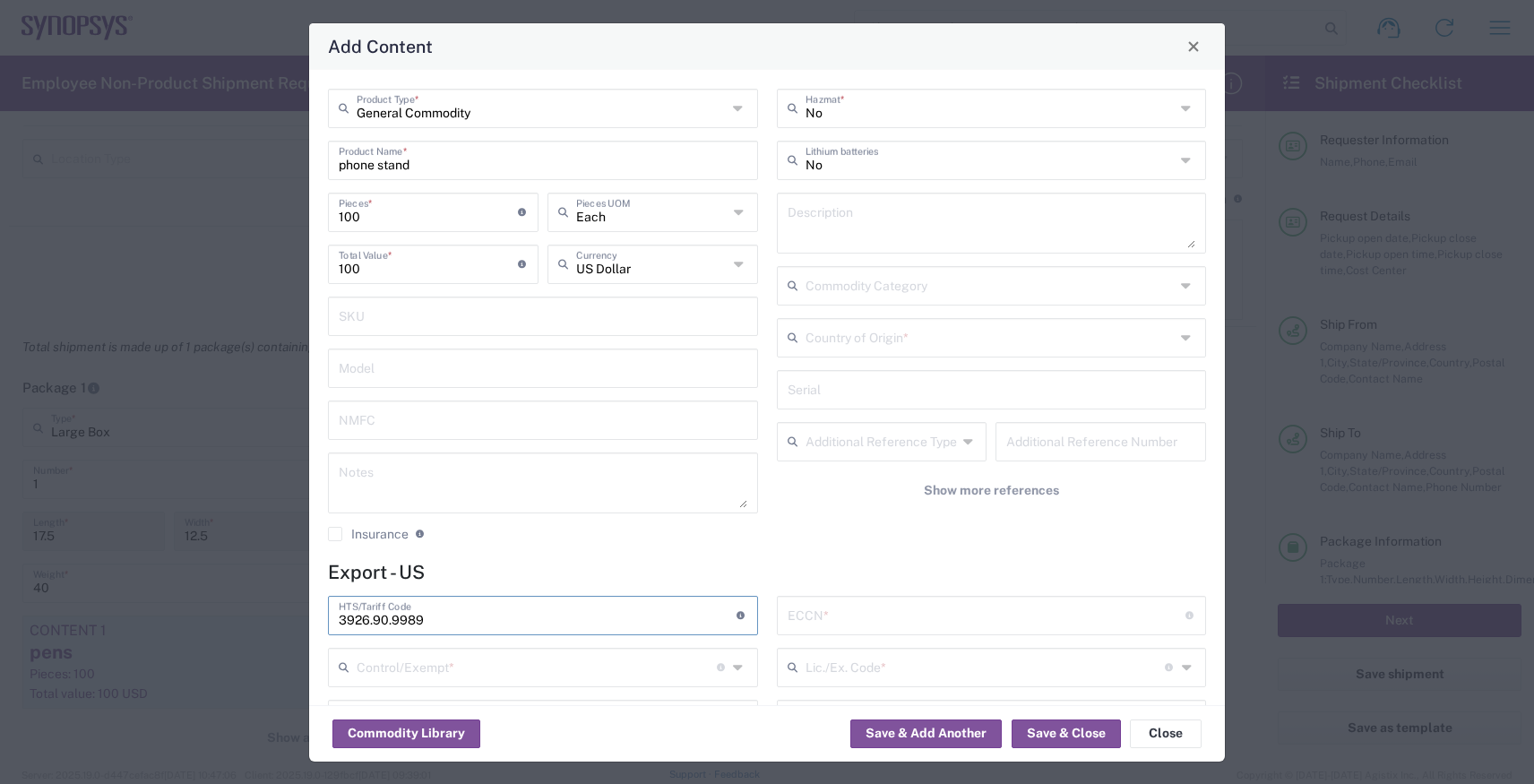
type input "3926.90.9989"
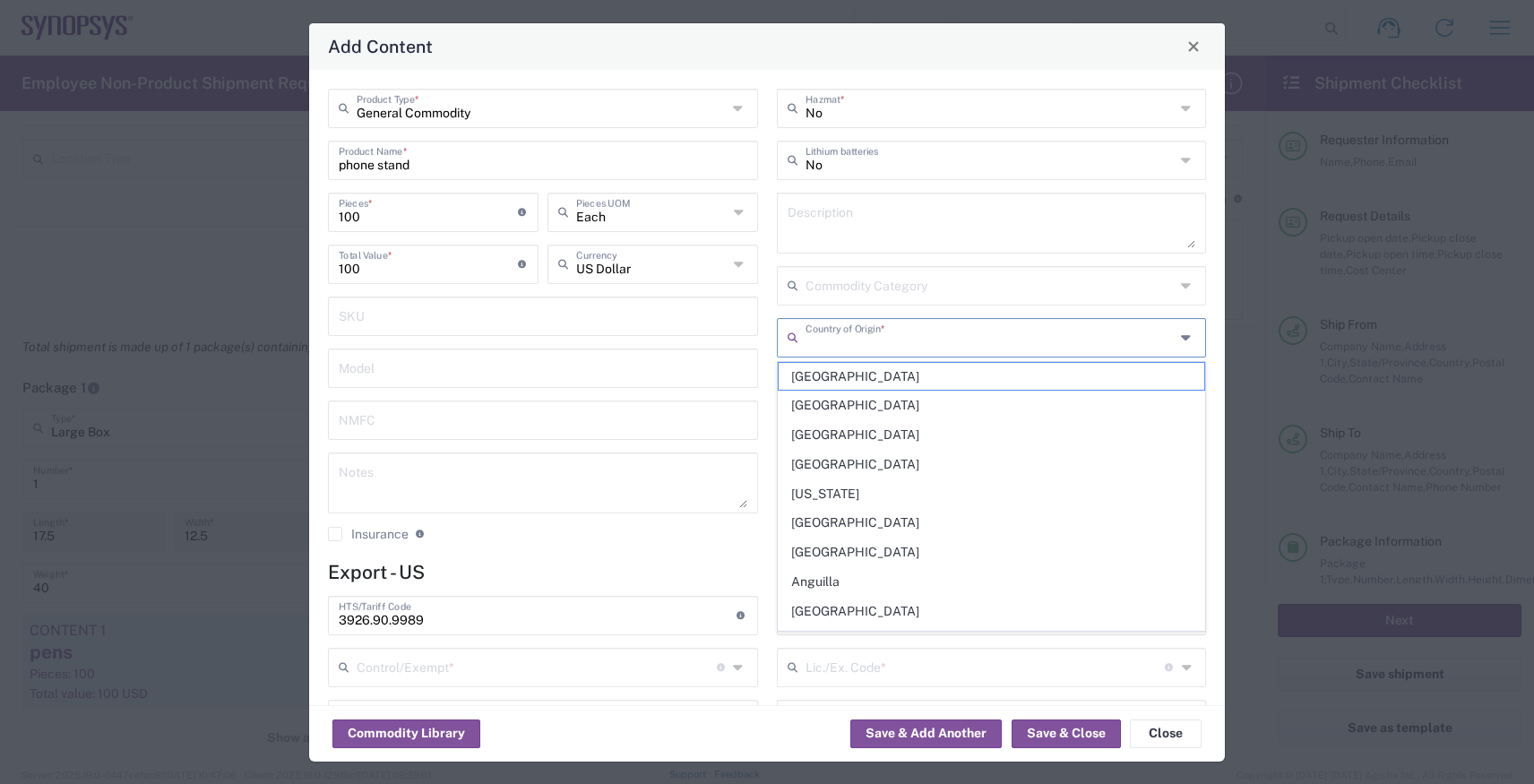
click at [830, 338] on input "text" at bounding box center [990, 336] width 370 height 32
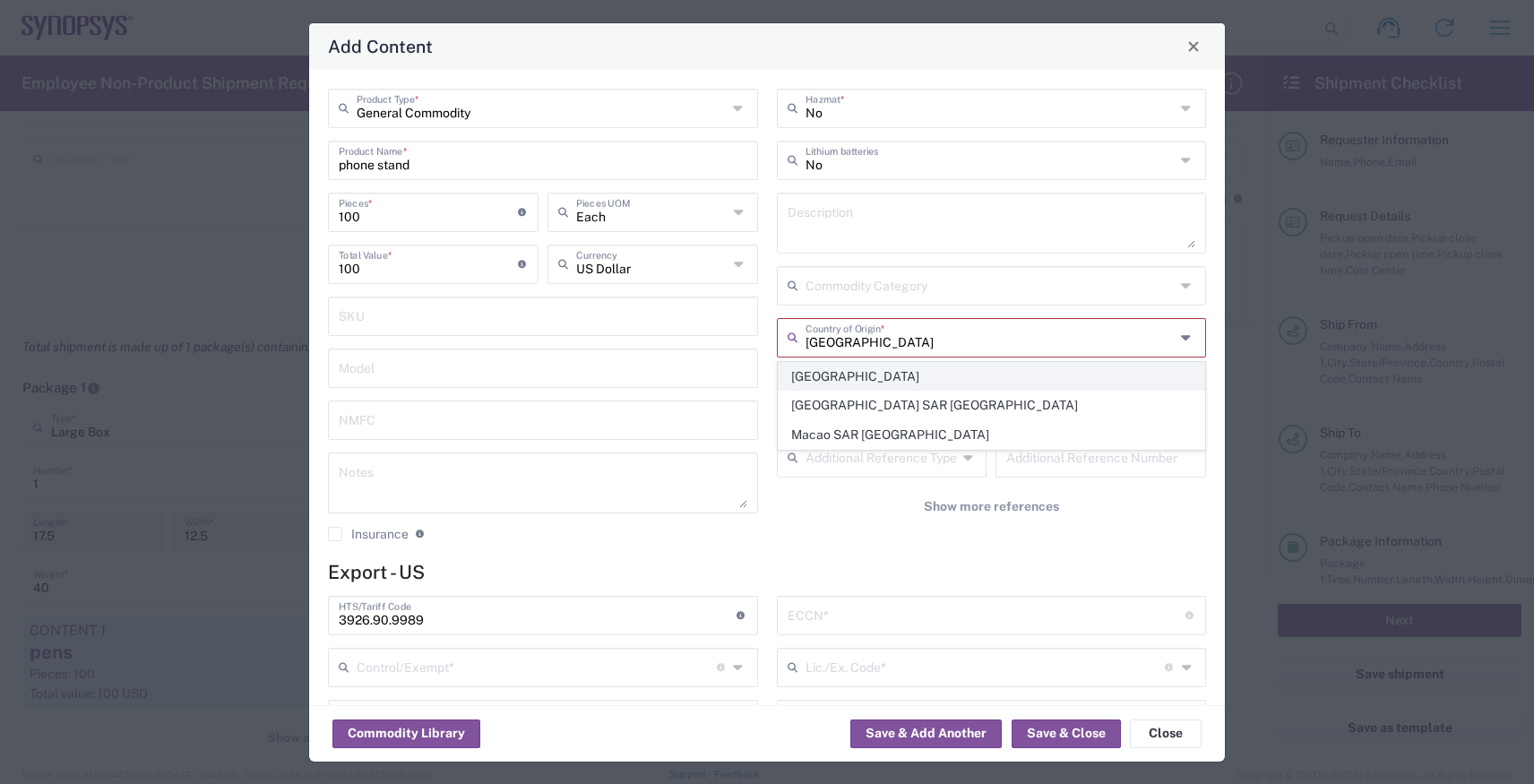
type input "[GEOGRAPHIC_DATA]"
click at [832, 374] on span "[GEOGRAPHIC_DATA]" at bounding box center [992, 377] width 426 height 28
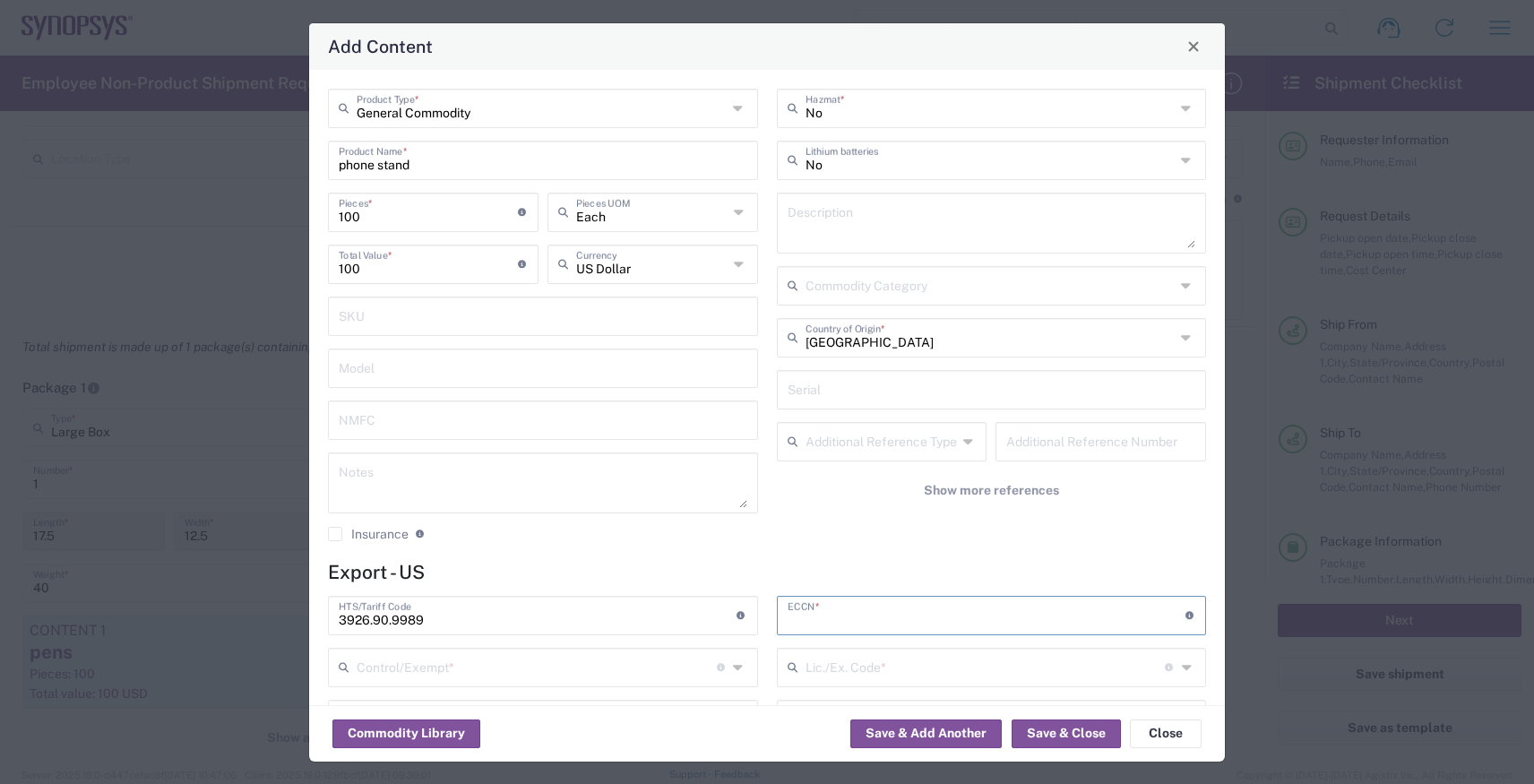
click at [829, 604] on input "text" at bounding box center [986, 614] width 398 height 32
type input "EAR99"
click at [624, 672] on input "text" at bounding box center [537, 666] width 361 height 32
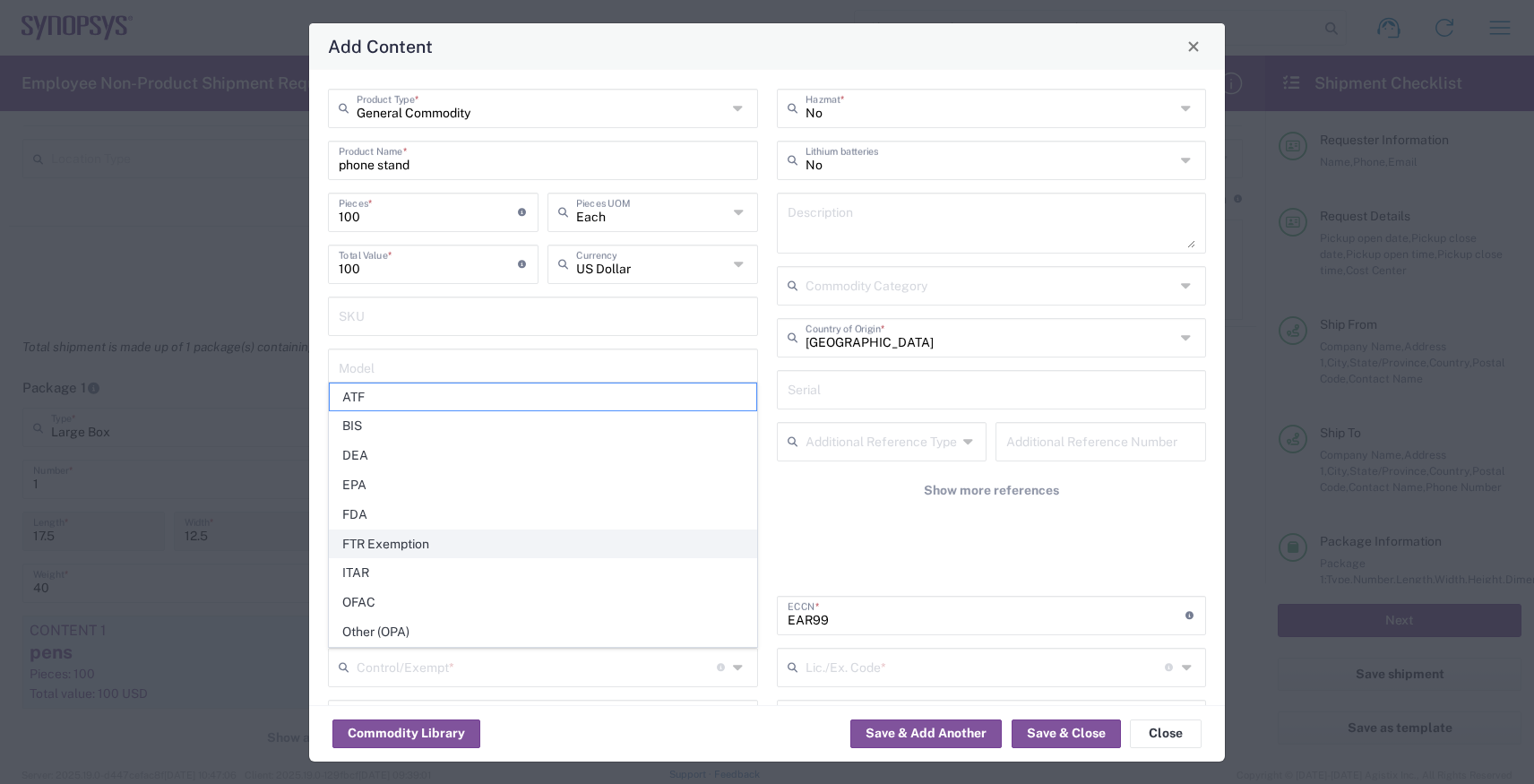
click at [472, 550] on span "FTR Exemption" at bounding box center [543, 544] width 426 height 28
type input "FTR Exemption"
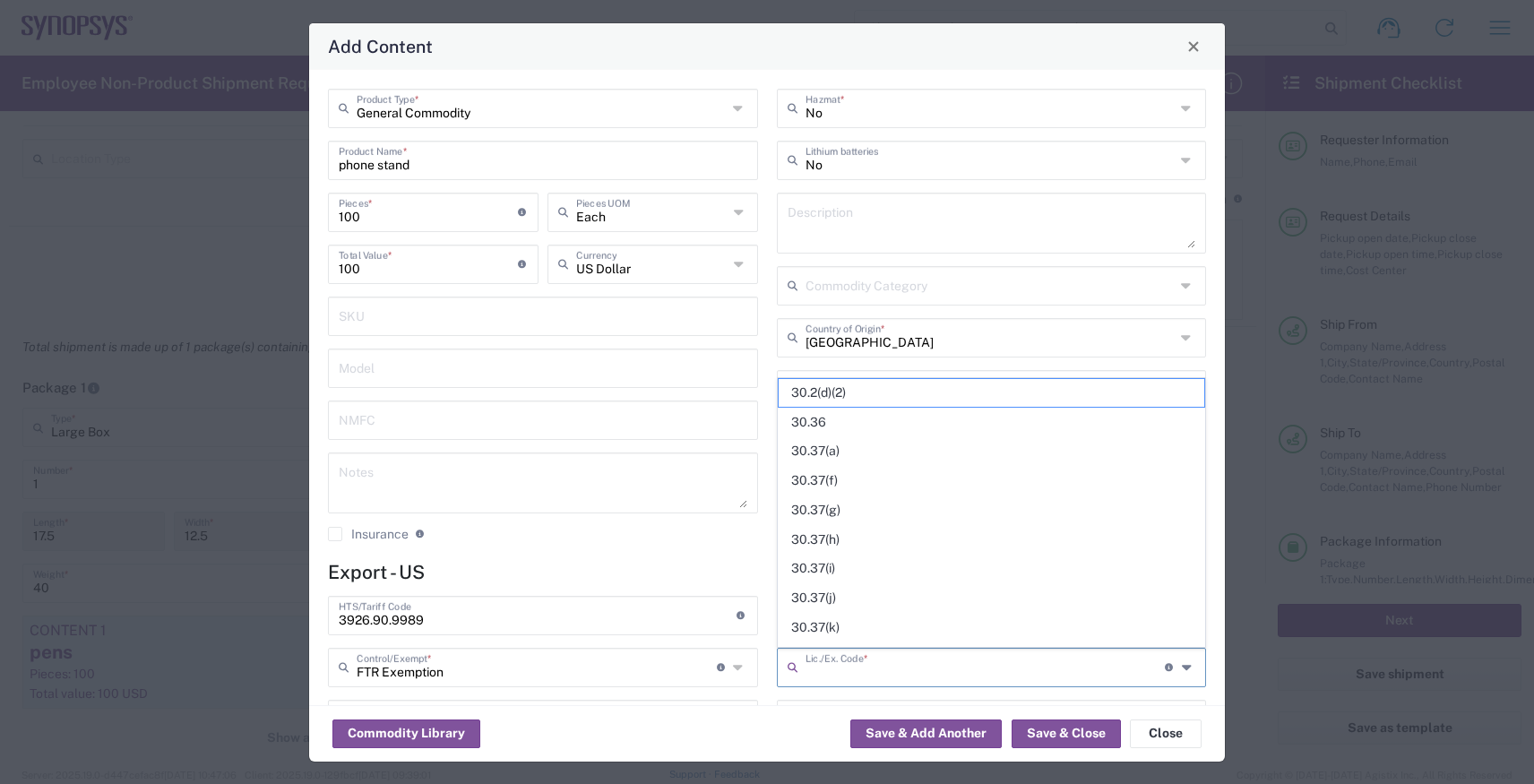
click at [862, 658] on input "text" at bounding box center [985, 666] width 361 height 32
click at [862, 426] on span "30.36" at bounding box center [992, 423] width 426 height 28
type input "30.36"
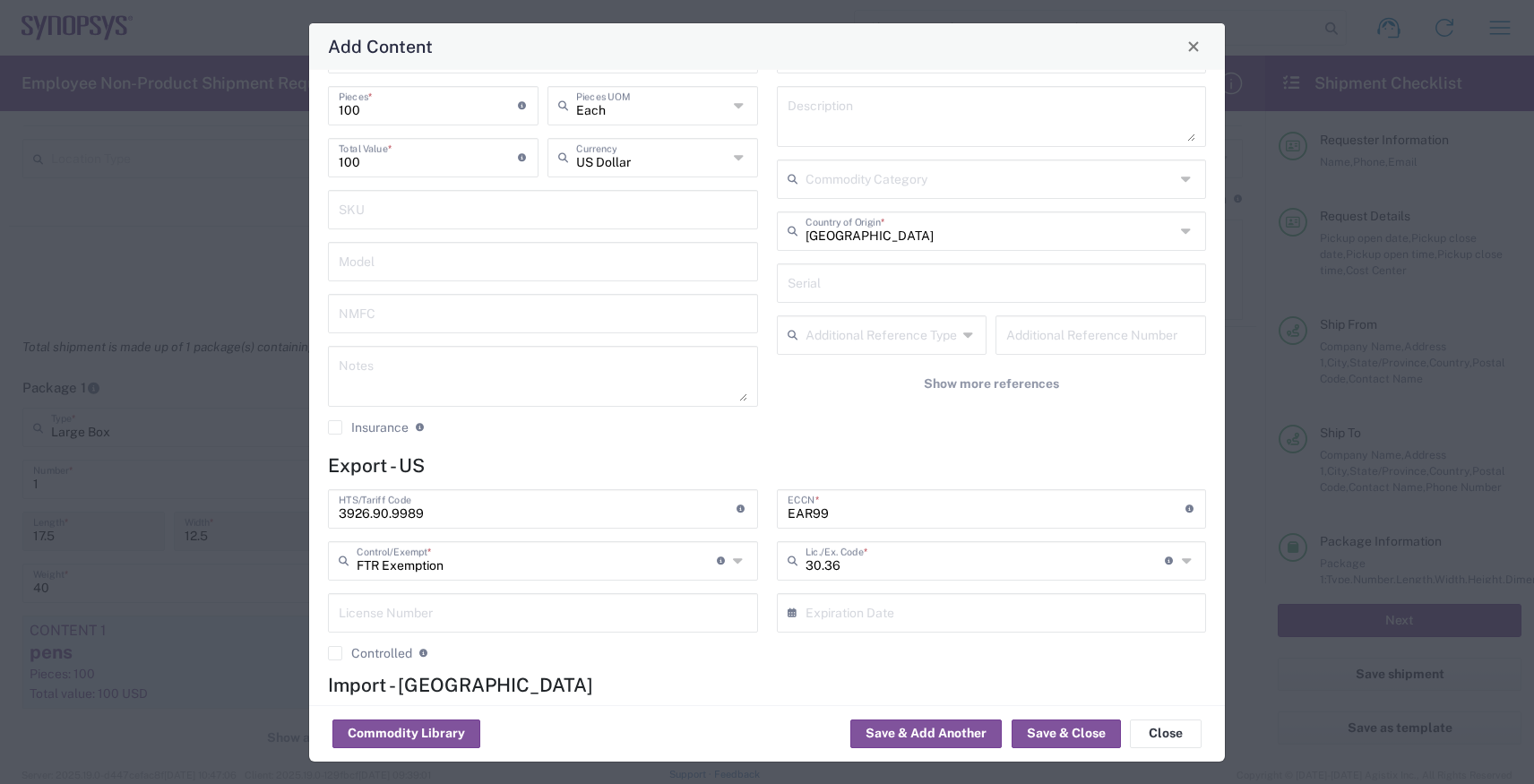
scroll to position [209, 0]
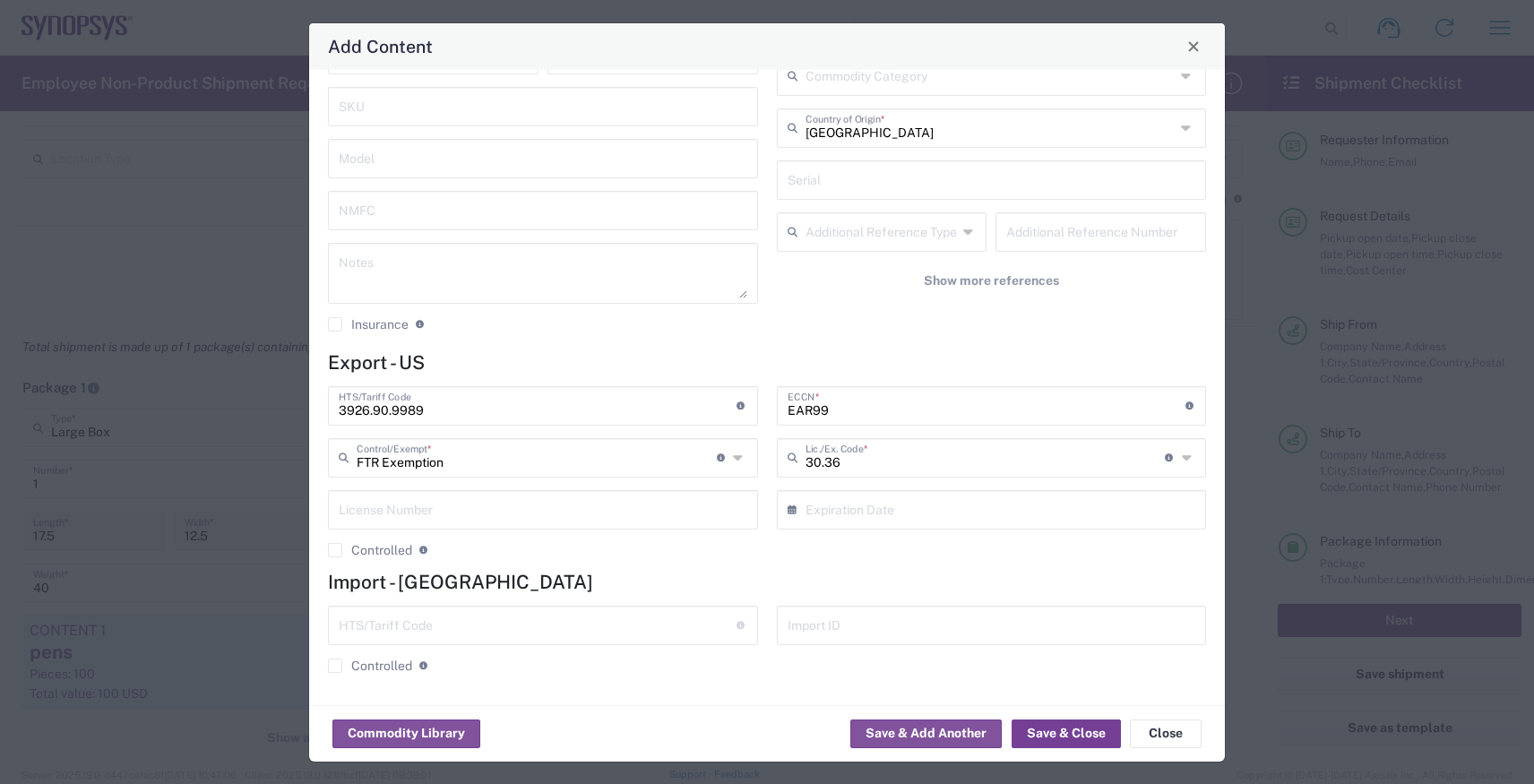
click at [1038, 728] on button "Save & Close" at bounding box center [1067, 733] width 109 height 29
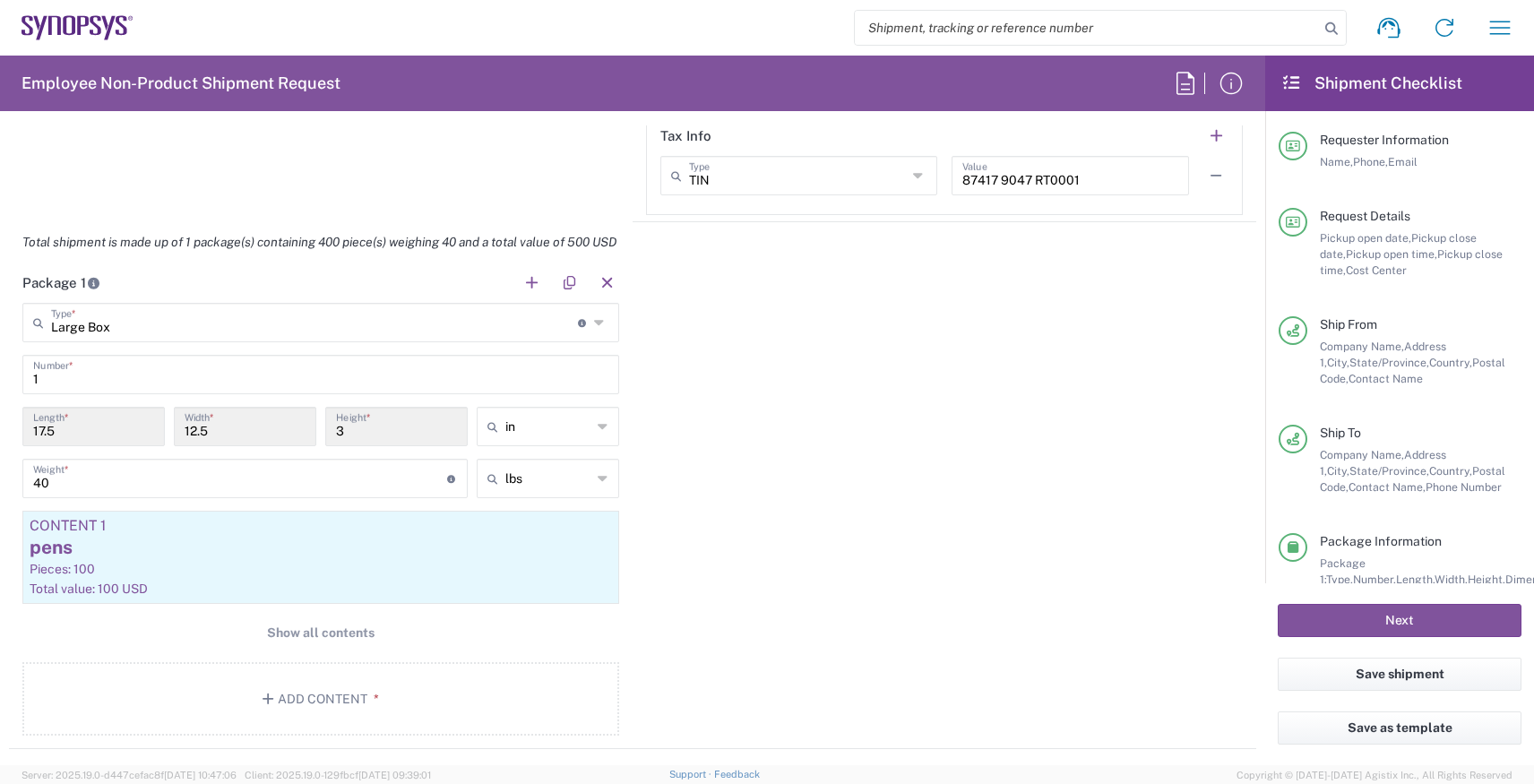
scroll to position [1518, 0]
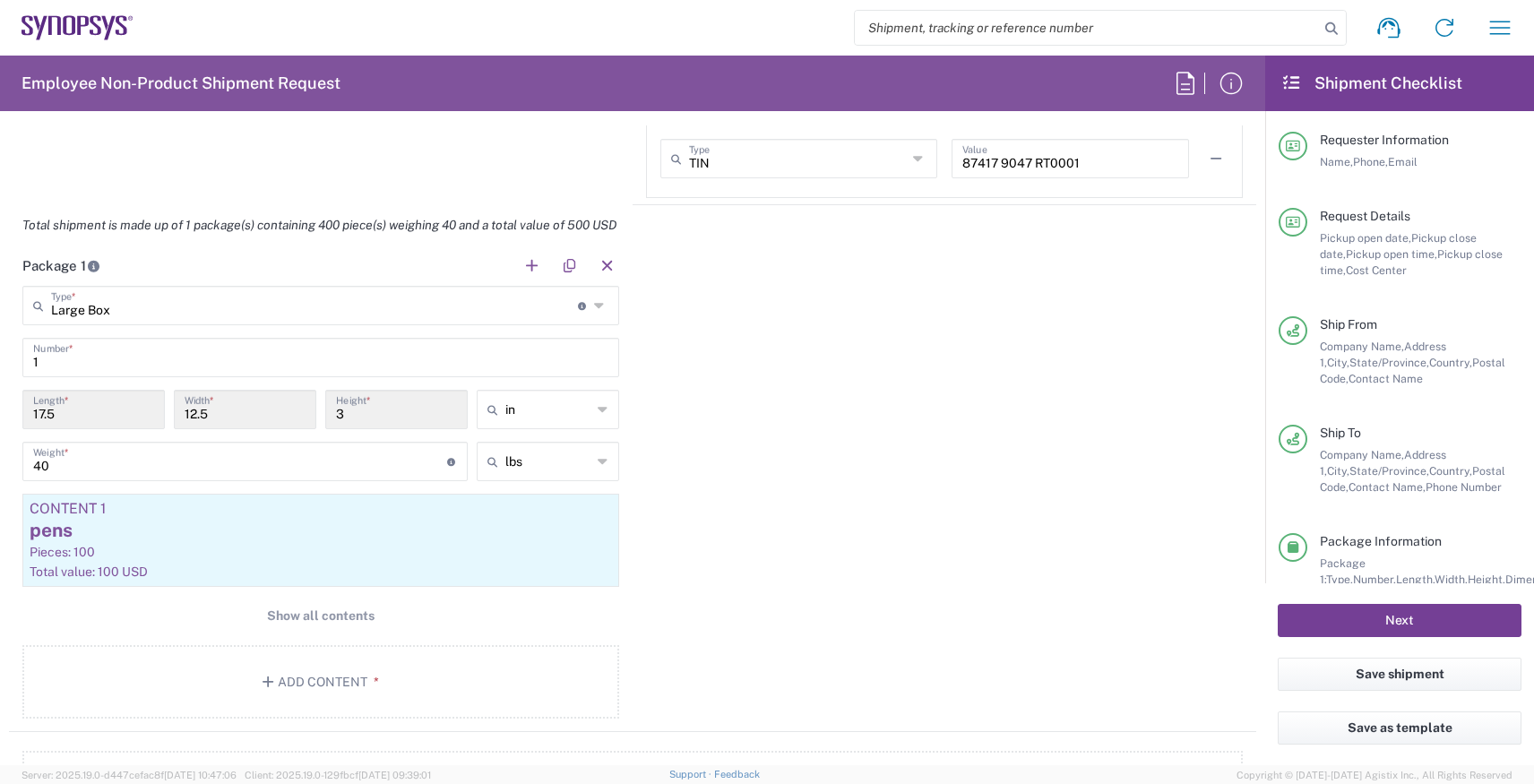
click at [1340, 619] on button "Next" at bounding box center [1400, 621] width 244 height 33
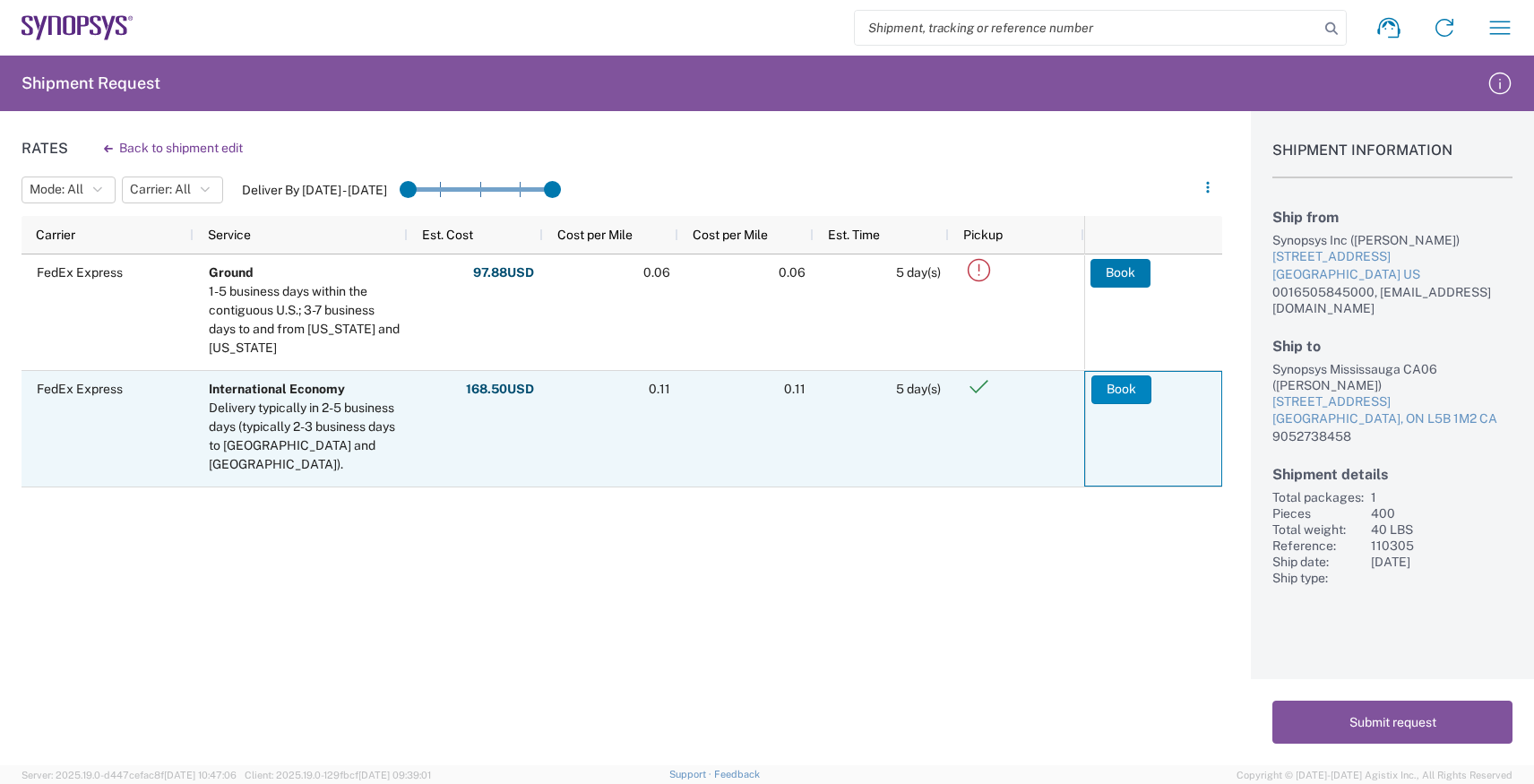
click at [1113, 384] on button "Book" at bounding box center [1122, 389] width 60 height 29
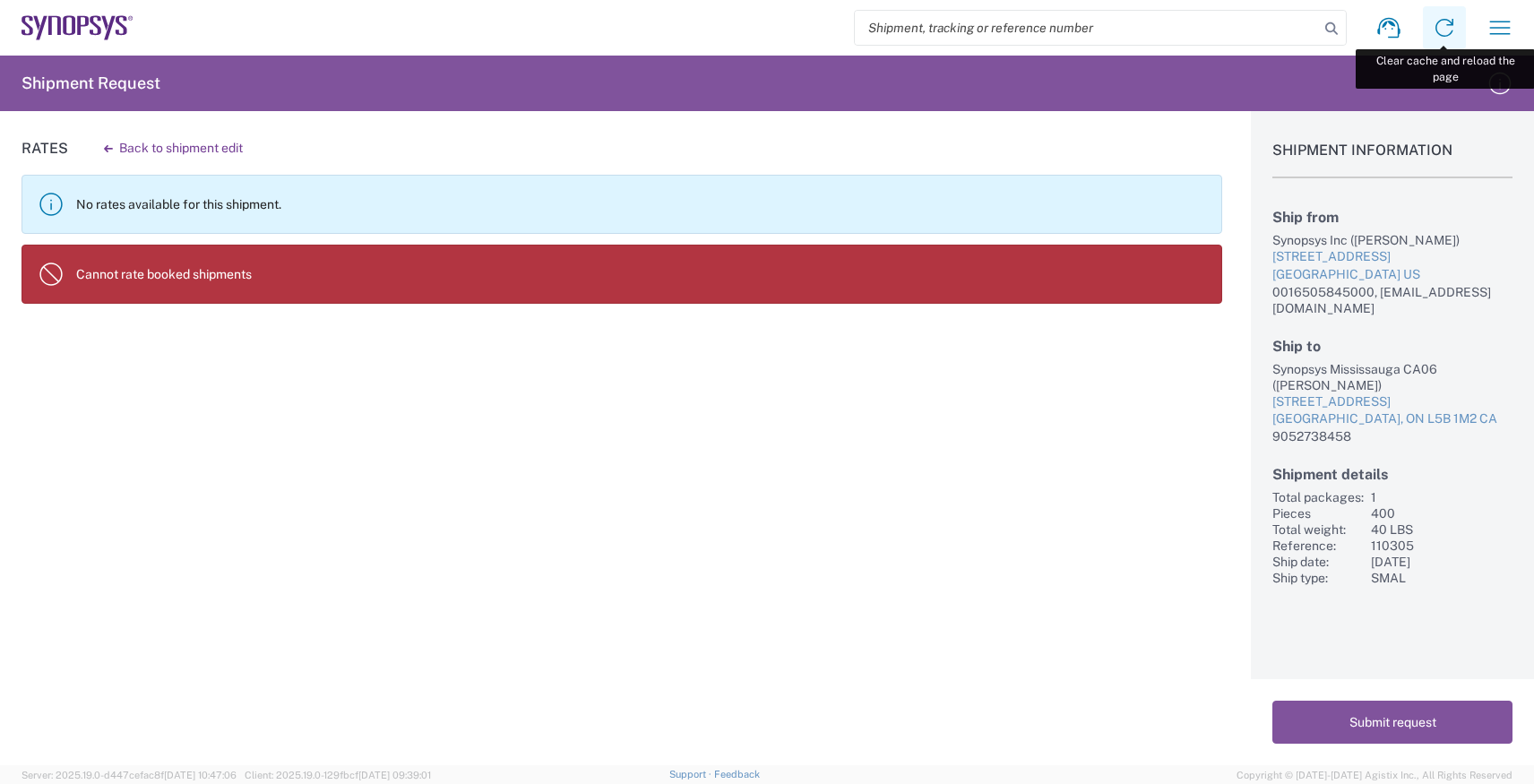
click at [1433, 26] on icon at bounding box center [1444, 28] width 29 height 29
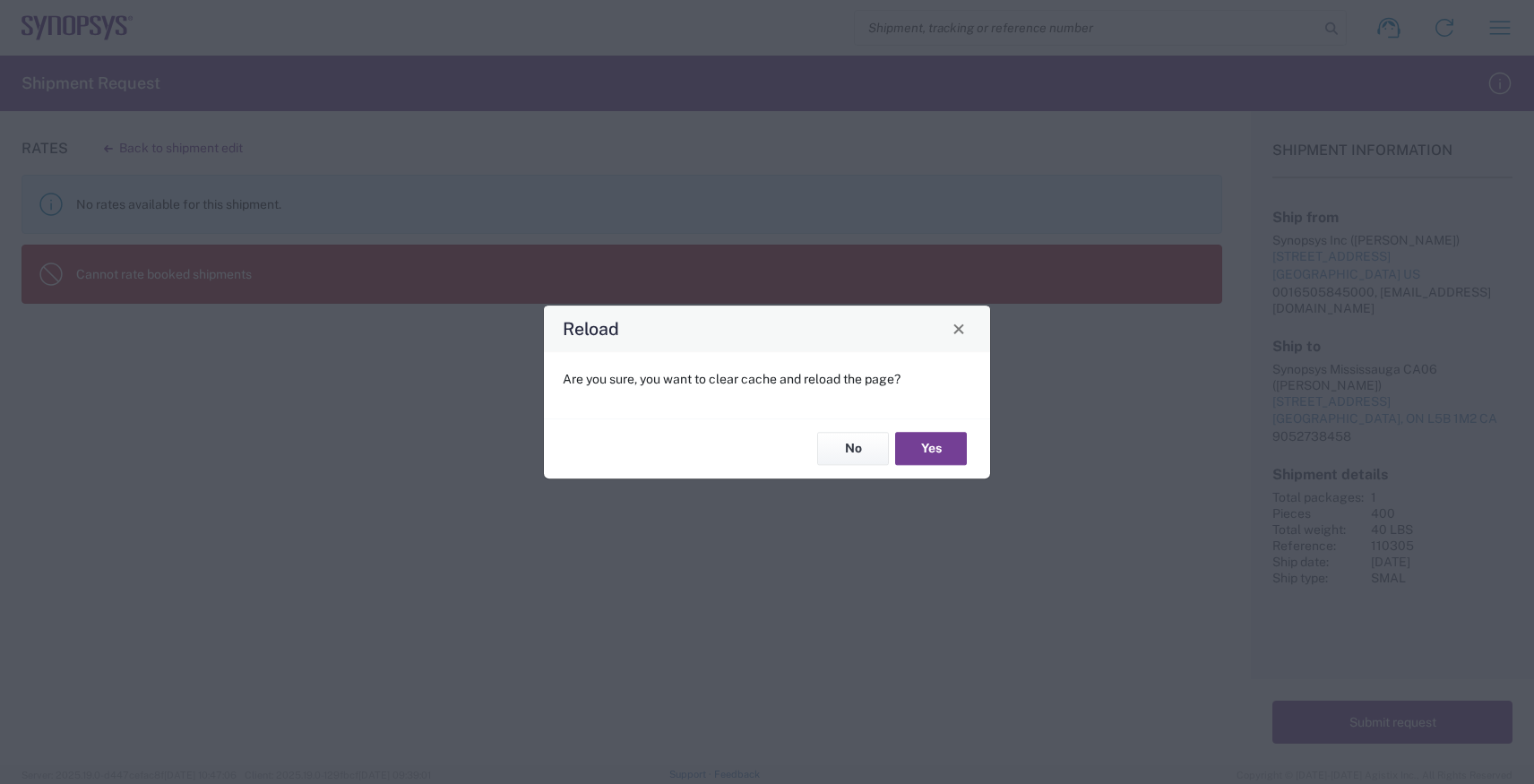
click at [952, 444] on button "Yes" at bounding box center [931, 449] width 71 height 33
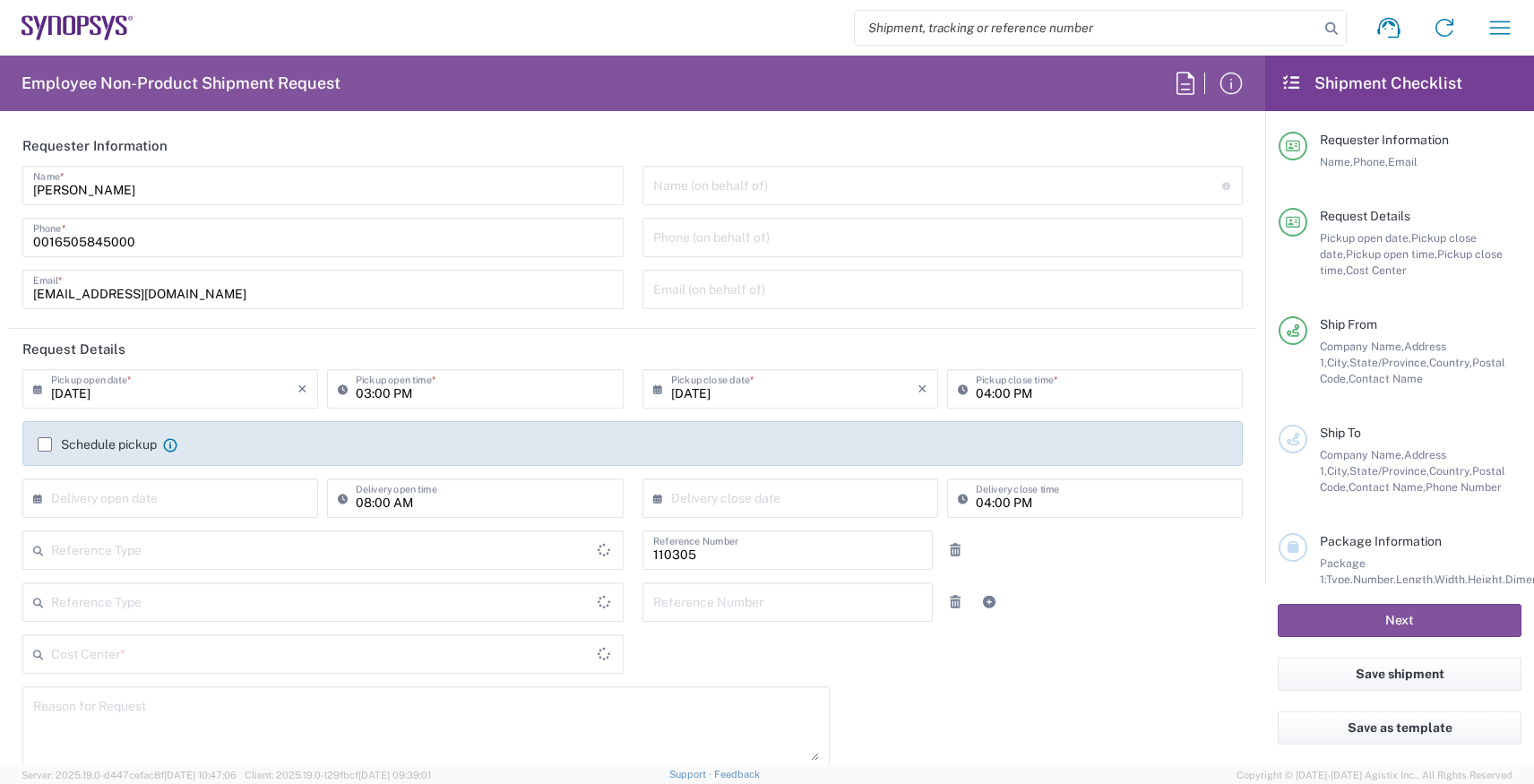
type input "Department"
type input "US01, HR, Dom Recrui 110305"
type input "Delivered at Place"
type input "[GEOGRAPHIC_DATA]"
type input "[US_STATE]"
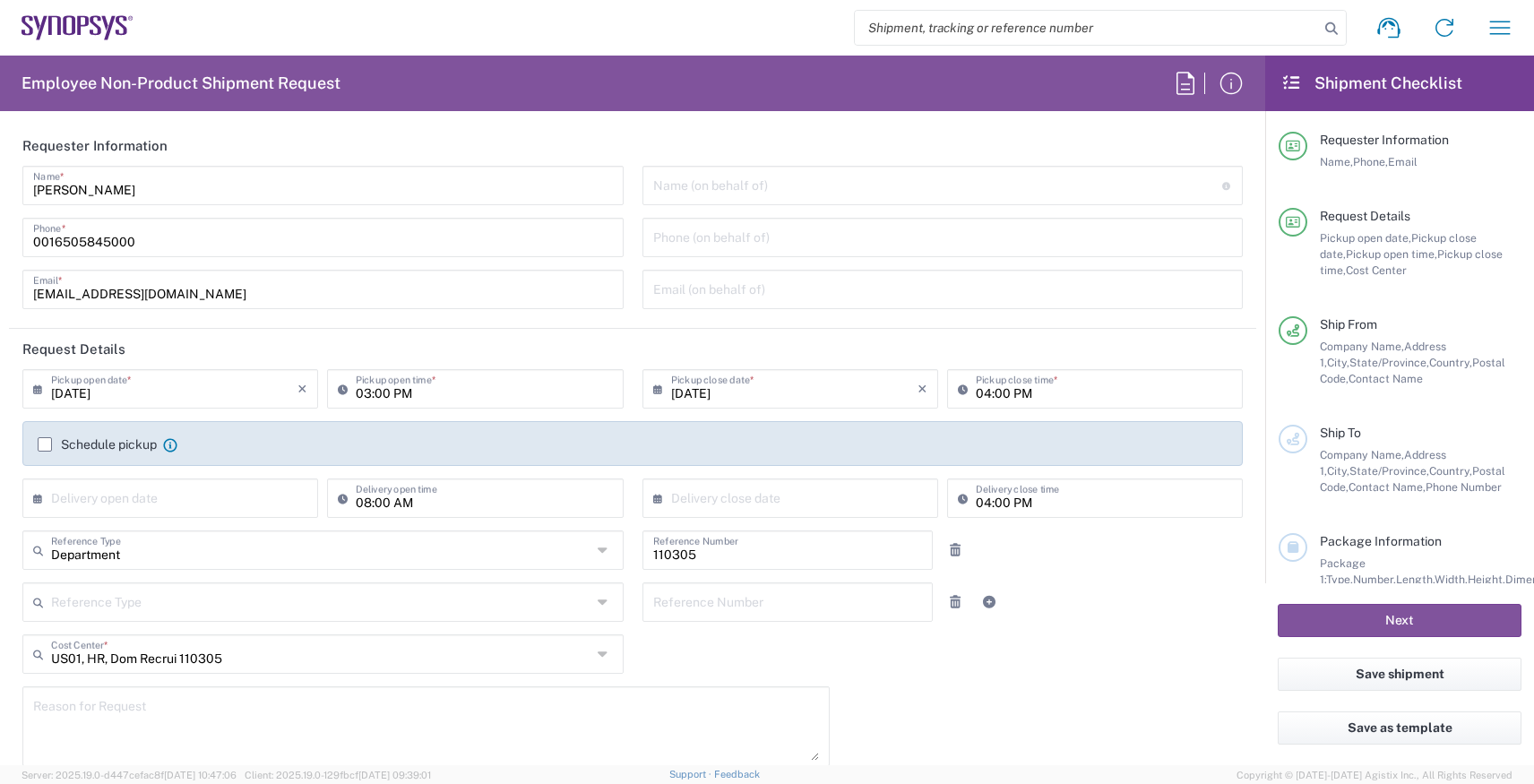
type input "[GEOGRAPHIC_DATA]"
type input "[GEOGRAPHIC_DATA] US26"
click at [147, 393] on input "[DATE]" at bounding box center [174, 387] width 247 height 32
click at [126, 549] on span "22" at bounding box center [122, 550] width 27 height 25
type input "[DATE]"
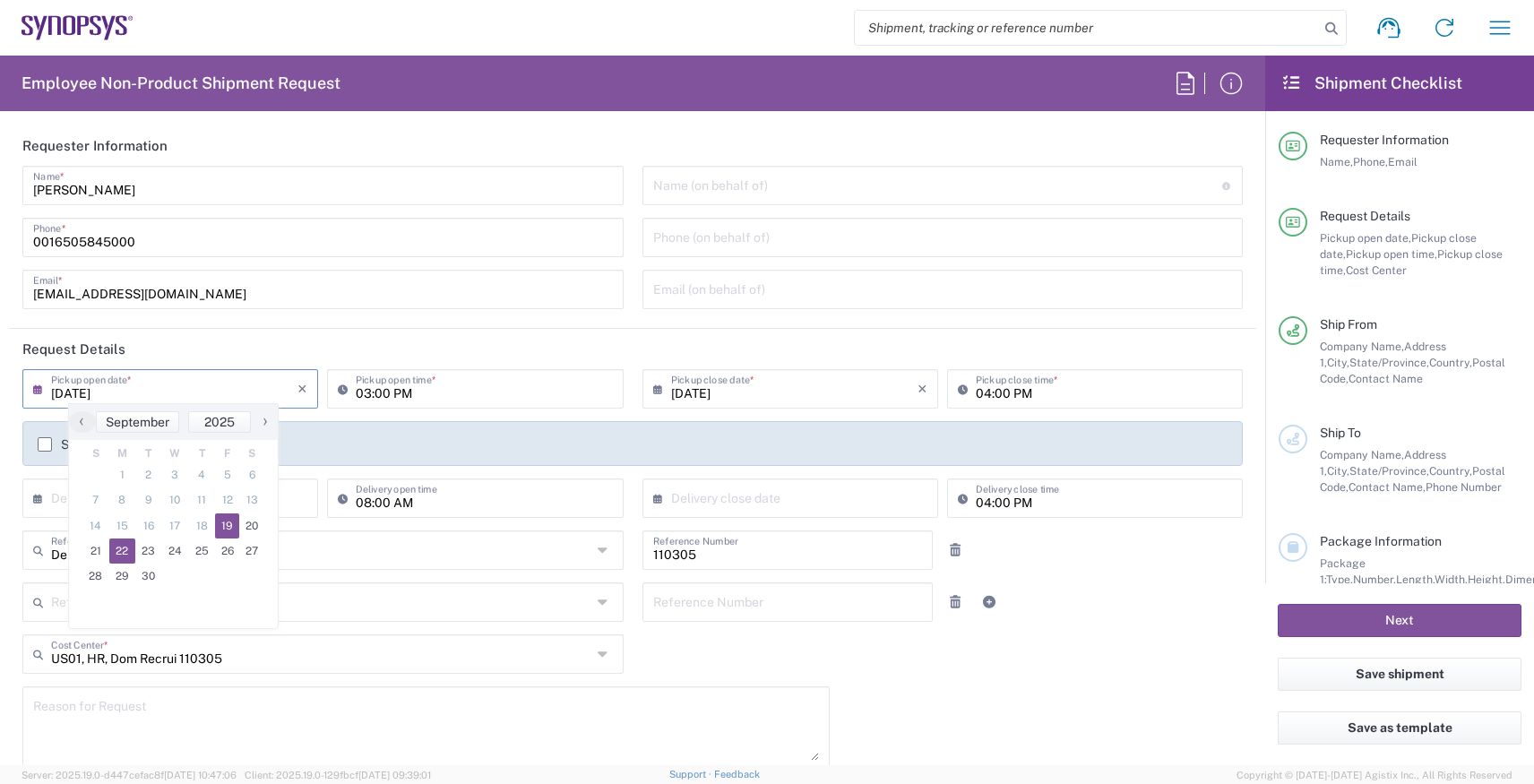
type input "[DATE]"
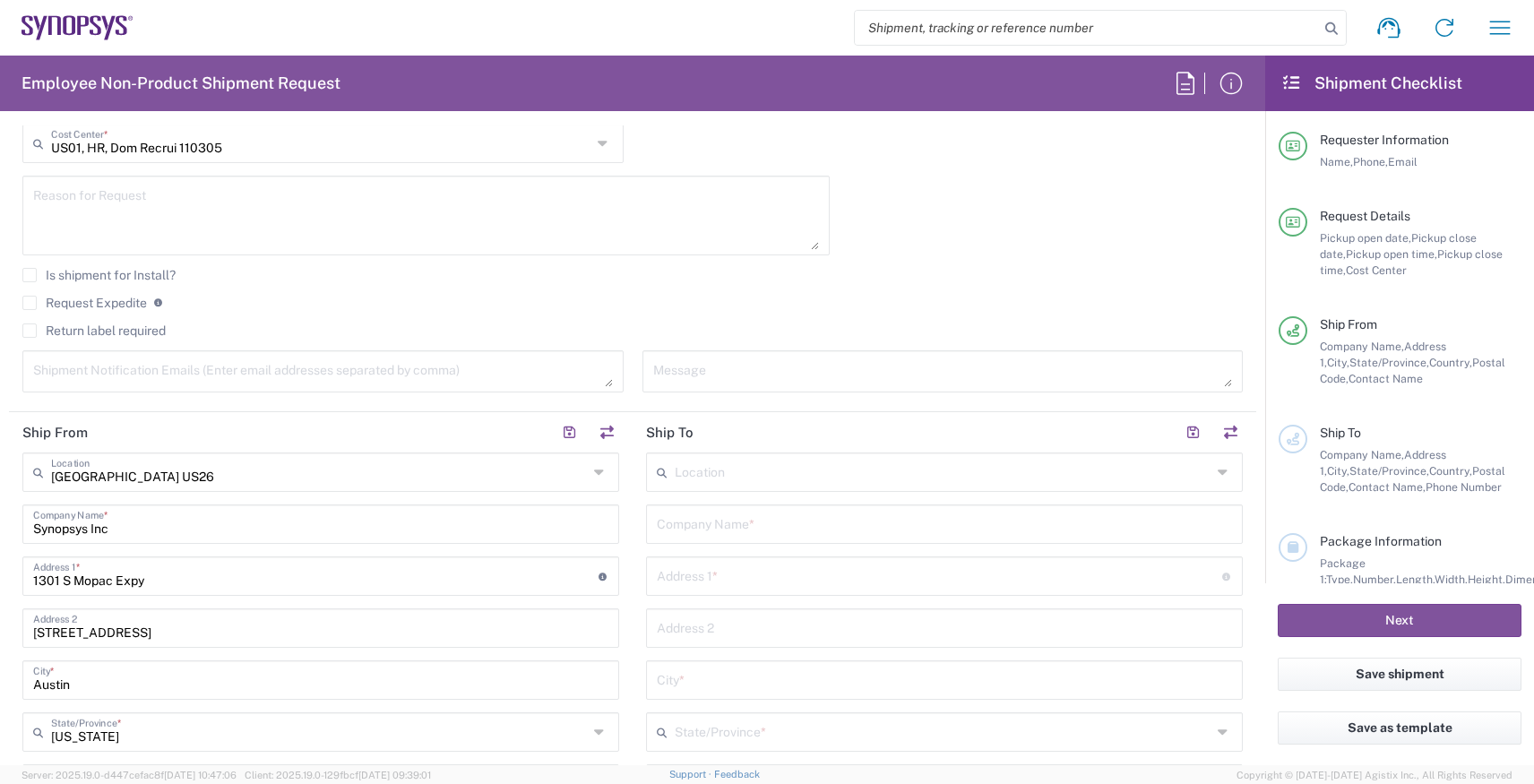
scroll to position [507, 0]
click at [705, 486] on input "text" at bounding box center [943, 474] width 537 height 32
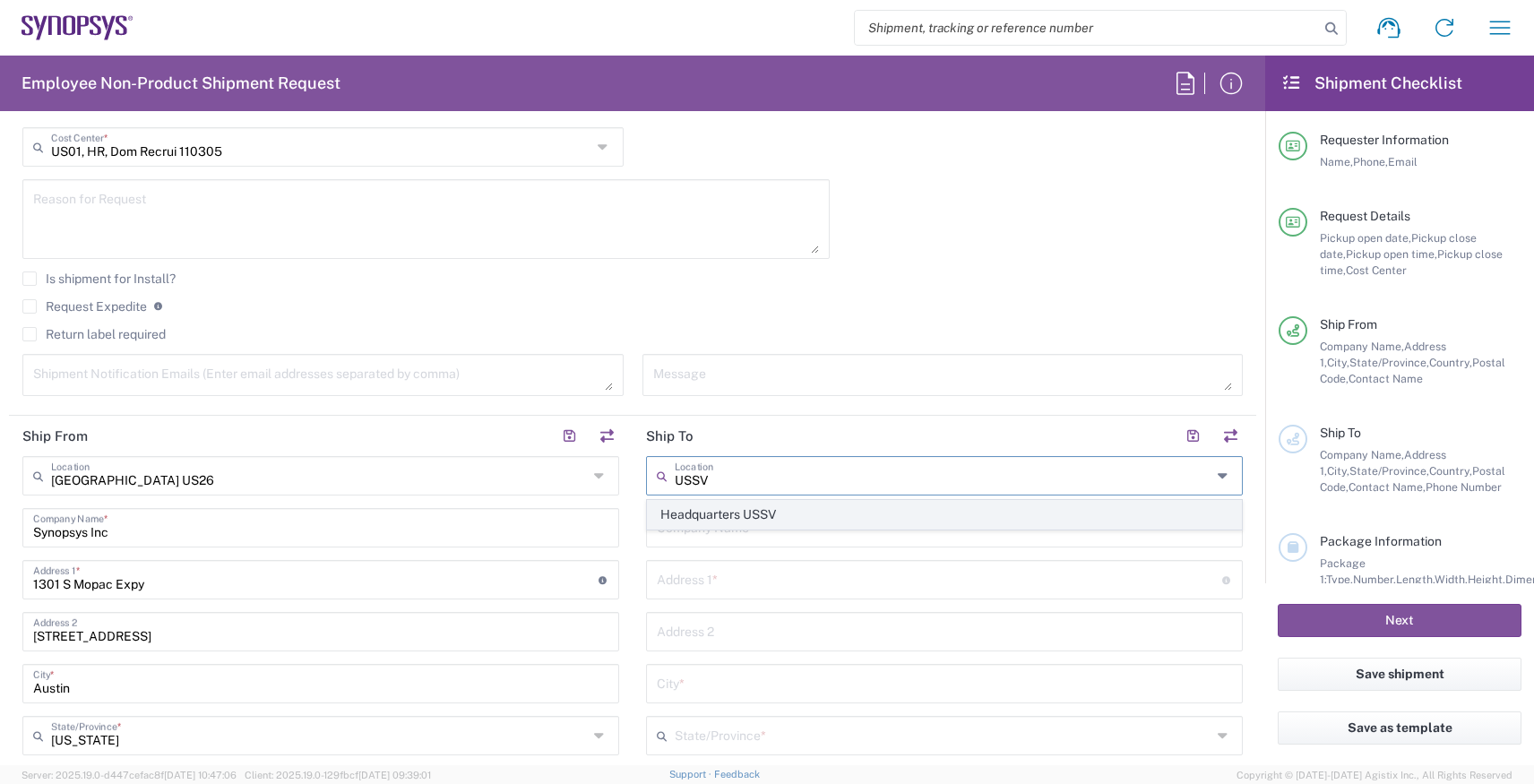
click at [706, 507] on span "Headquarters USSV" at bounding box center [944, 515] width 593 height 28
type input "Headquarters USSV"
type input "Synopsys Headquarters USSV"
type input "[STREET_ADDRESS]"
type input "Sunnyvale"
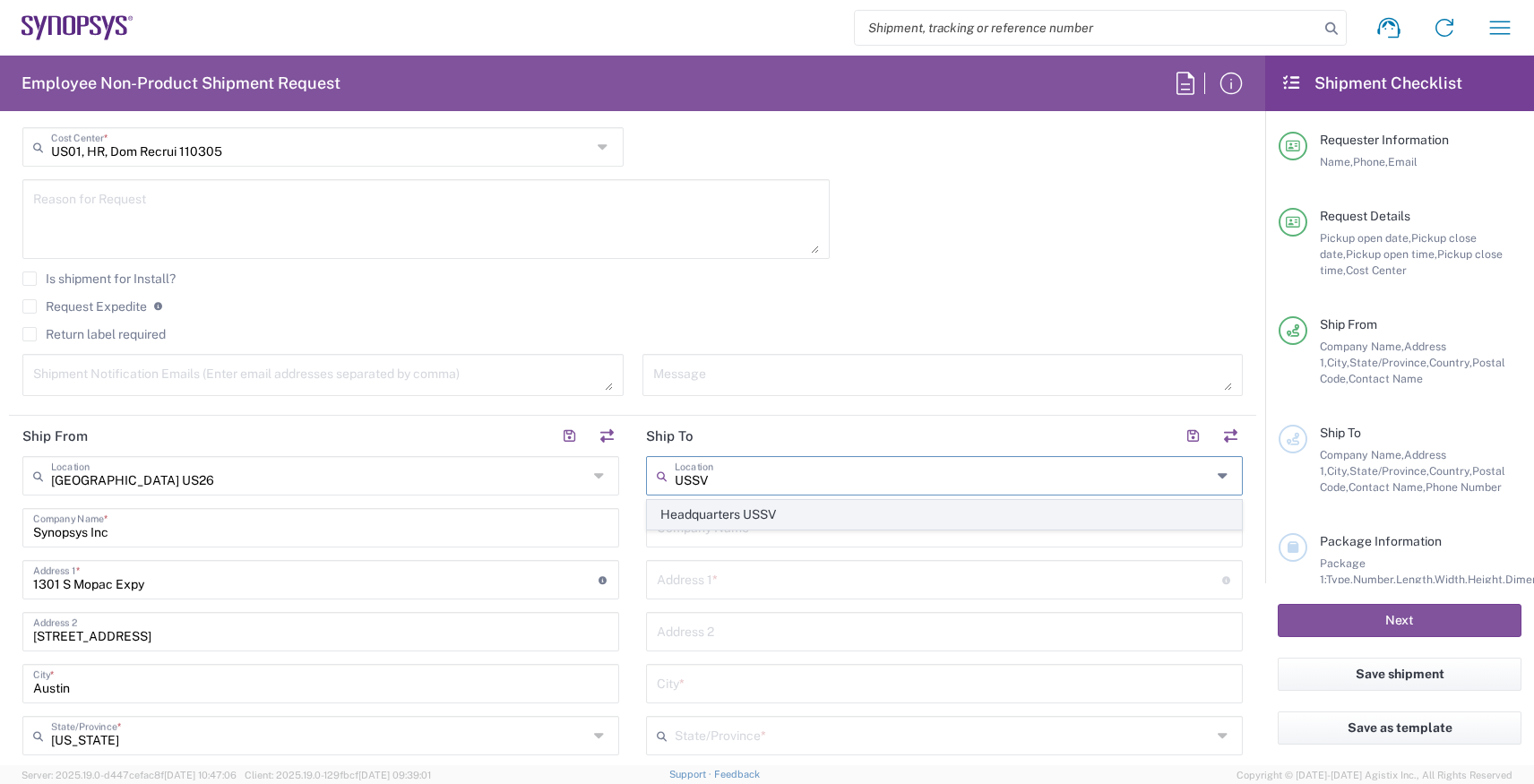
type input "[US_STATE]"
type input "94085"
type input "6505845000"
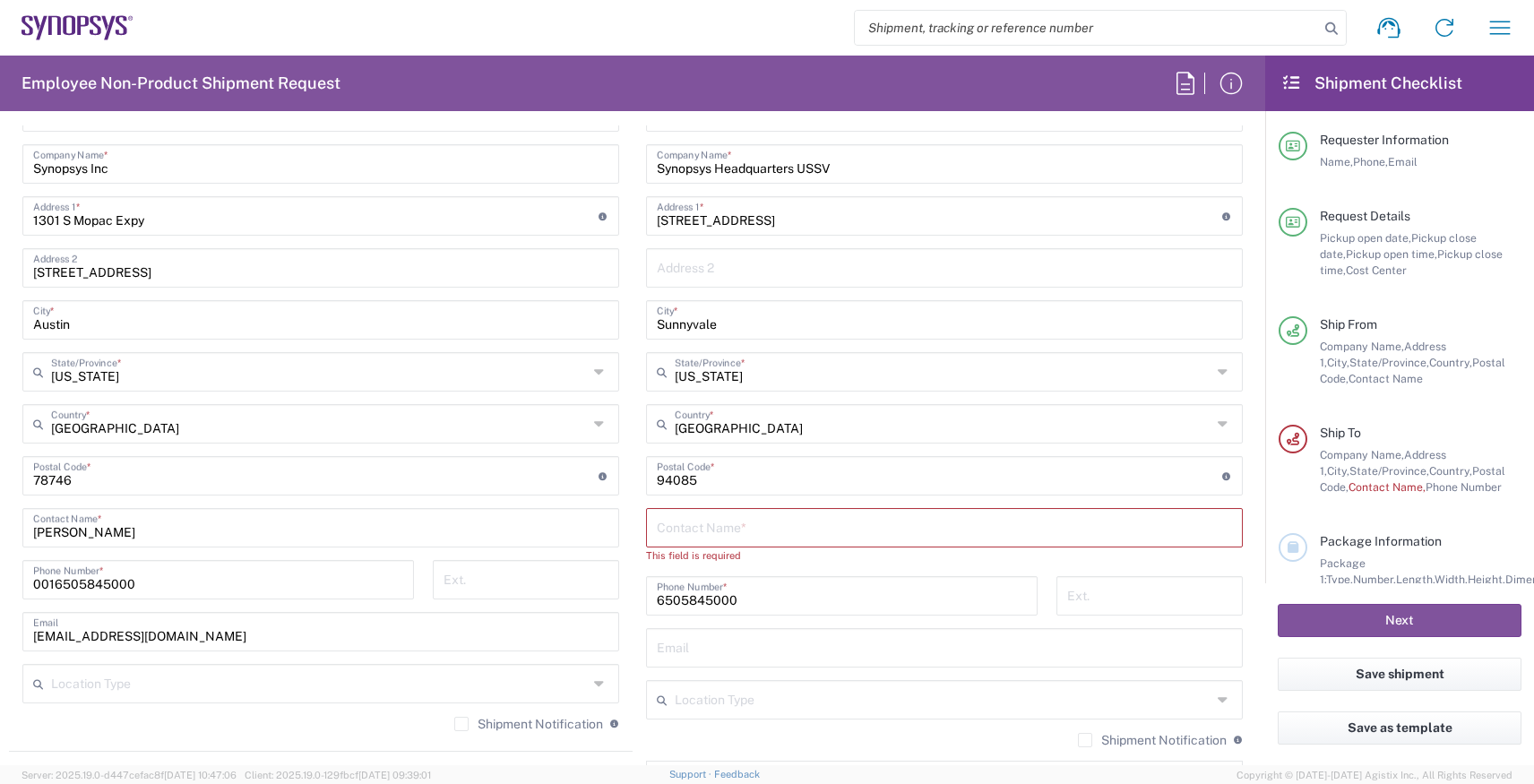
scroll to position [872, 0]
click at [764, 531] on input "text" at bounding box center [944, 525] width 576 height 32
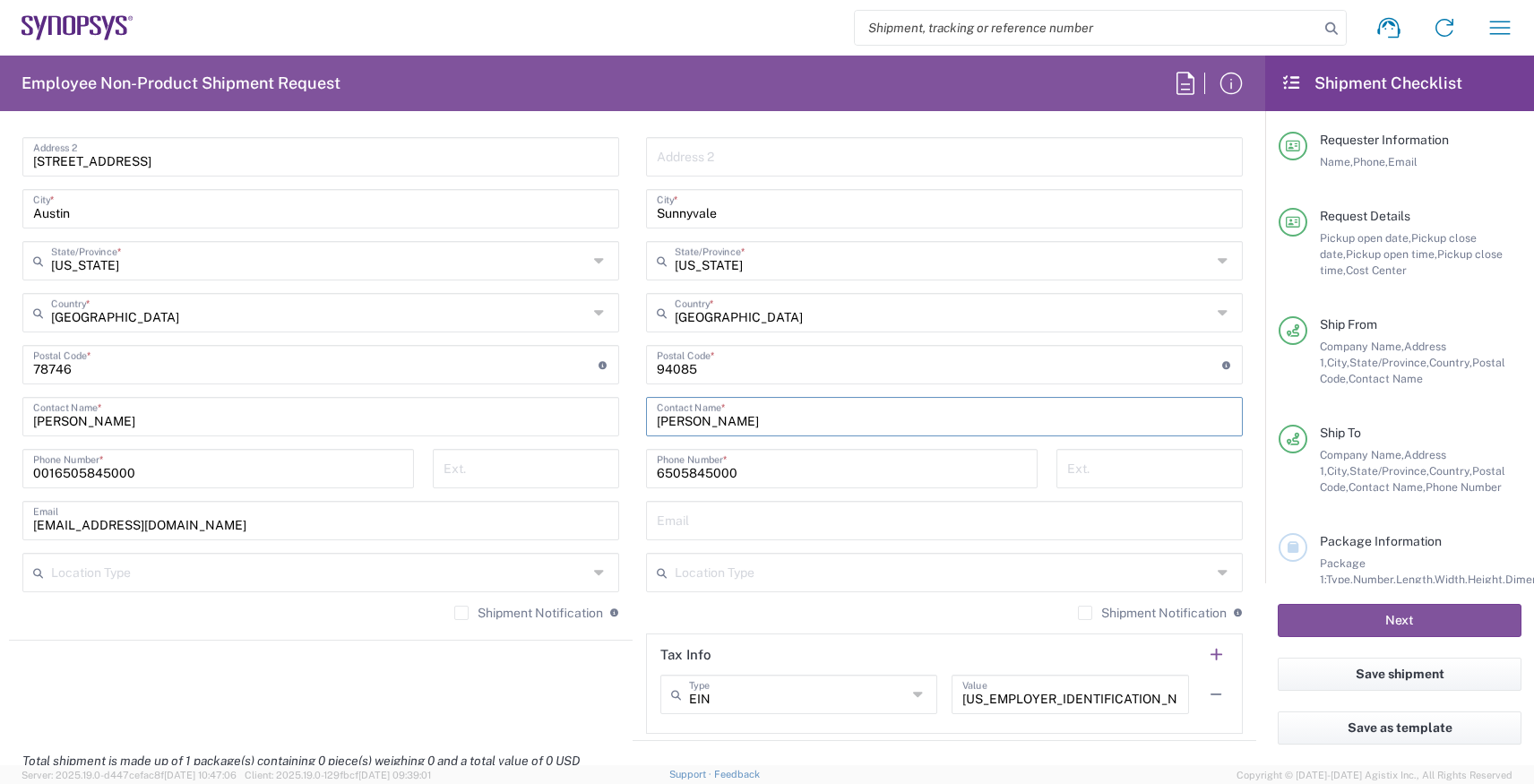
scroll to position [1283, 0]
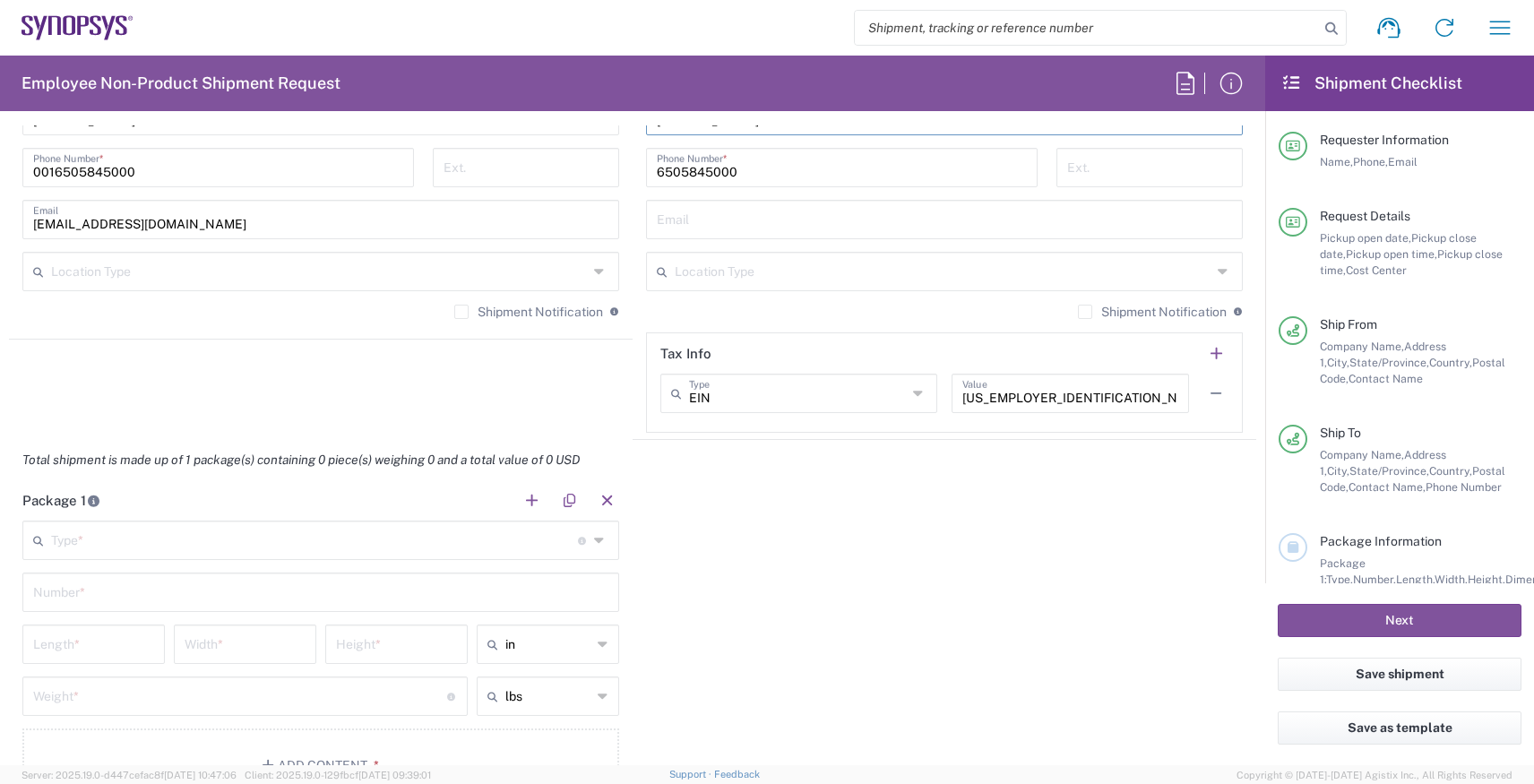
type input "[PERSON_NAME]"
click at [386, 560] on main "Type * Material used to package goods Bale(s) Basket(s) Bolt(s) Bottle(s) Bucke…" at bounding box center [321, 664] width 624 height 287
click at [389, 549] on input "text" at bounding box center [314, 539] width 527 height 32
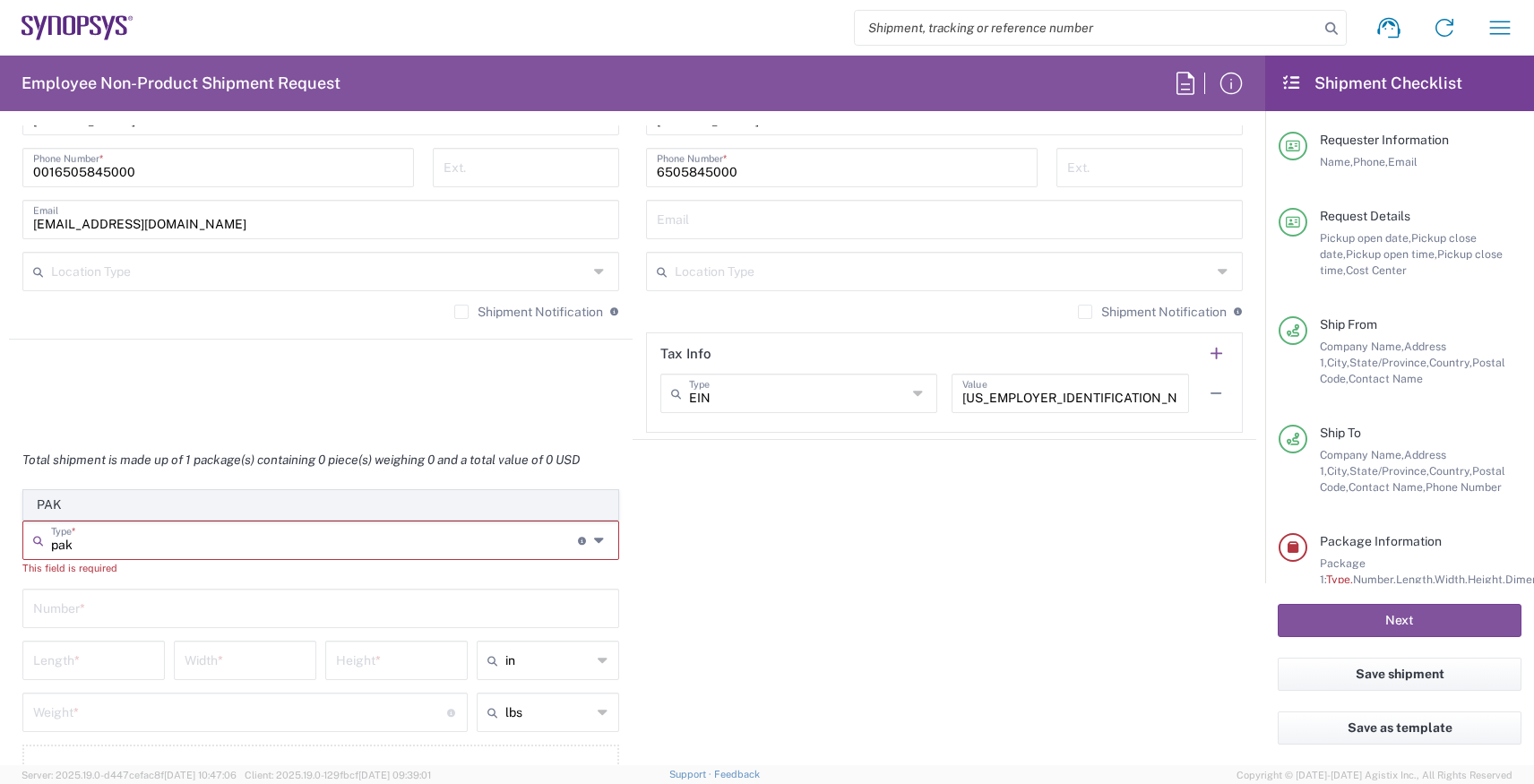
click at [338, 503] on span "PAK" at bounding box center [321, 505] width 593 height 28
type input "PAK"
type input "10.25"
type input "12.75"
type input "1"
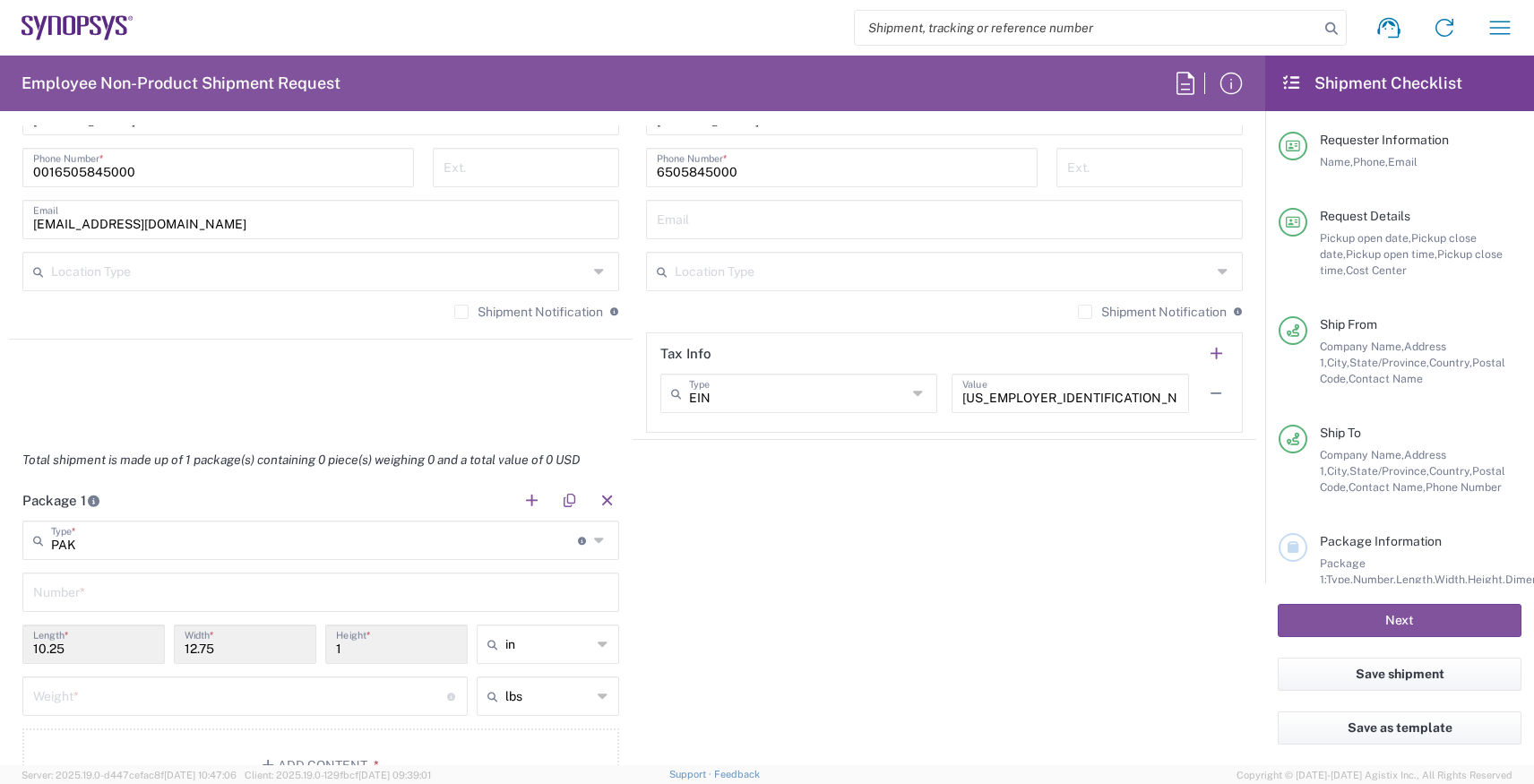
click at [226, 575] on div "Number *" at bounding box center [321, 592] width 597 height 40
click at [221, 594] on input "text" at bounding box center [321, 591] width 576 height 32
type input "1"
click at [198, 689] on input "number" at bounding box center [240, 695] width 414 height 32
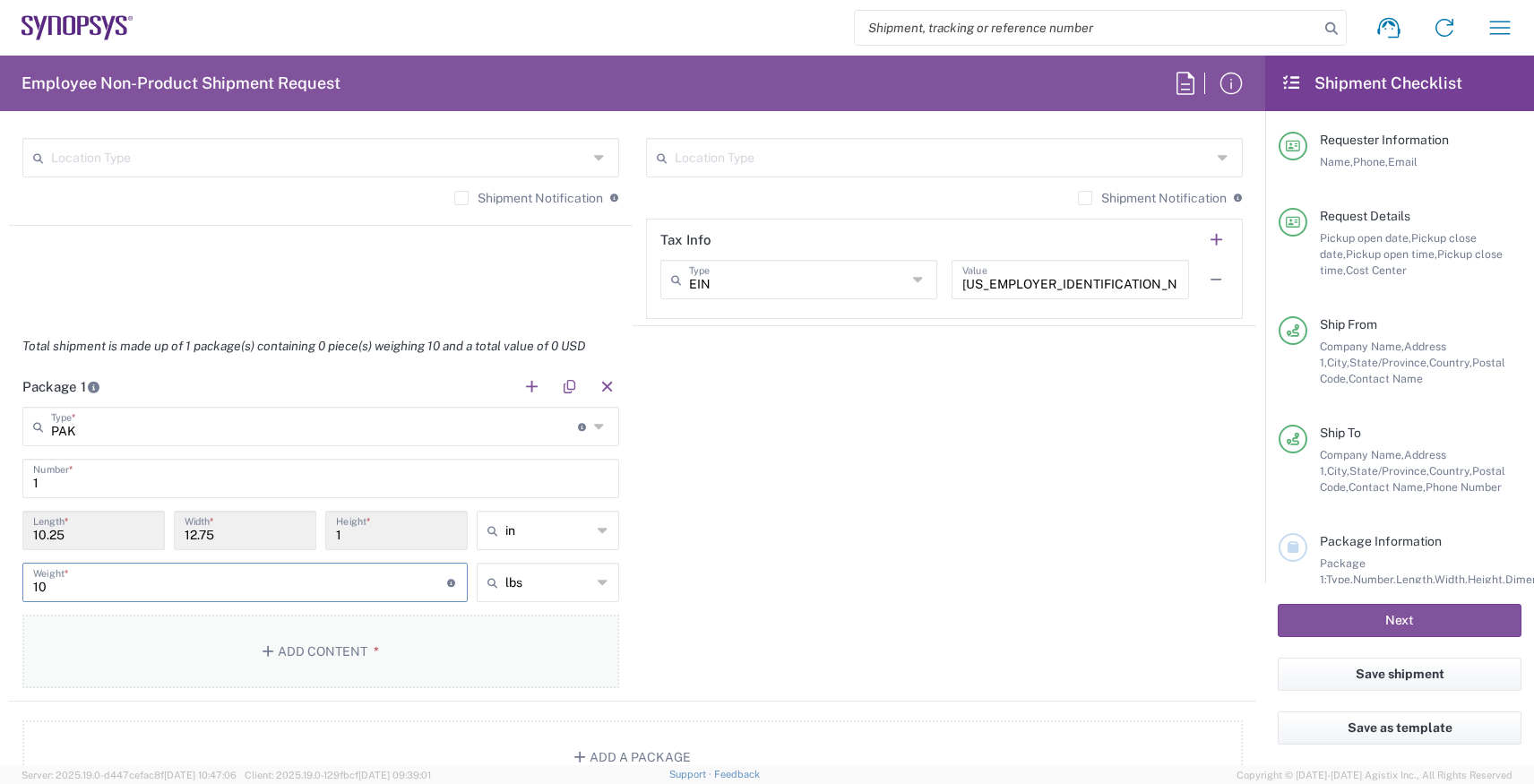
type input "10"
click at [263, 674] on button "Add Content *" at bounding box center [321, 651] width 597 height 73
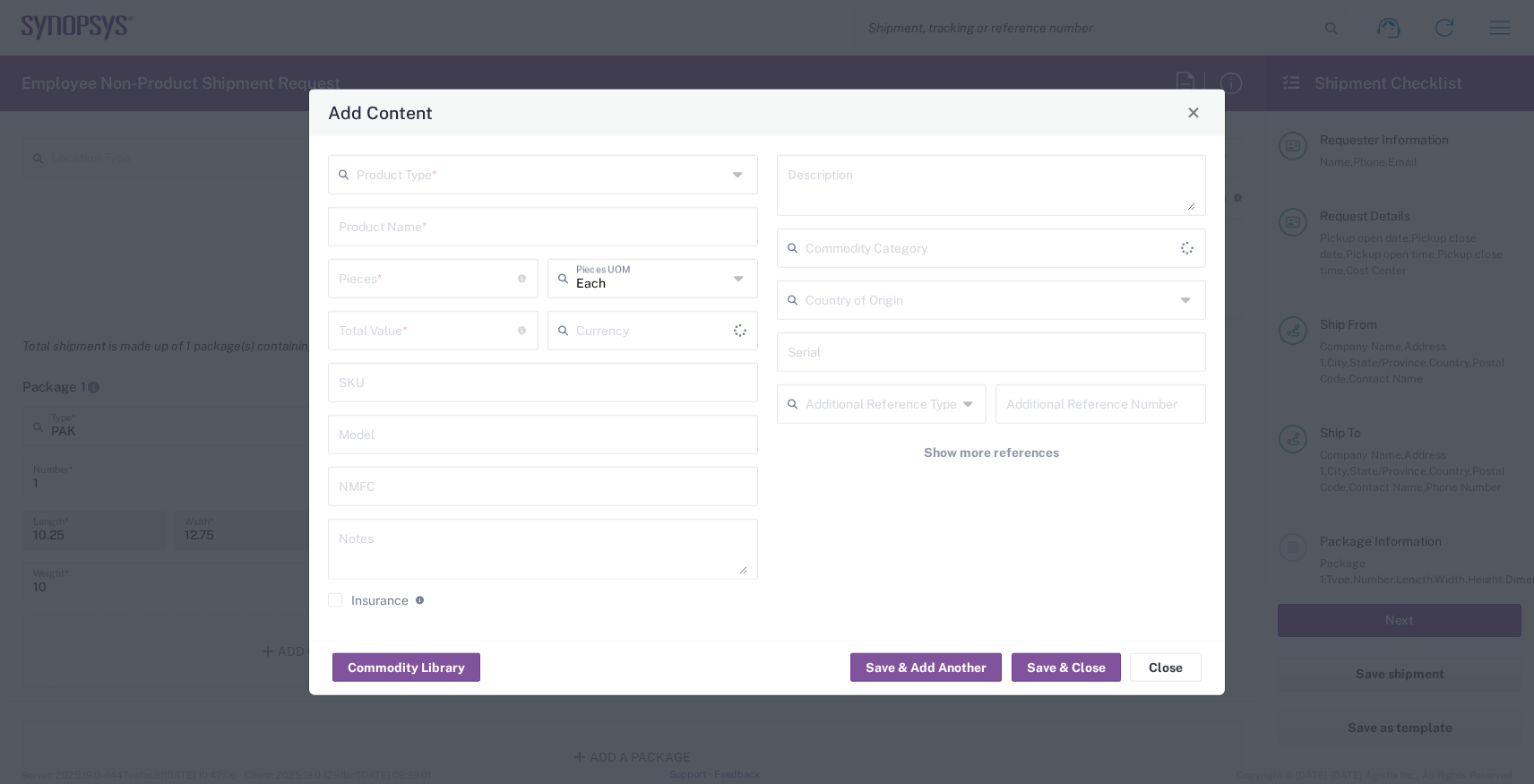
type input "US Dollar"
click at [448, 171] on input "text" at bounding box center [541, 172] width 370 height 32
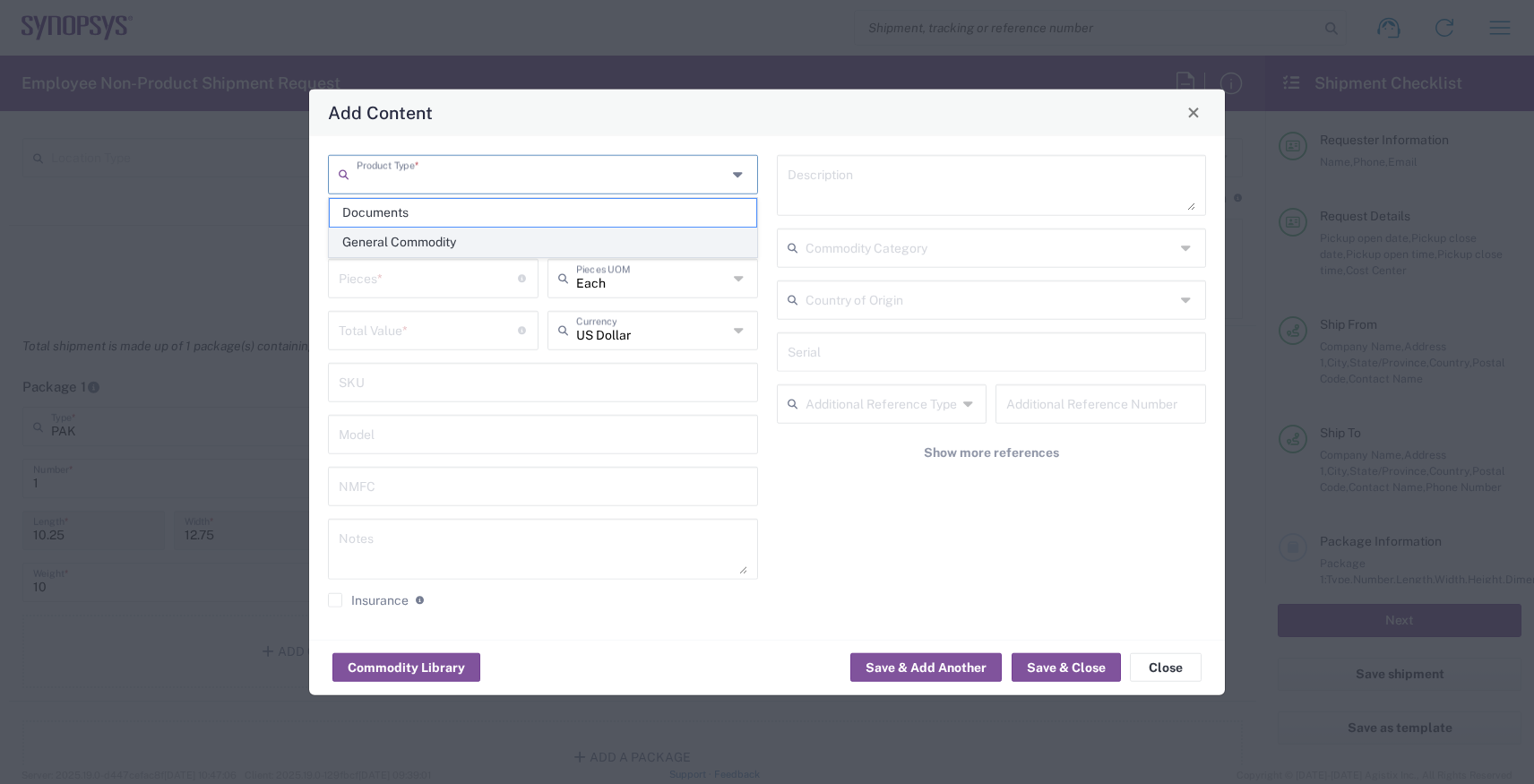
click at [448, 235] on span "General Commodity" at bounding box center [543, 243] width 426 height 28
type input "General Commodity"
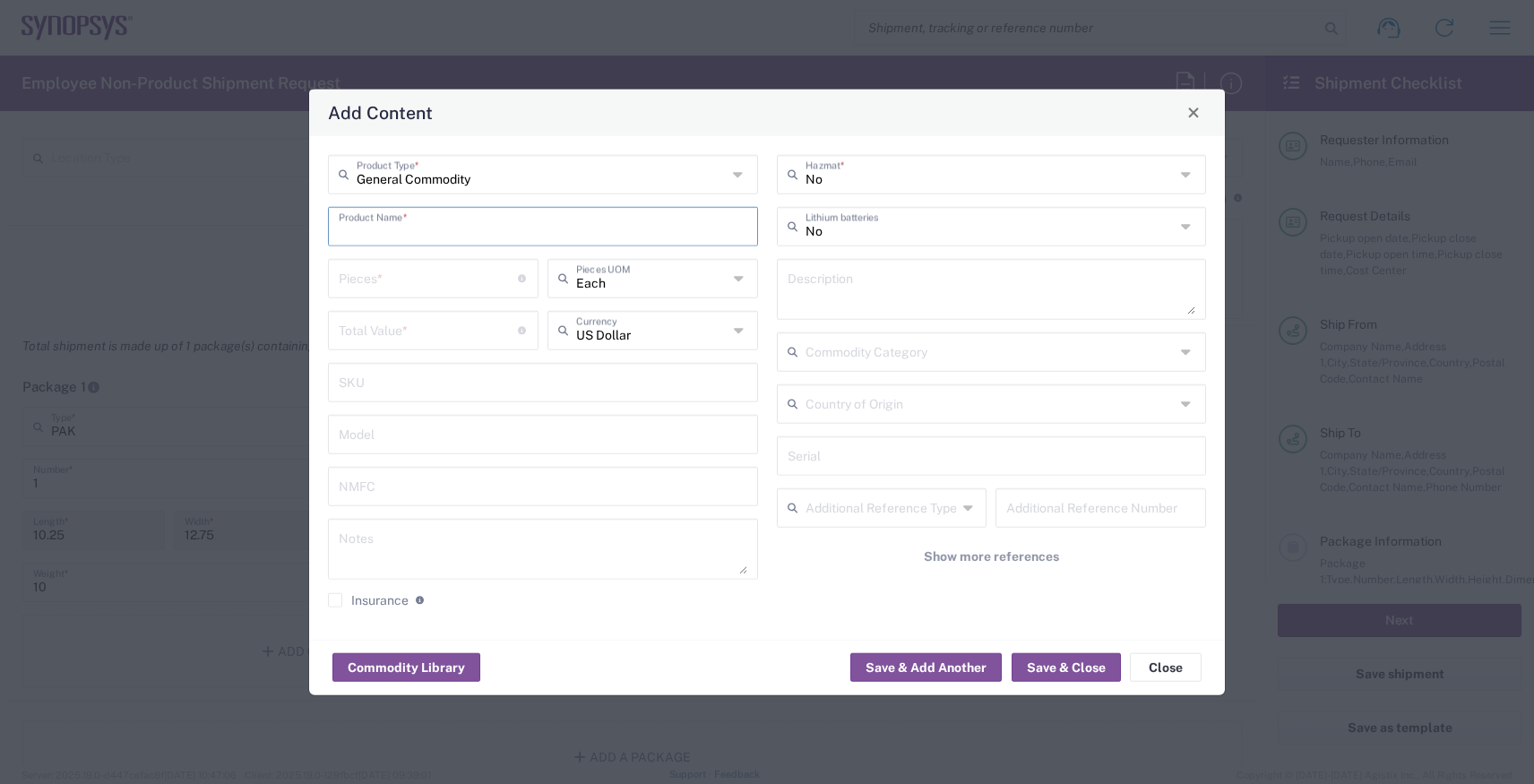
click at [437, 231] on input "text" at bounding box center [543, 224] width 409 height 32
type input "pens"
click at [434, 282] on input "number" at bounding box center [428, 276] width 179 height 32
type input "0"
type input "8"
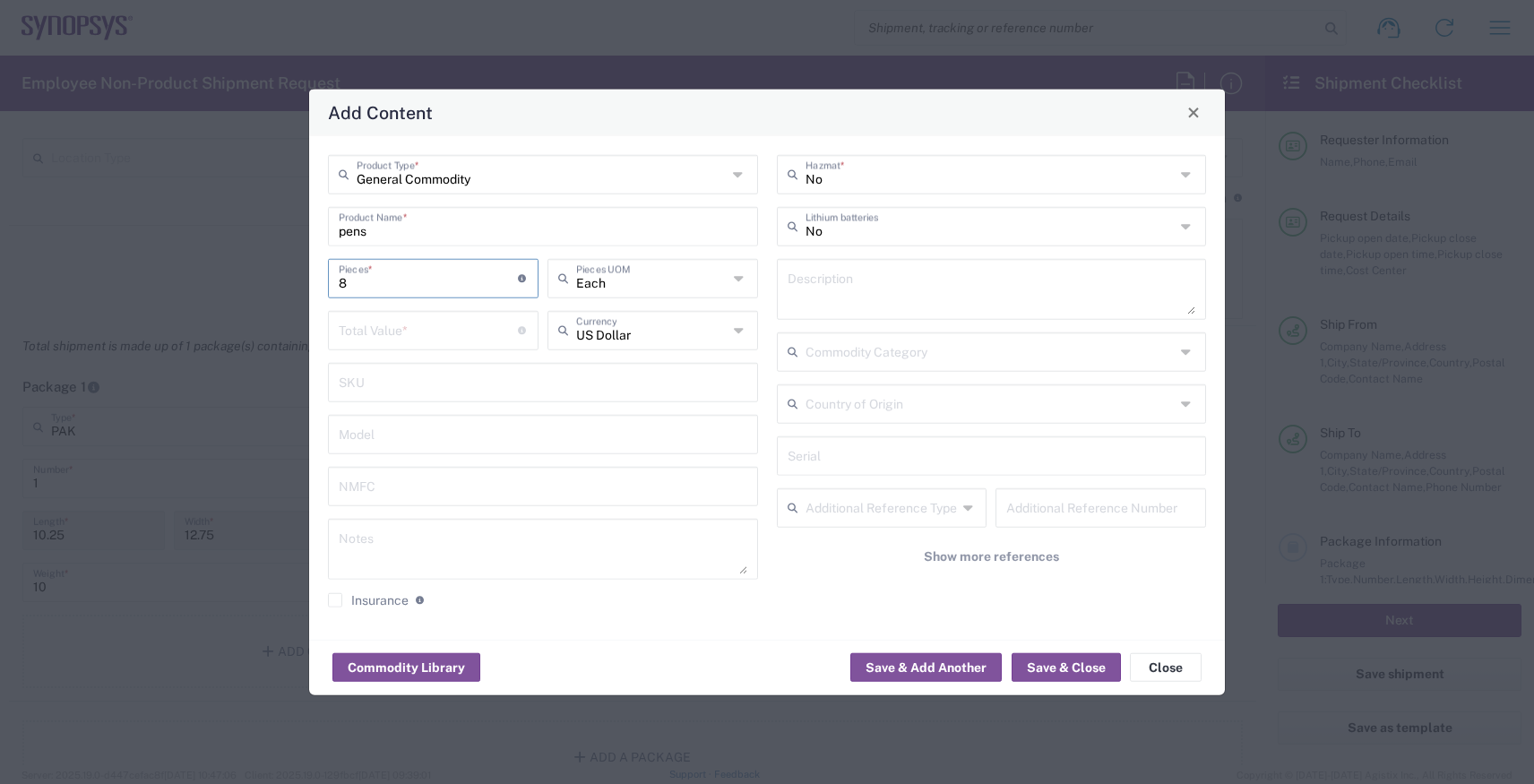
click at [406, 330] on input "number" at bounding box center [428, 328] width 179 height 32
type input "8"
click at [909, 673] on button "Save & Add Another" at bounding box center [926, 667] width 151 height 29
click at [456, 178] on input "text" at bounding box center [541, 172] width 370 height 32
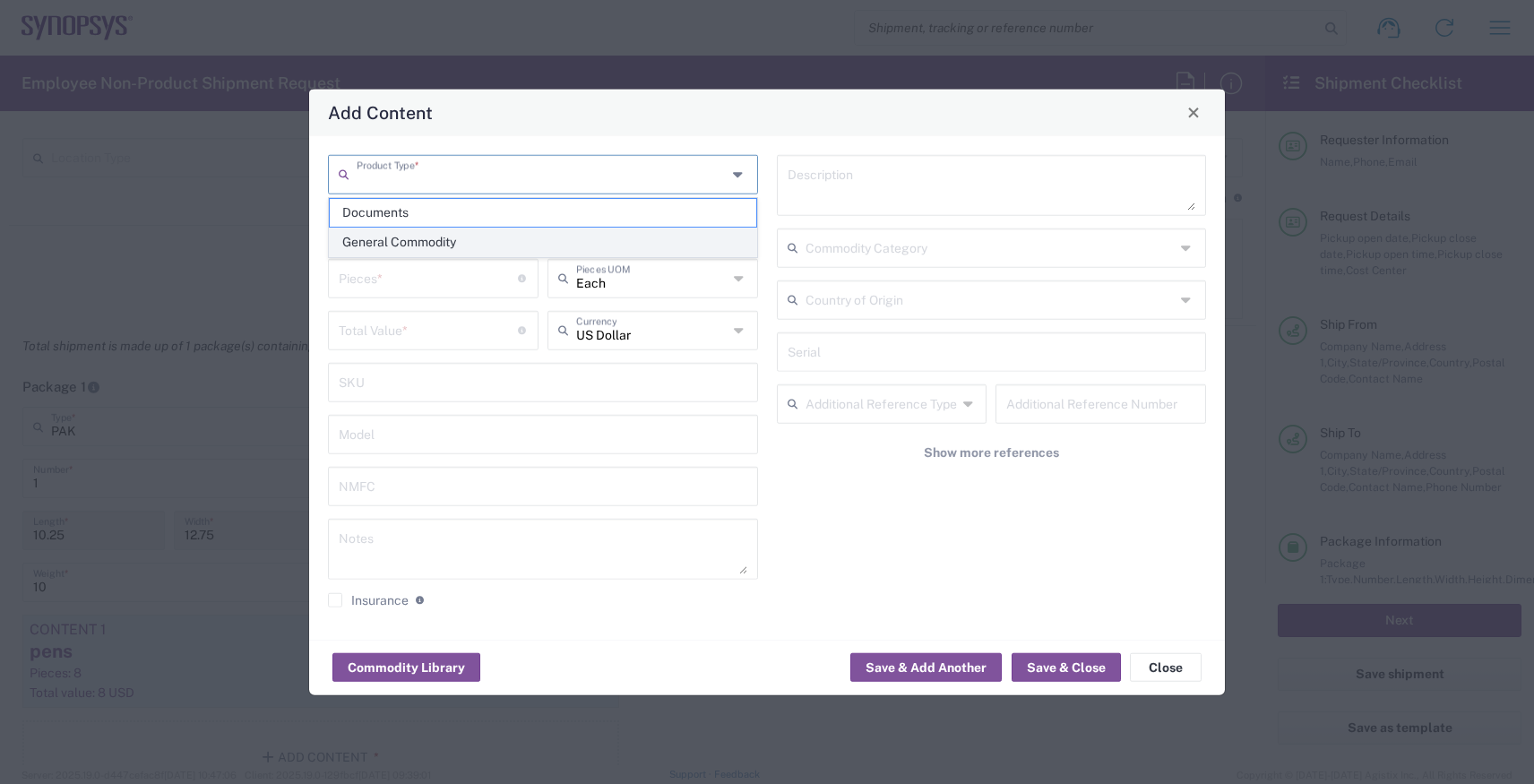
click at [454, 237] on span "General Commodity" at bounding box center [543, 243] width 426 height 28
type input "General Commodity"
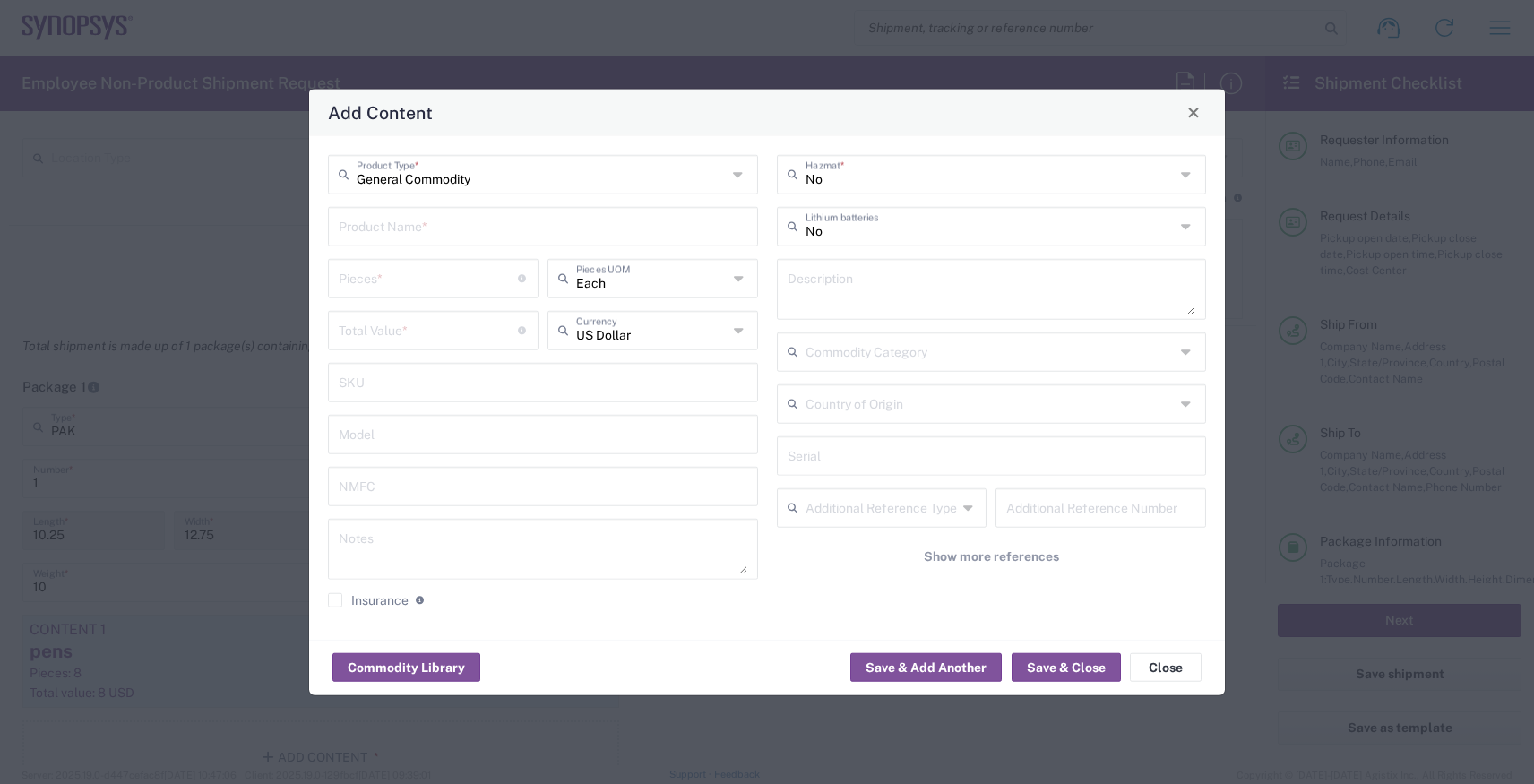
click at [446, 226] on input "text" at bounding box center [543, 224] width 409 height 32
type input "stickers"
click at [402, 272] on input "number" at bounding box center [428, 276] width 179 height 32
type input "8"
click at [386, 321] on input "number" at bounding box center [428, 328] width 179 height 32
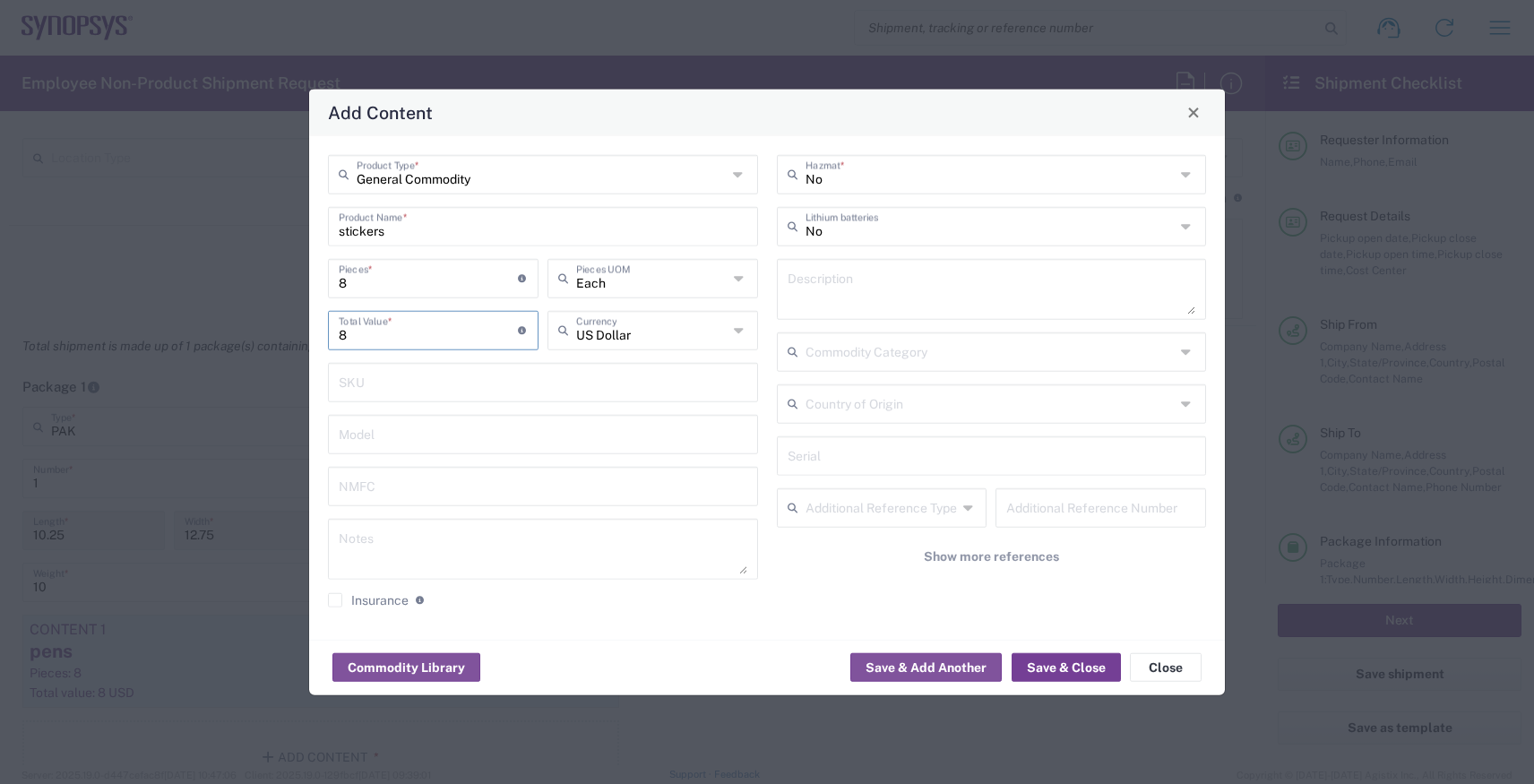
type input "8"
click at [1046, 656] on button "Save & Close" at bounding box center [1067, 667] width 109 height 29
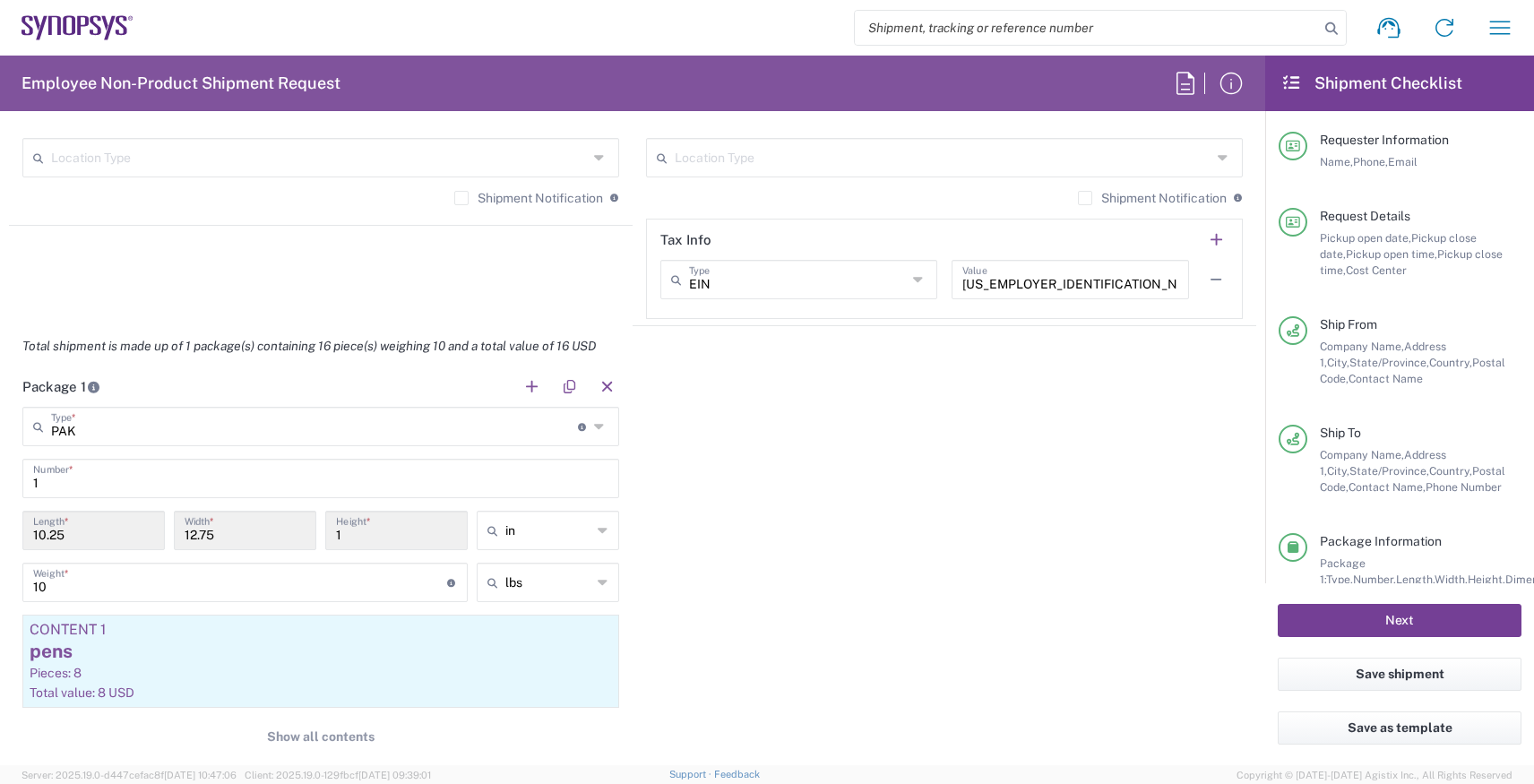
click at [1350, 623] on button "Next" at bounding box center [1400, 621] width 244 height 33
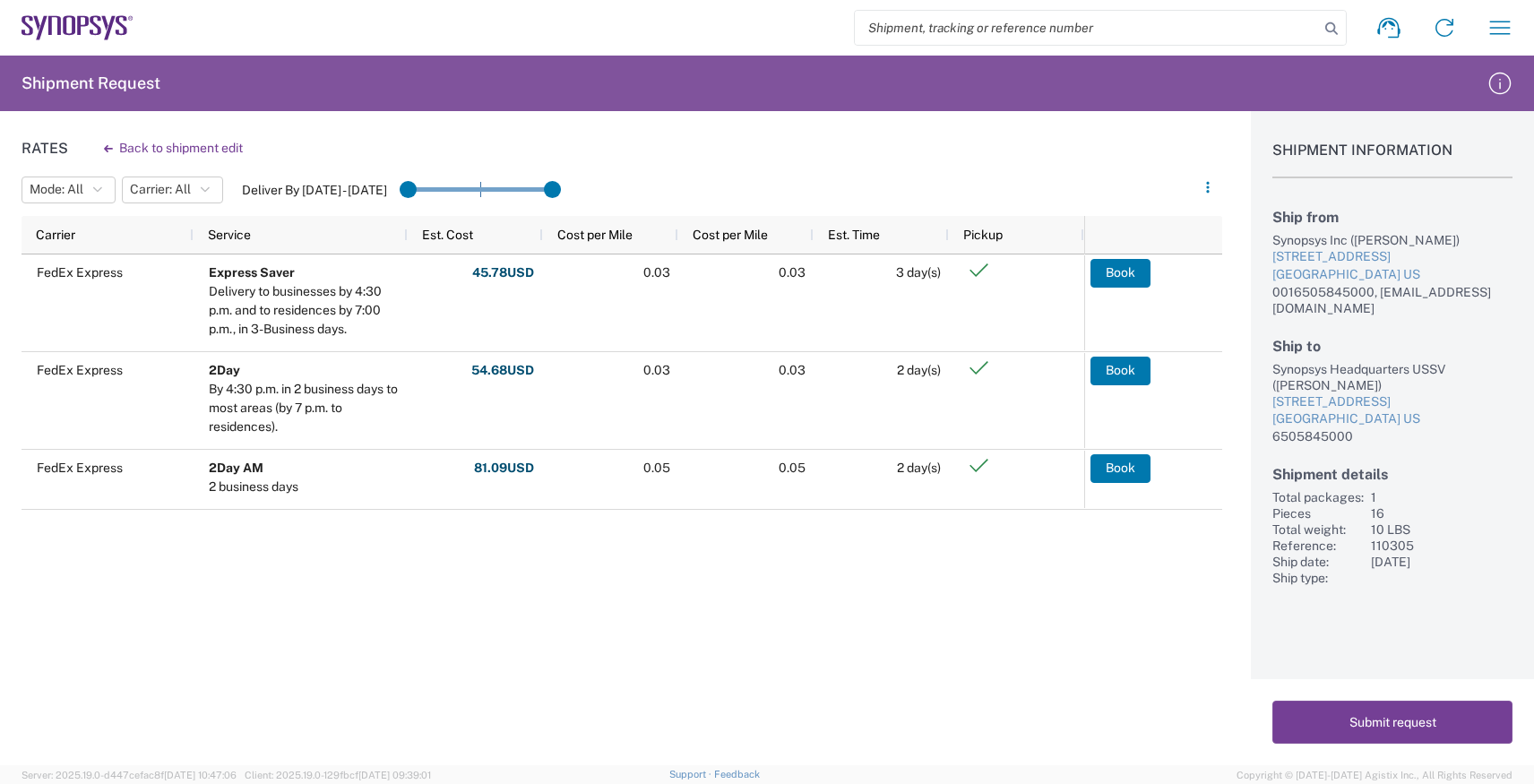
click at [1361, 719] on button "Submit request" at bounding box center [1392, 722] width 240 height 43
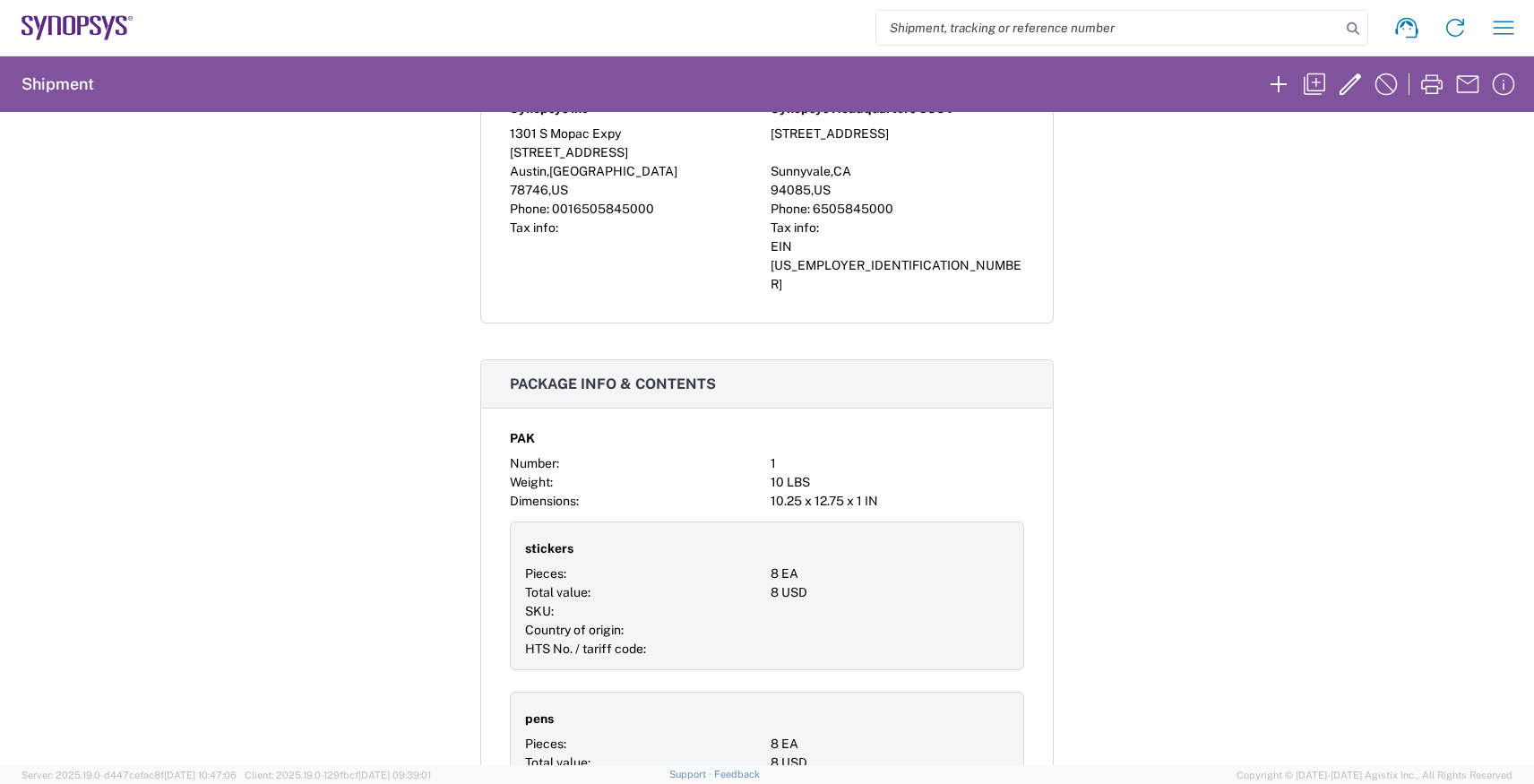
scroll to position [1114, 0]
